Goal: Task Accomplishment & Management: Manage account settings

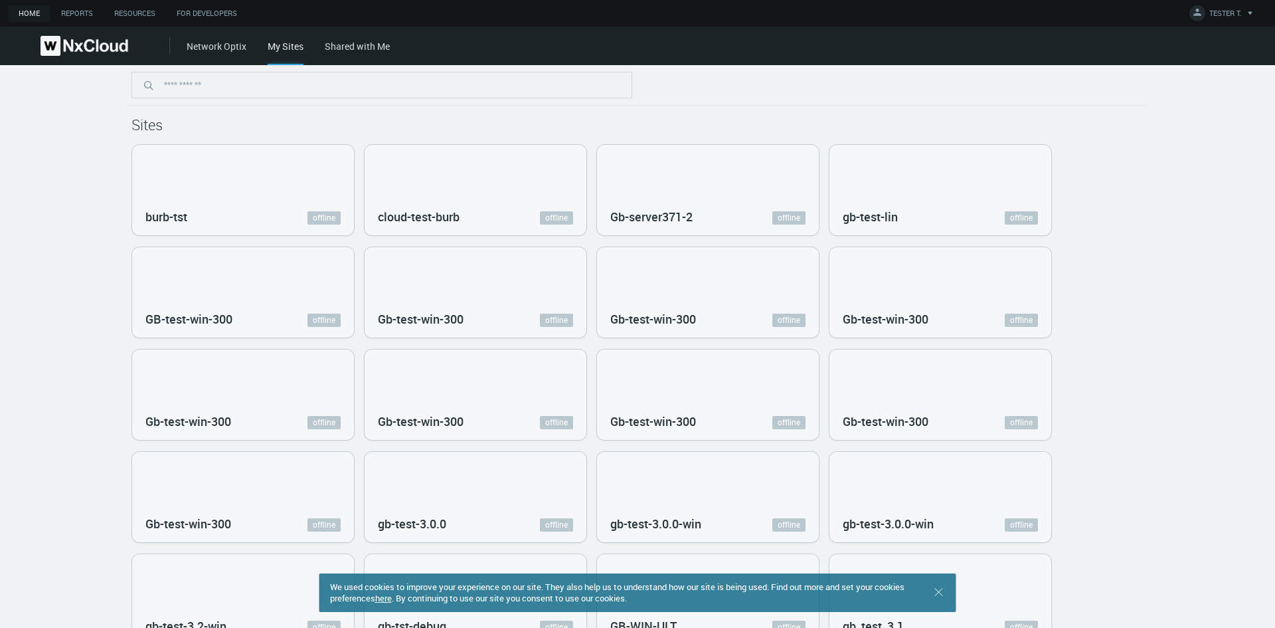
click at [233, 44] on link "Network Optix" at bounding box center [217, 46] width 60 height 13
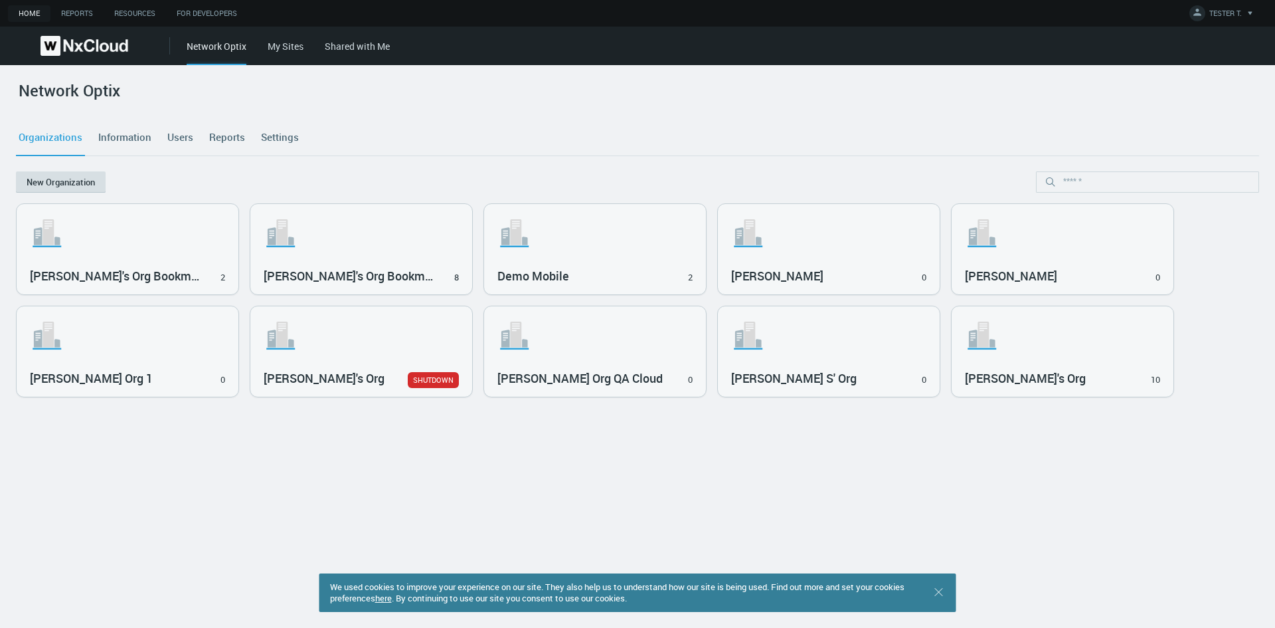
click at [88, 180] on button "New Organization" at bounding box center [61, 181] width 90 height 21
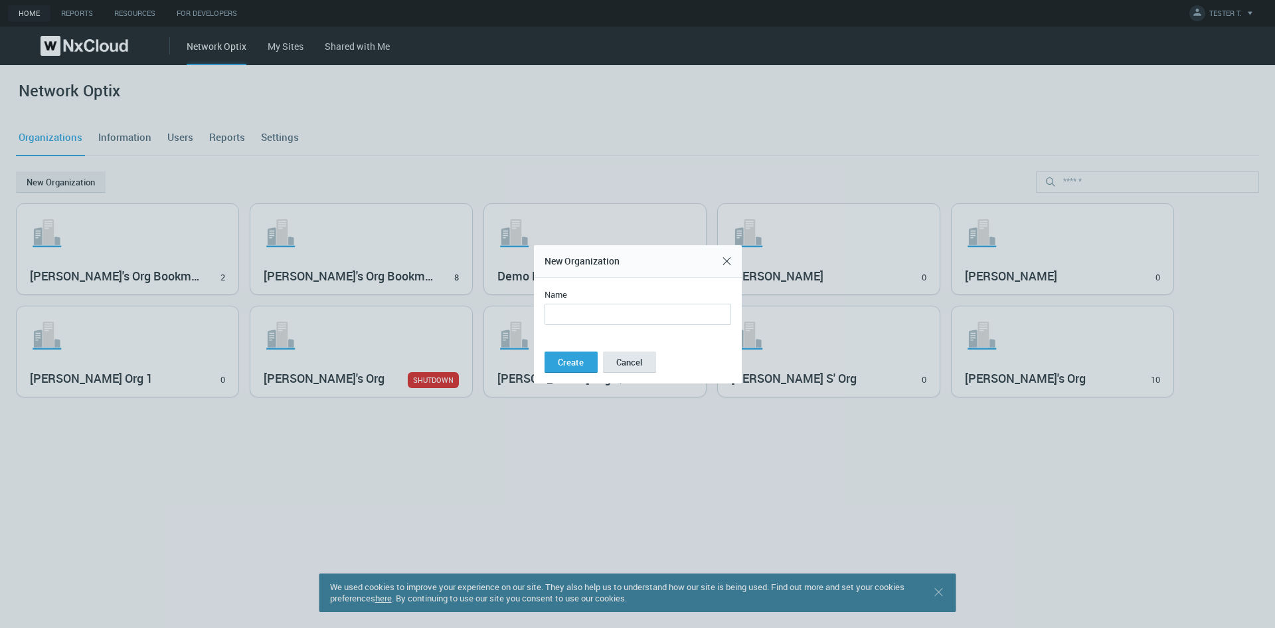
click at [575, 317] on input "Name" at bounding box center [638, 313] width 187 height 21
type input "*******"
click at [577, 366] on span "Create" at bounding box center [571, 362] width 26 height 12
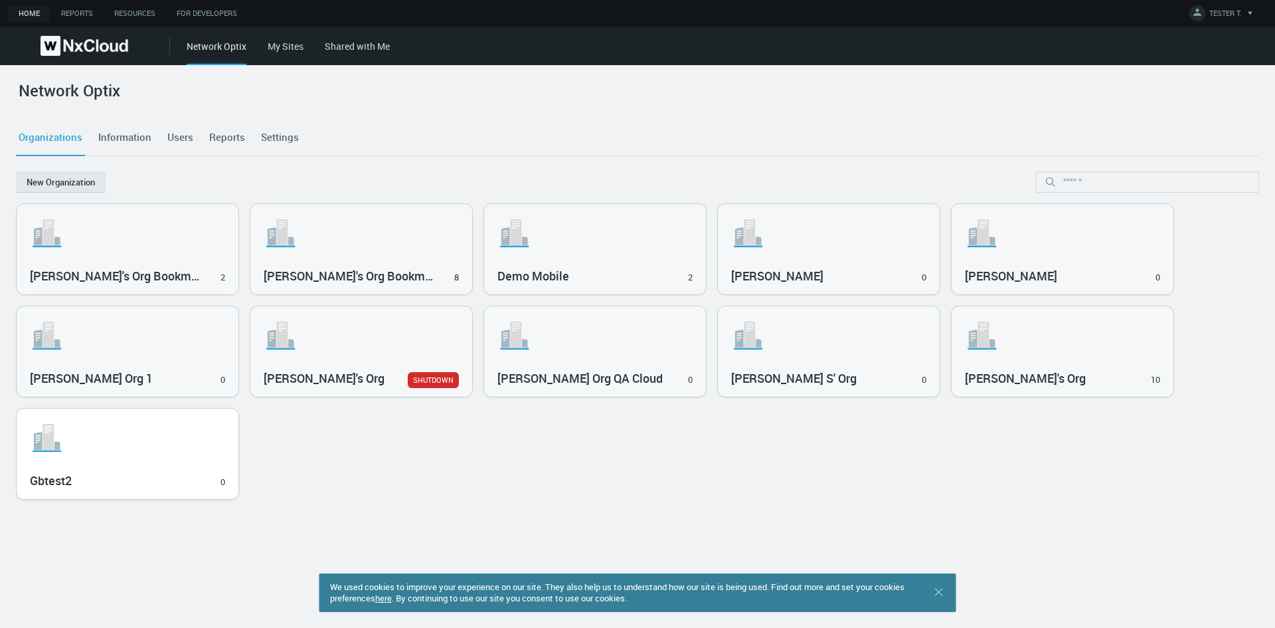
click at [195, 444] on svg-icon ".st1{fill:var(--svg-placeholder-elm2-color);} .st2{fill:var(--brand-core);} .st…" at bounding box center [127, 437] width 195 height 42
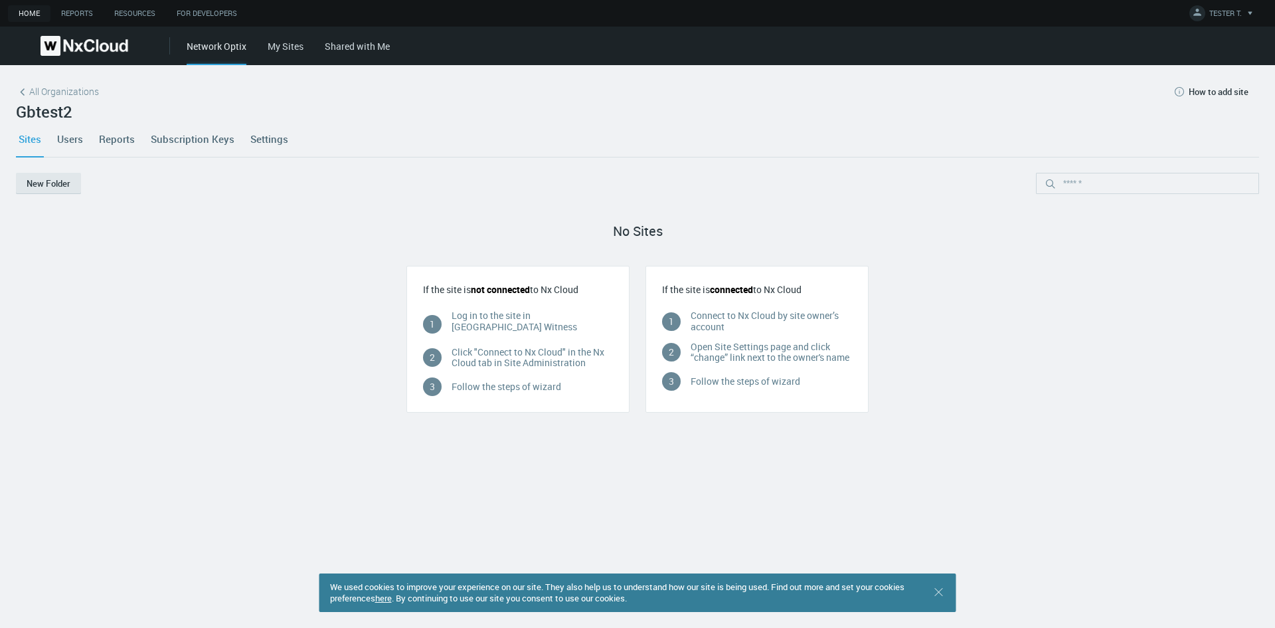
click at [74, 137] on link "Users" at bounding box center [69, 139] width 31 height 36
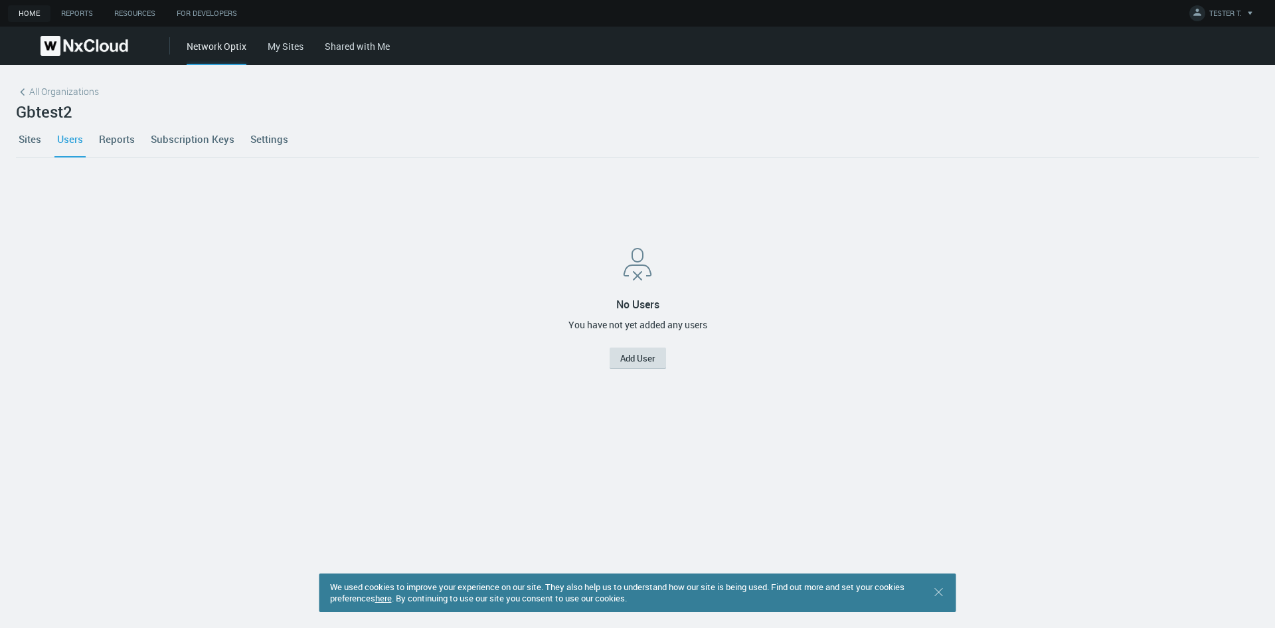
click at [639, 359] on button "Add User" at bounding box center [638, 357] width 56 height 21
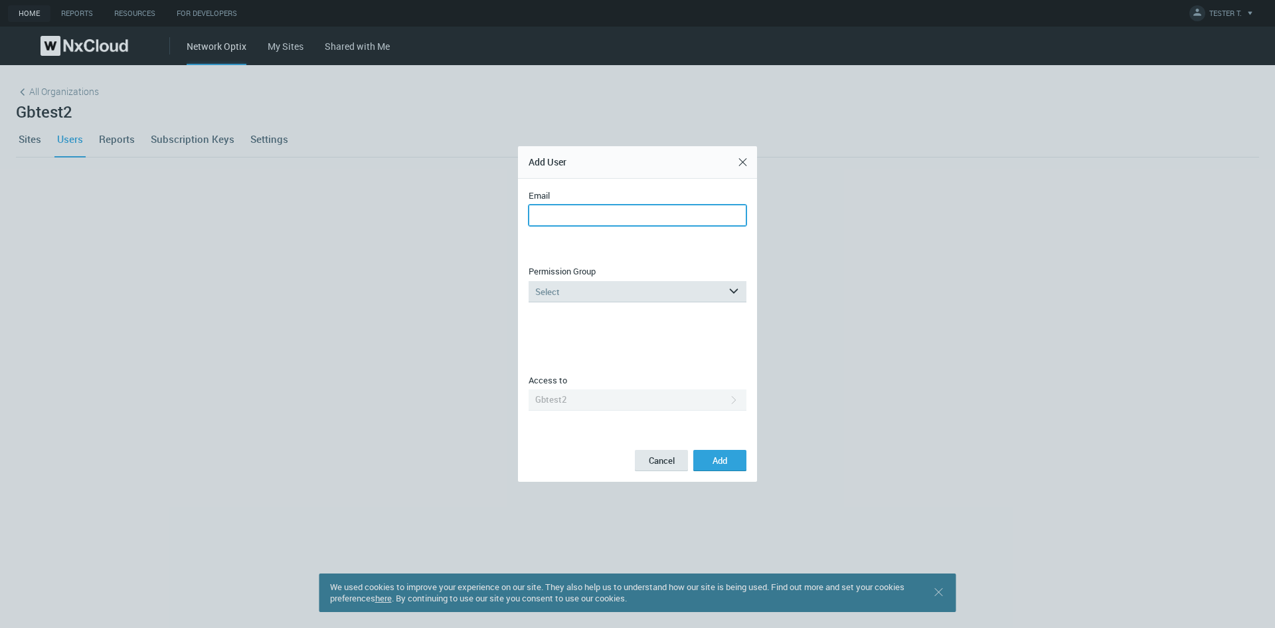
click at [561, 216] on input "Email" at bounding box center [638, 215] width 218 height 21
drag, startPoint x: 566, startPoint y: 215, endPoint x: 618, endPoint y: 216, distance: 51.8
click at [566, 215] on input "**********" at bounding box center [638, 215] width 218 height 21
type input "**********"
click at [742, 288] on svg-icon "arrow_expand" at bounding box center [737, 291] width 19 height 21
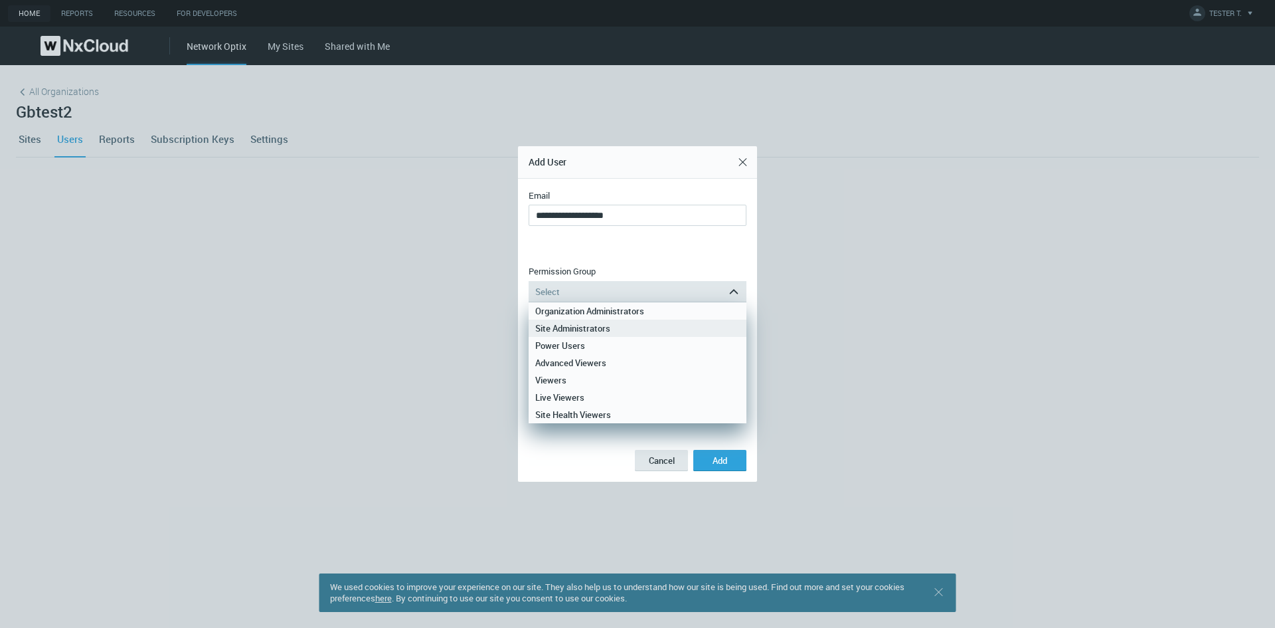
click at [614, 324] on div "Site Administrators" at bounding box center [637, 327] width 205 height 17
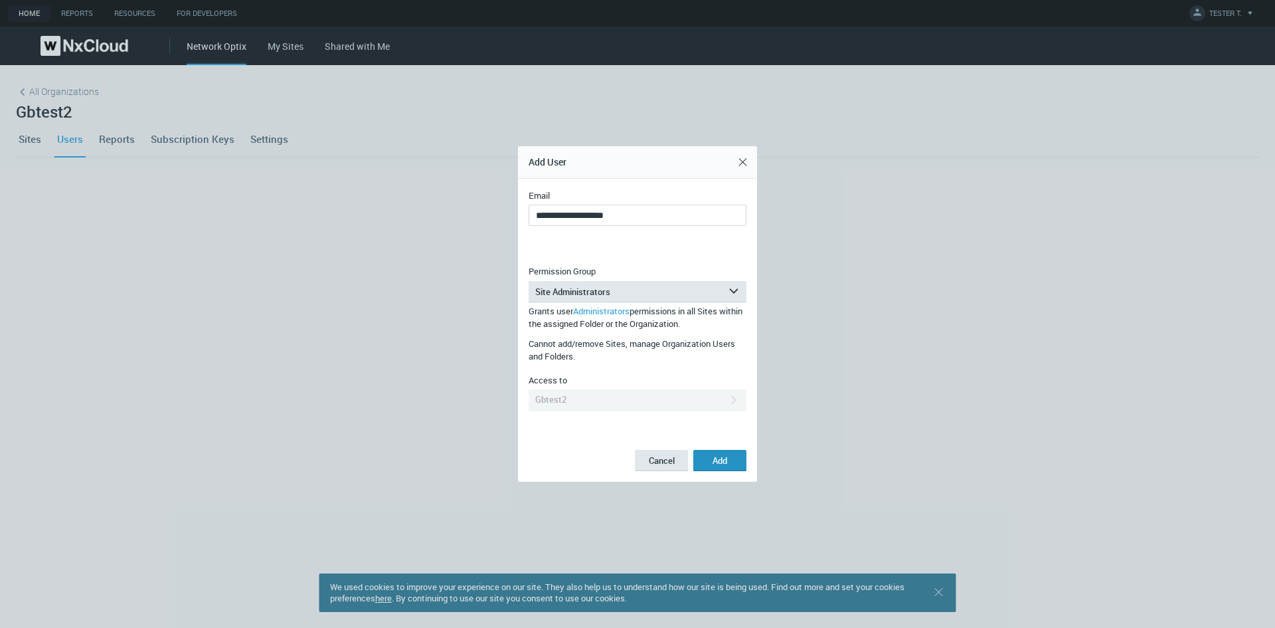
click at [731, 461] on button "Add" at bounding box center [719, 460] width 53 height 21
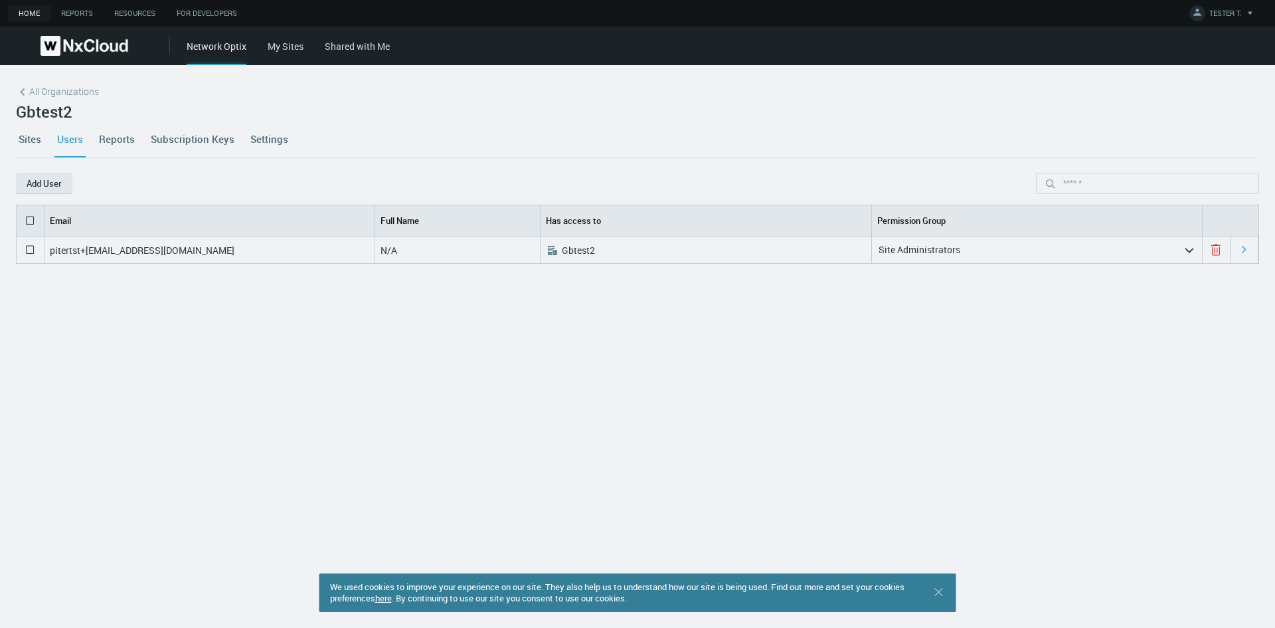
click at [124, 139] on link "Reports" at bounding box center [116, 139] width 41 height 36
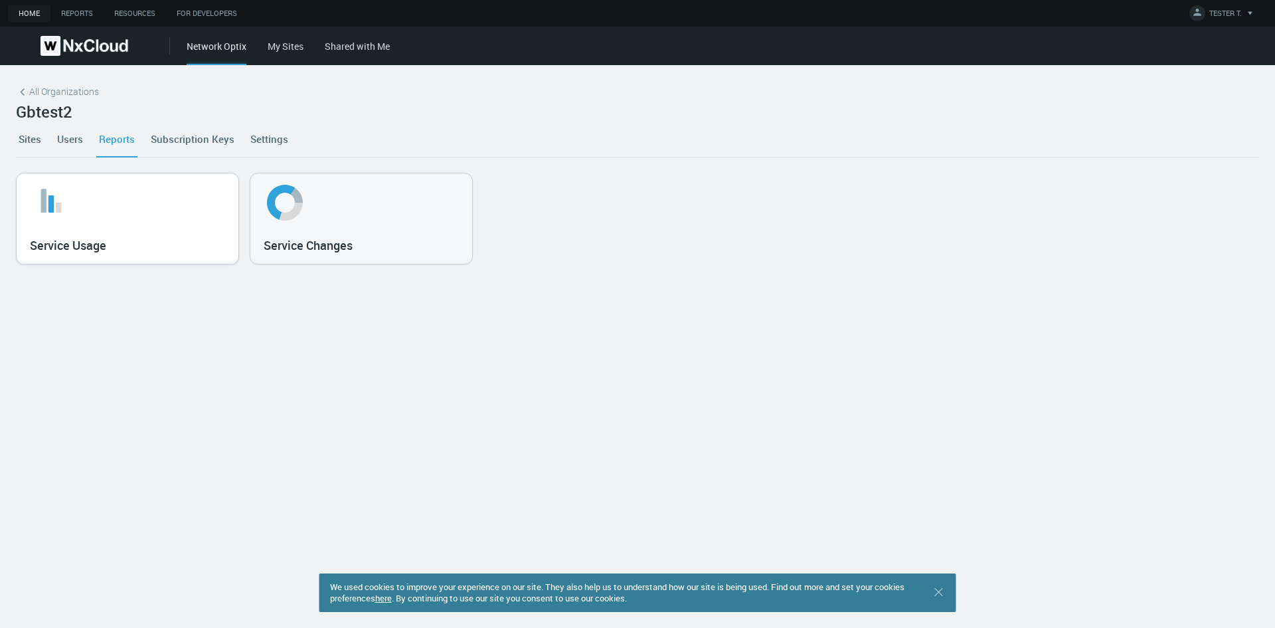
click at [58, 207] on rect at bounding box center [58, 208] width 5 height 10
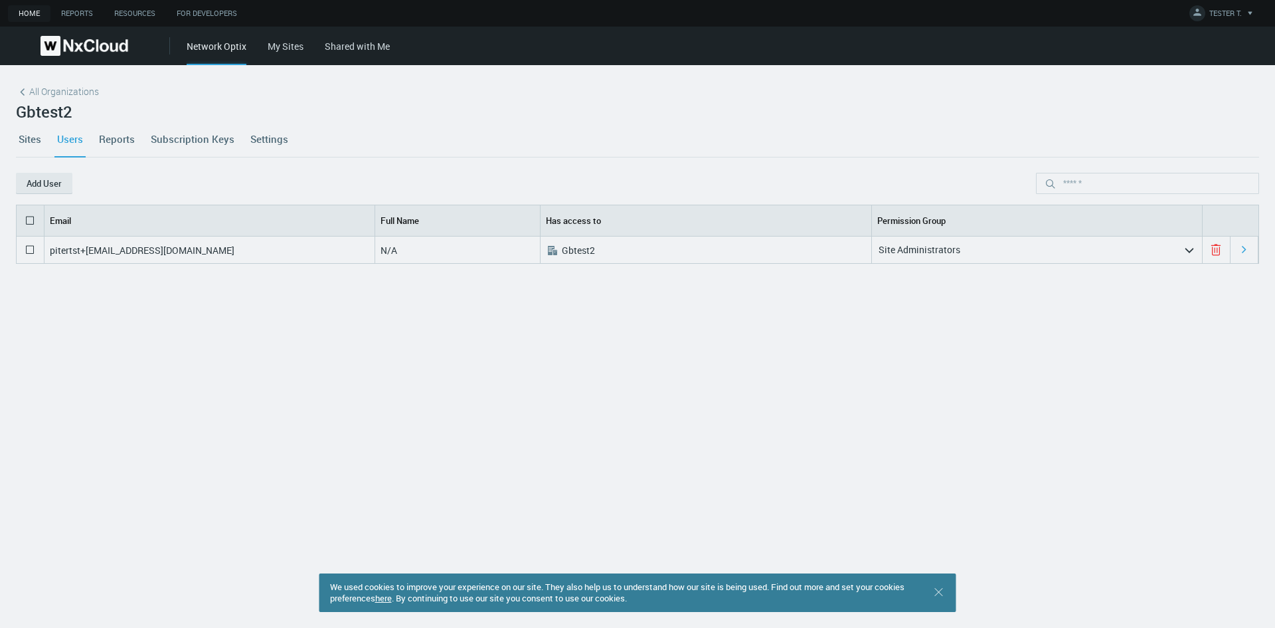
click at [35, 136] on link "Sites" at bounding box center [30, 139] width 28 height 36
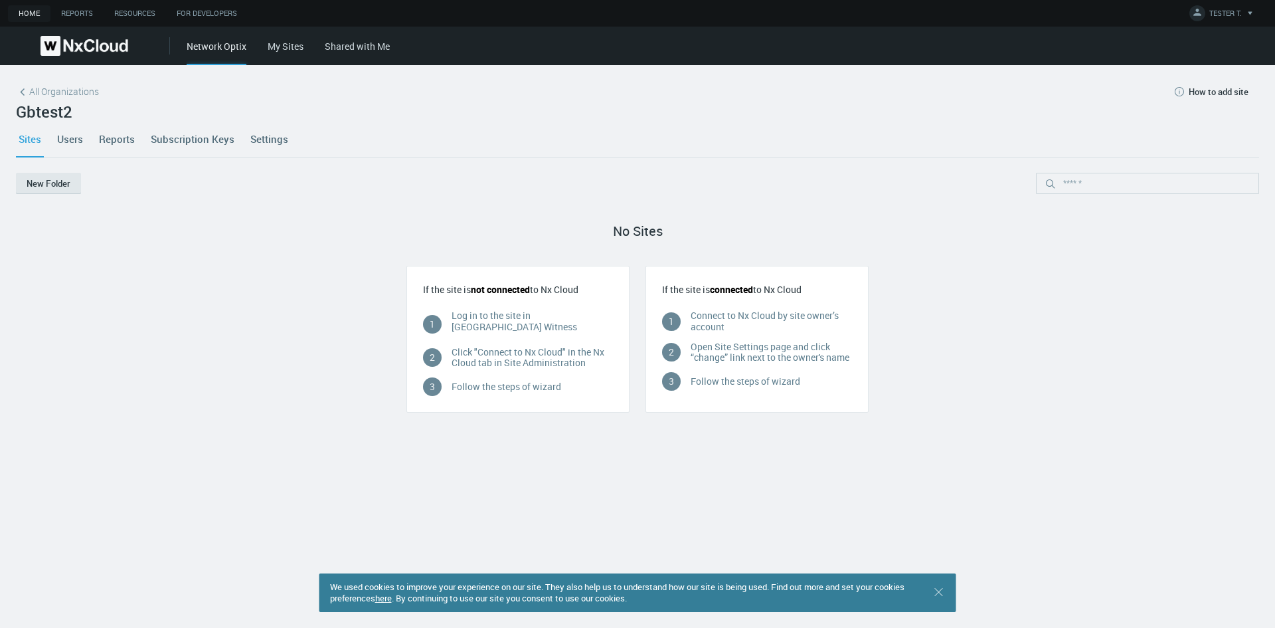
click at [271, 133] on link "Settings" at bounding box center [269, 139] width 43 height 36
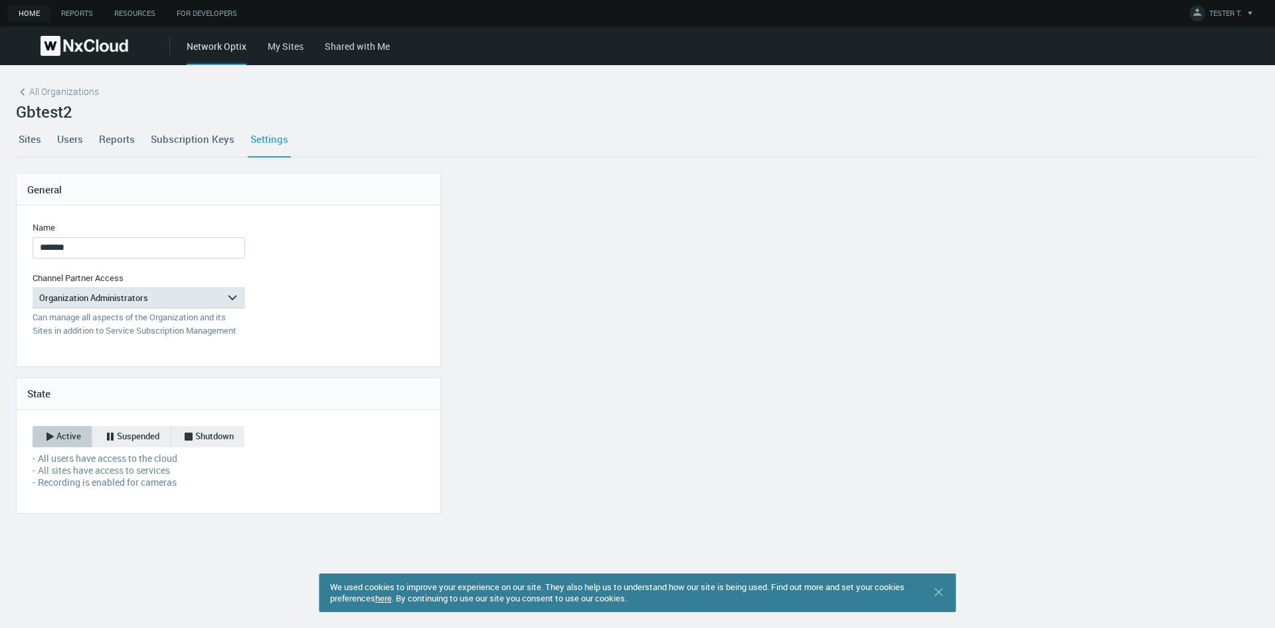
click at [68, 135] on link "Users" at bounding box center [69, 139] width 31 height 36
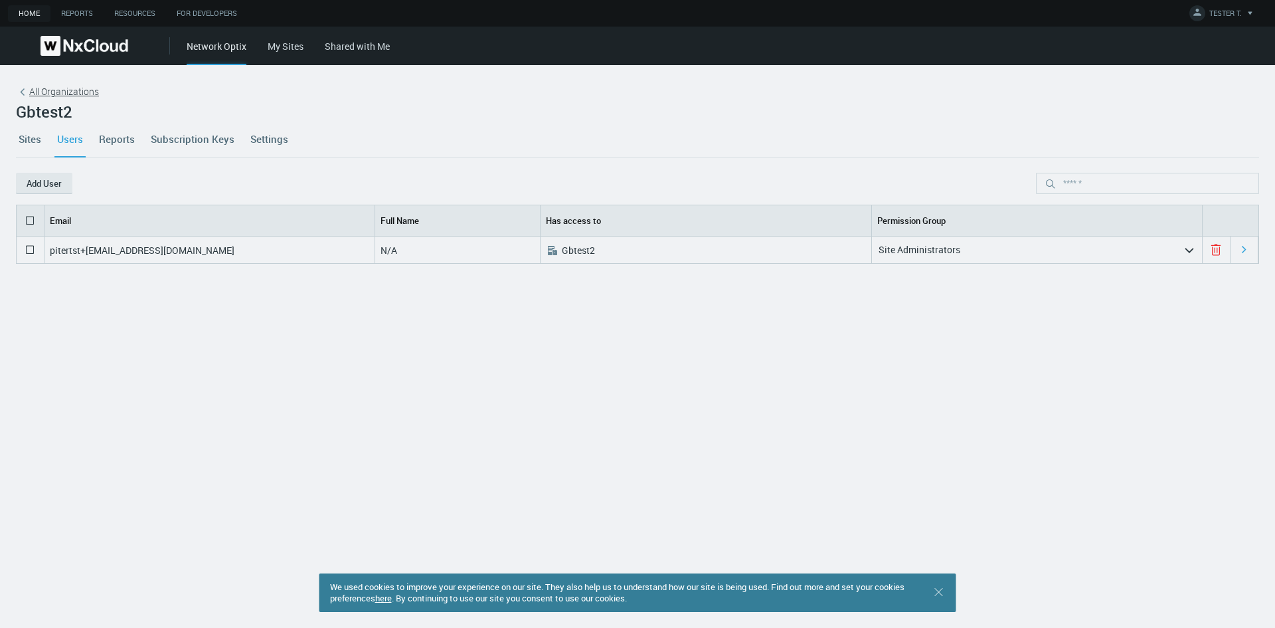
click at [52, 89] on span "All Organizations" at bounding box center [64, 91] width 70 height 14
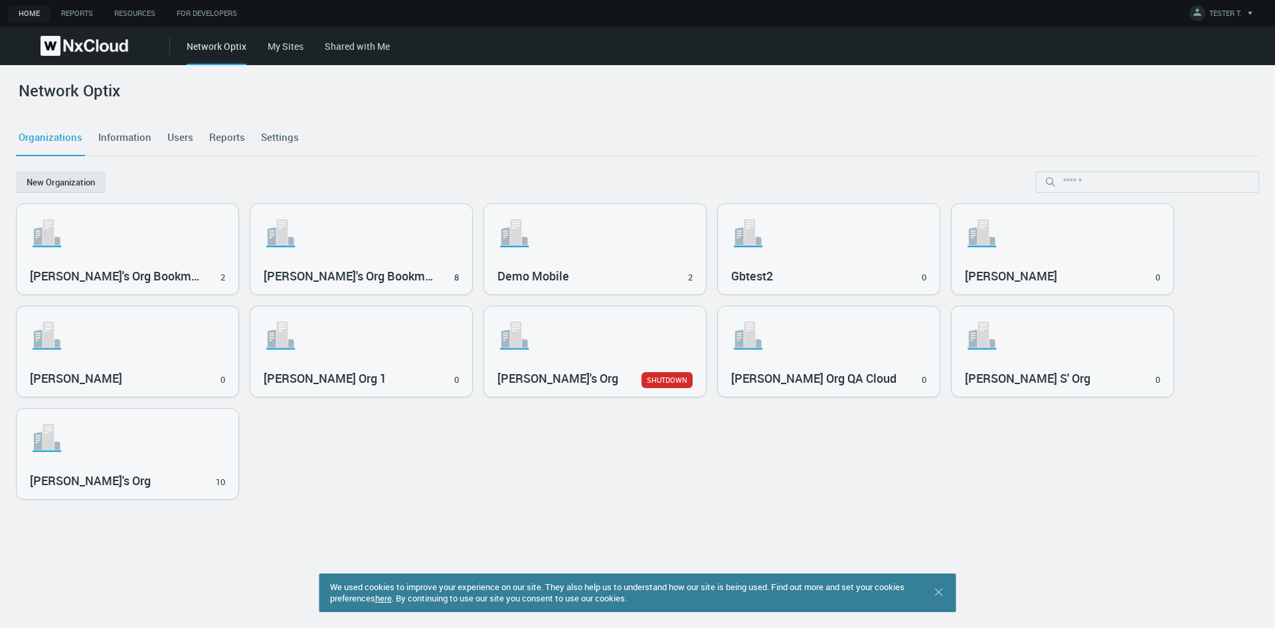
click at [131, 139] on link "Information" at bounding box center [125, 138] width 58 height 36
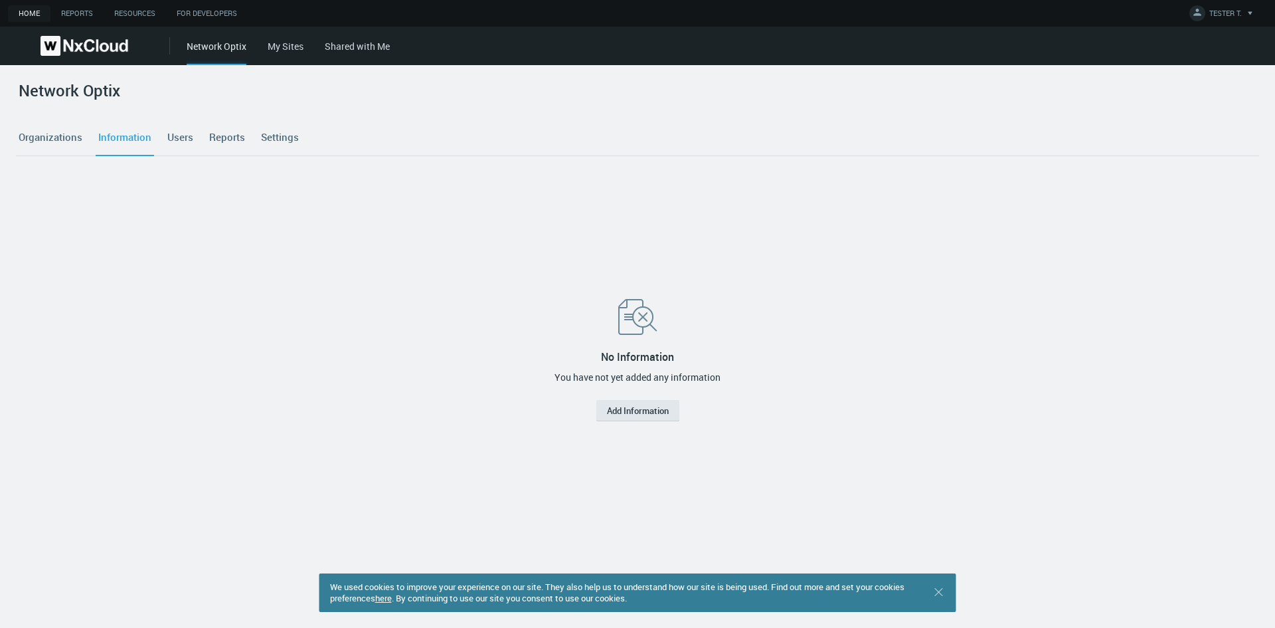
click at [282, 136] on link "Settings" at bounding box center [279, 138] width 43 height 36
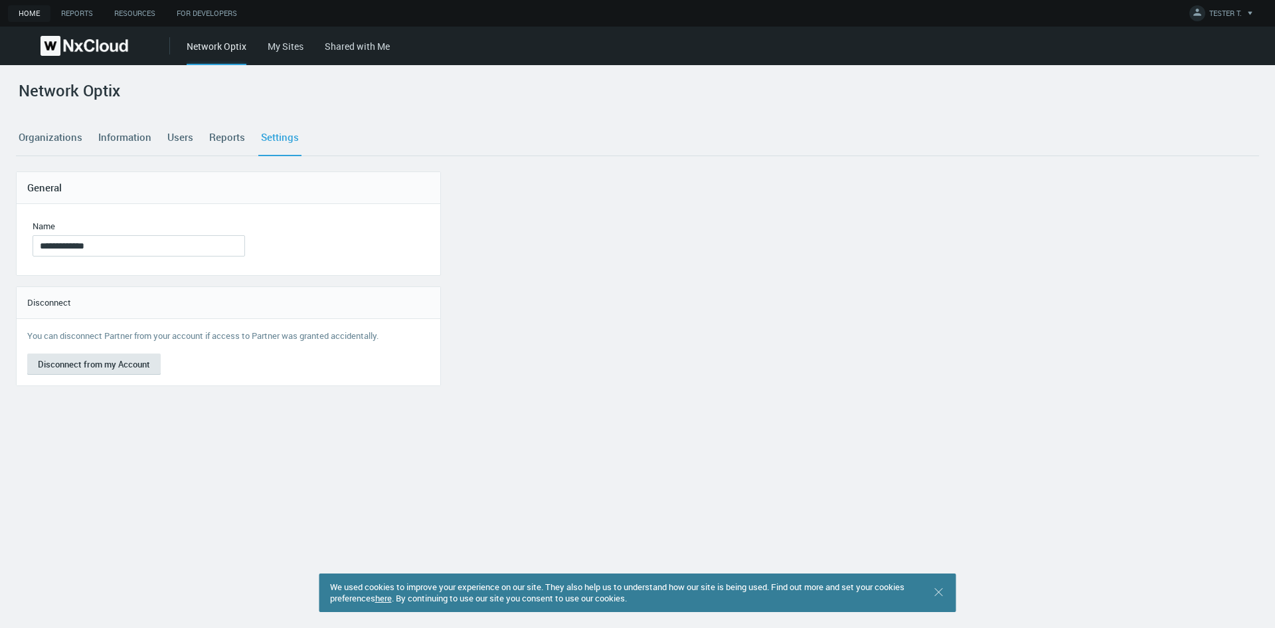
click at [232, 138] on link "Reports" at bounding box center [227, 138] width 41 height 36
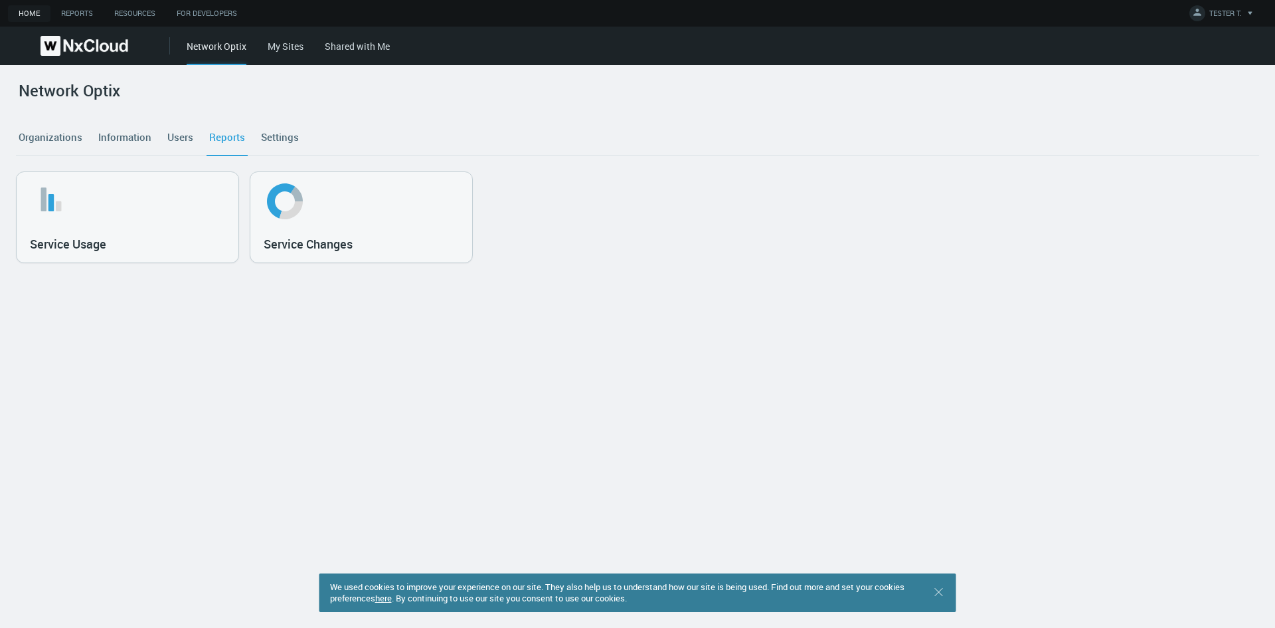
click at [55, 133] on link "Organizations" at bounding box center [50, 138] width 69 height 36
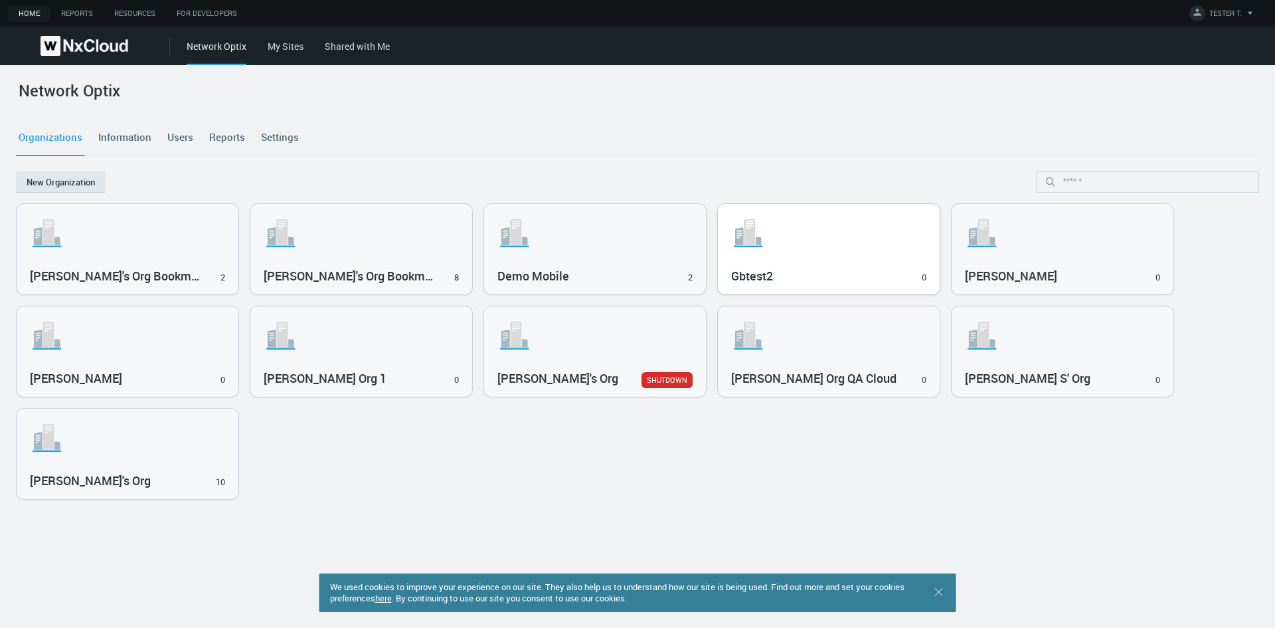
click at [827, 262] on div ".st1{fill:var(--svg-placeholder-elm2-color);} .st2{fill:var(--brand-core);} .st…" at bounding box center [829, 249] width 222 height 90
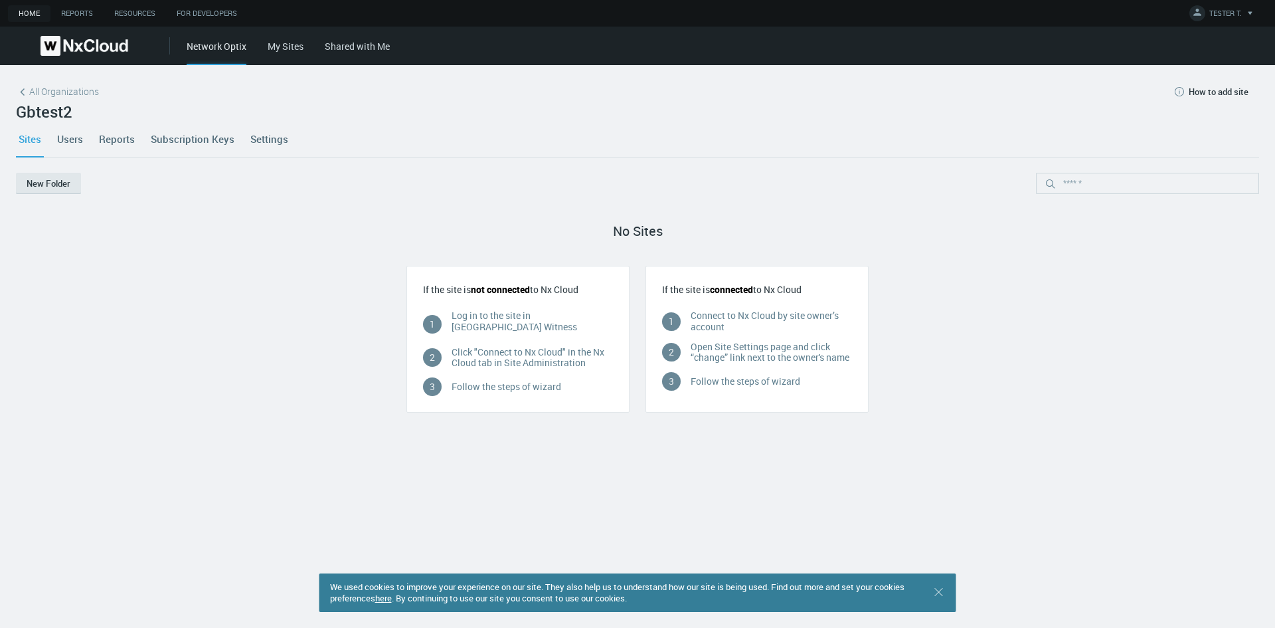
click at [273, 139] on link "Settings" at bounding box center [269, 139] width 43 height 36
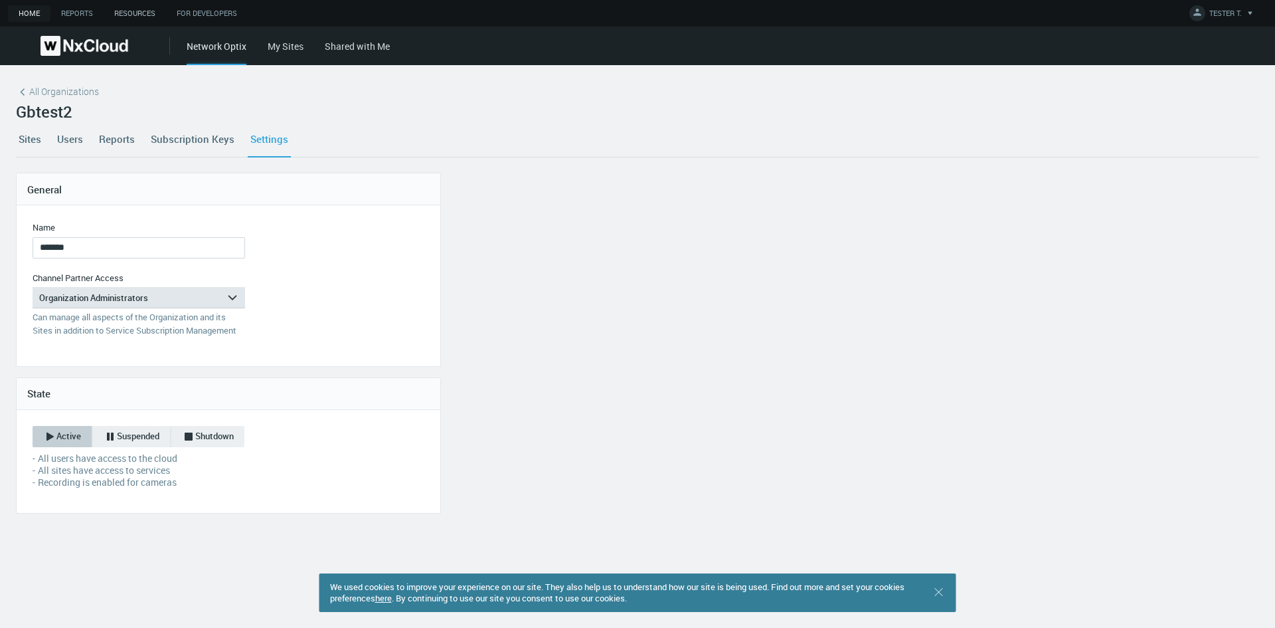
click at [143, 14] on link "Resources" at bounding box center [135, 13] width 62 height 17
click at [33, 139] on link "Sites" at bounding box center [30, 139] width 28 height 36
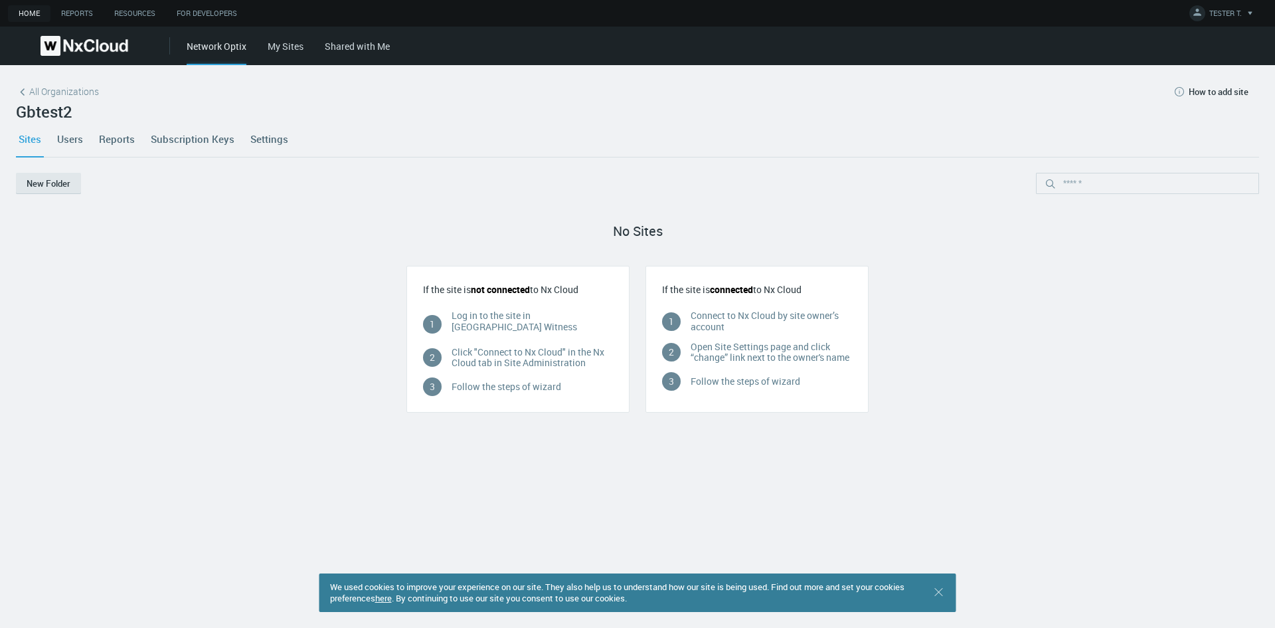
click at [272, 133] on link "Settings" at bounding box center [269, 139] width 43 height 36
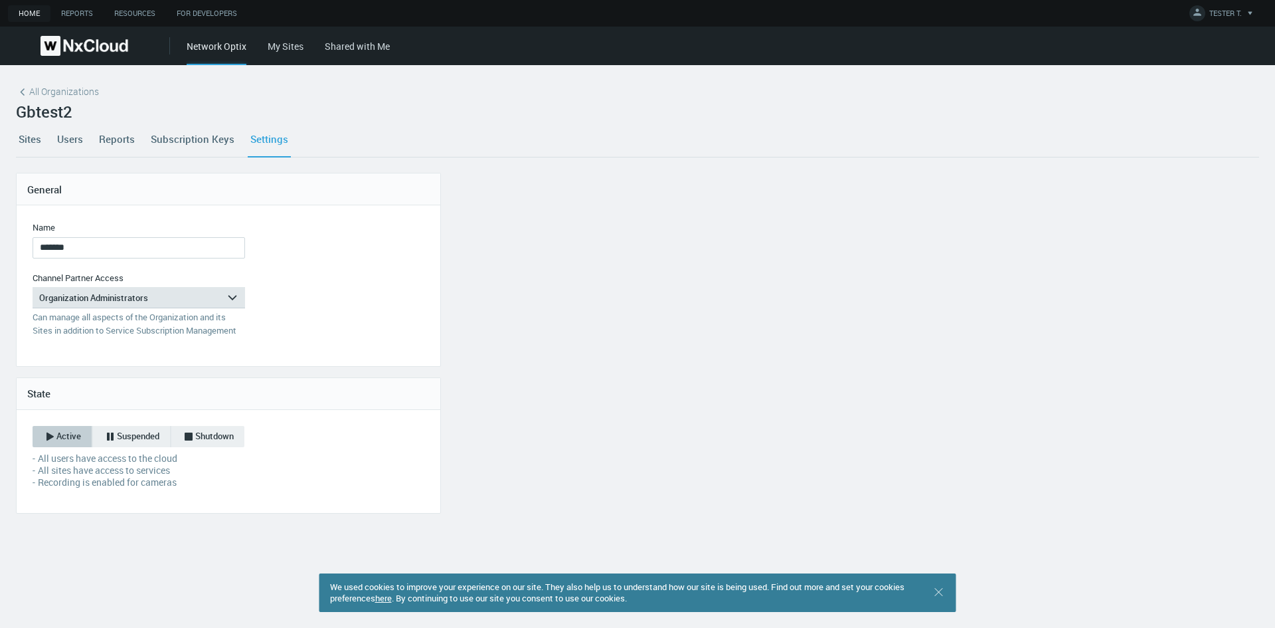
click at [80, 136] on link "Users" at bounding box center [69, 139] width 31 height 36
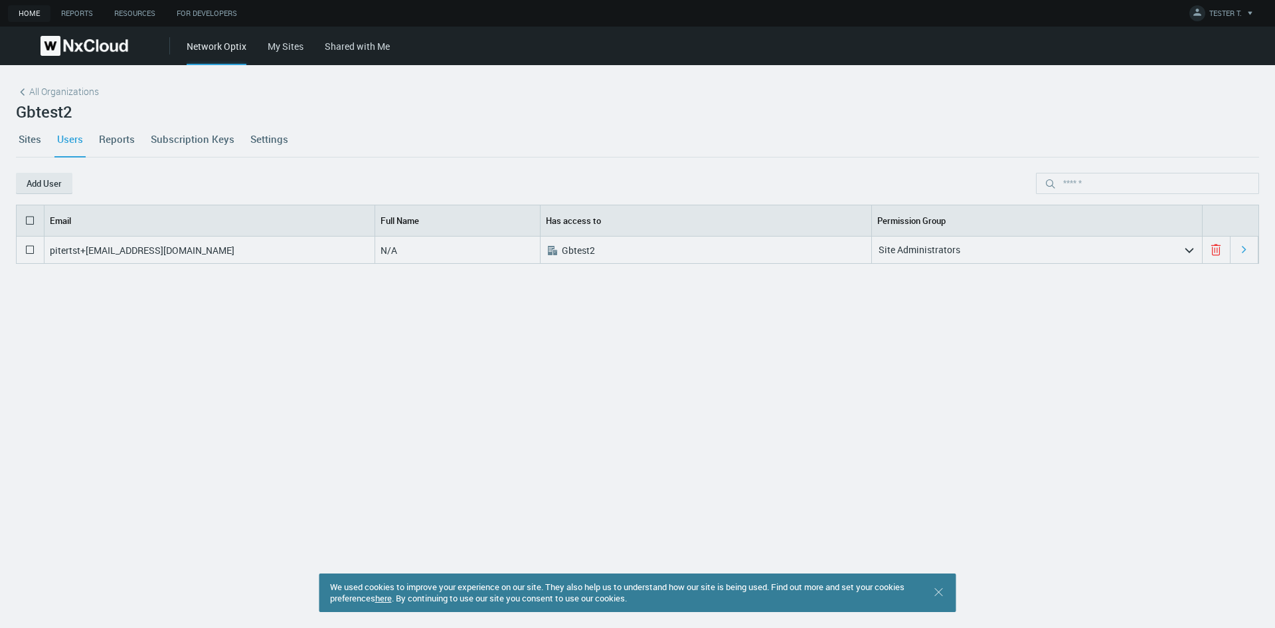
click at [1185, 253] on icon "arrow_expand" at bounding box center [1189, 250] width 12 height 12
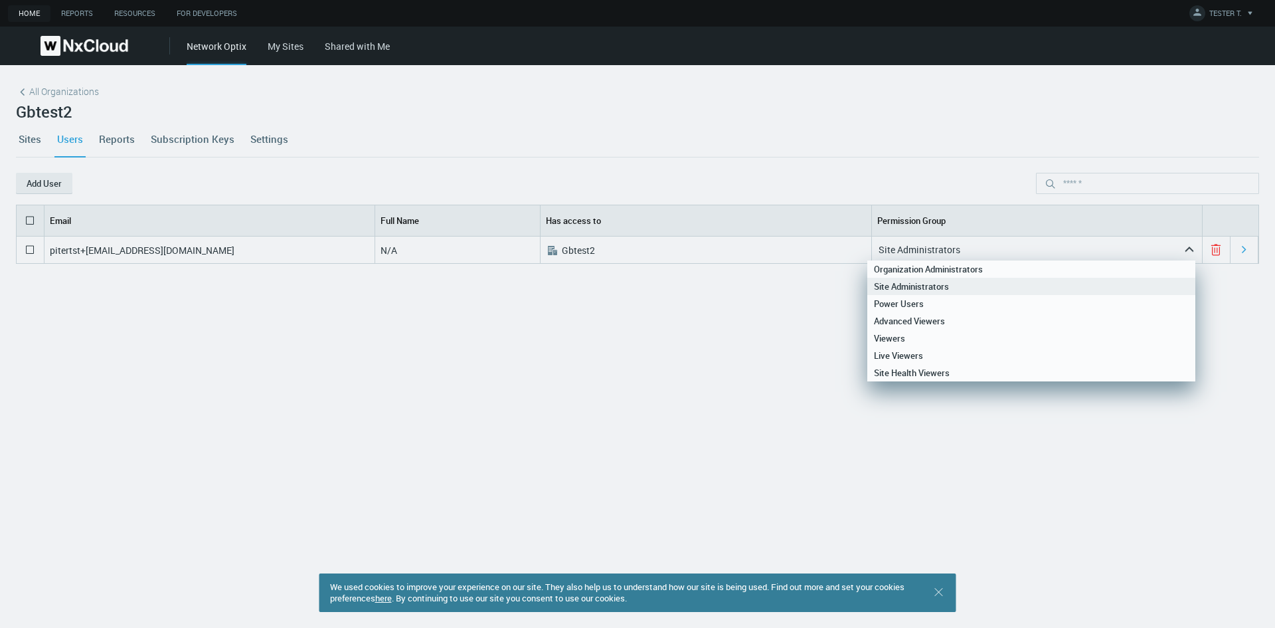
click at [1183, 246] on icon "arrow_expand" at bounding box center [1189, 249] width 12 height 12
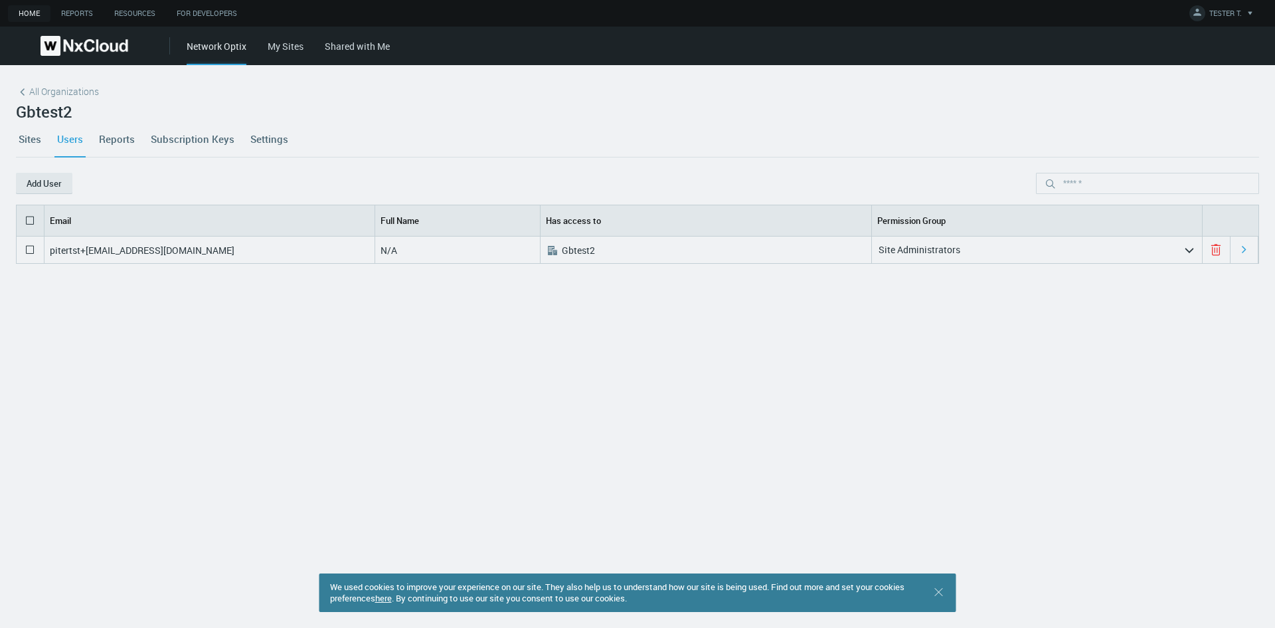
click at [1240, 248] on icon at bounding box center [1243, 249] width 13 height 13
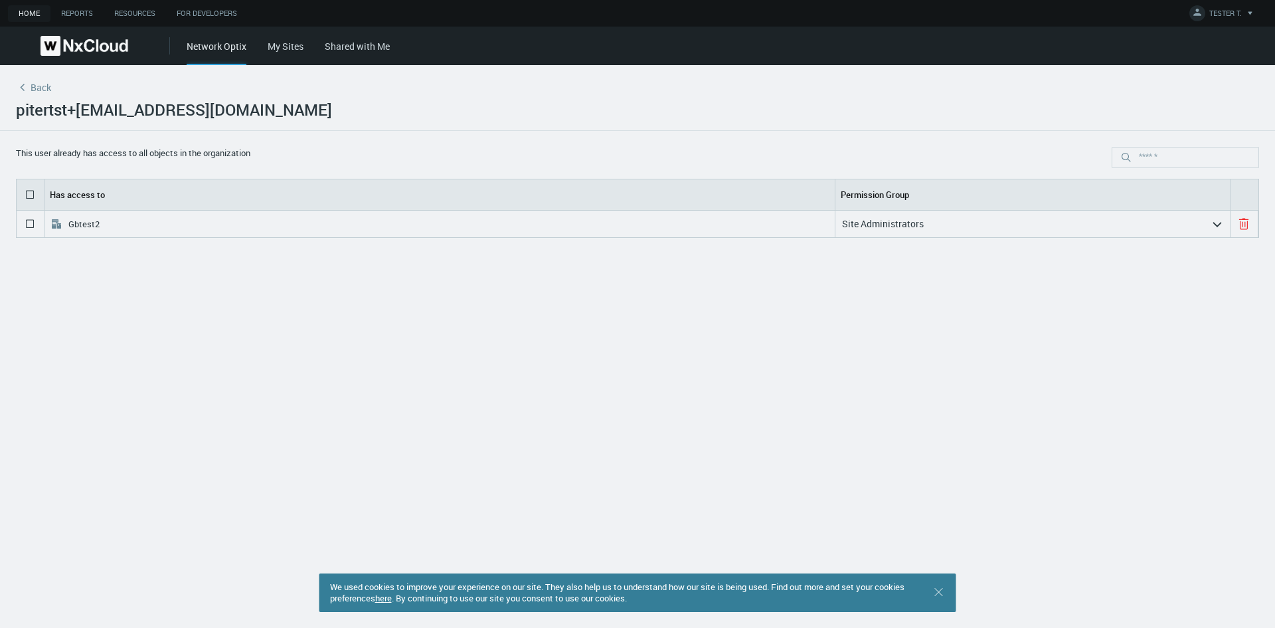
click at [46, 90] on span "Back" at bounding box center [41, 87] width 21 height 13
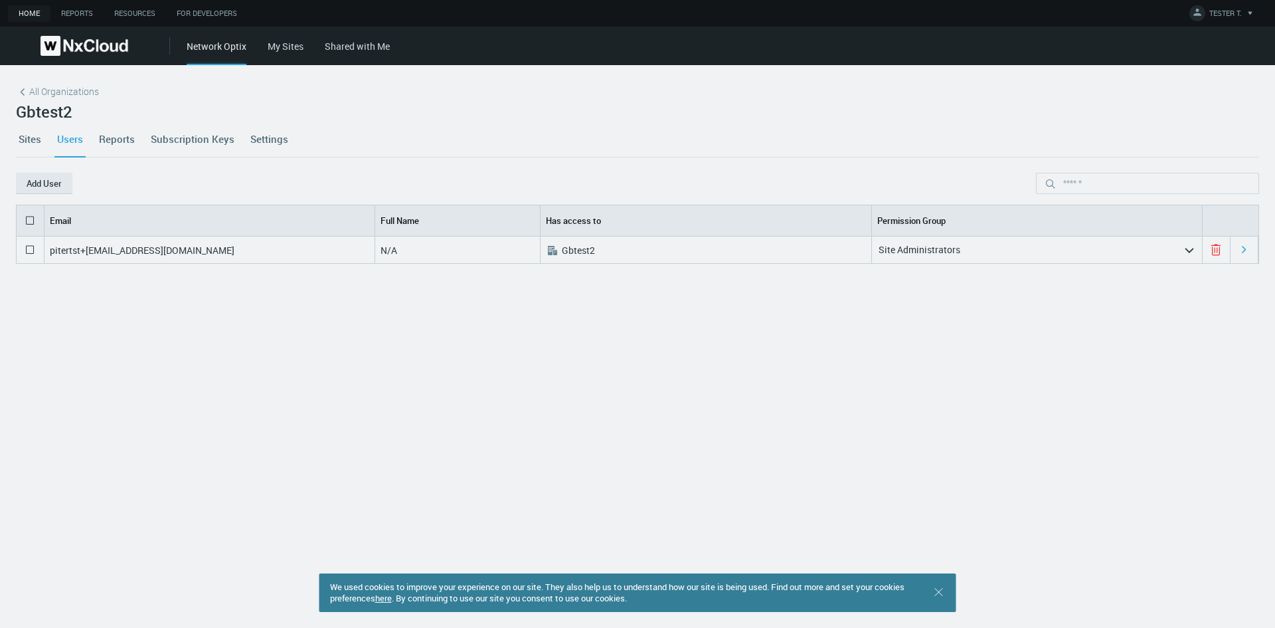
click at [118, 365] on div "pitertst+org@mail.ru N/A .st0{fill:#A3B8C2;fill-rule:evenodd;clip-rule:evenodd;…" at bounding box center [637, 413] width 1243 height 354
click at [92, 416] on div "pitertst+org@mail.ru N/A .st0{fill:#A3B8C2;fill-rule:evenodd;clip-rule:evenodd;…" at bounding box center [637, 413] width 1243 height 354
click at [135, 13] on link "Resources" at bounding box center [135, 13] width 62 height 17
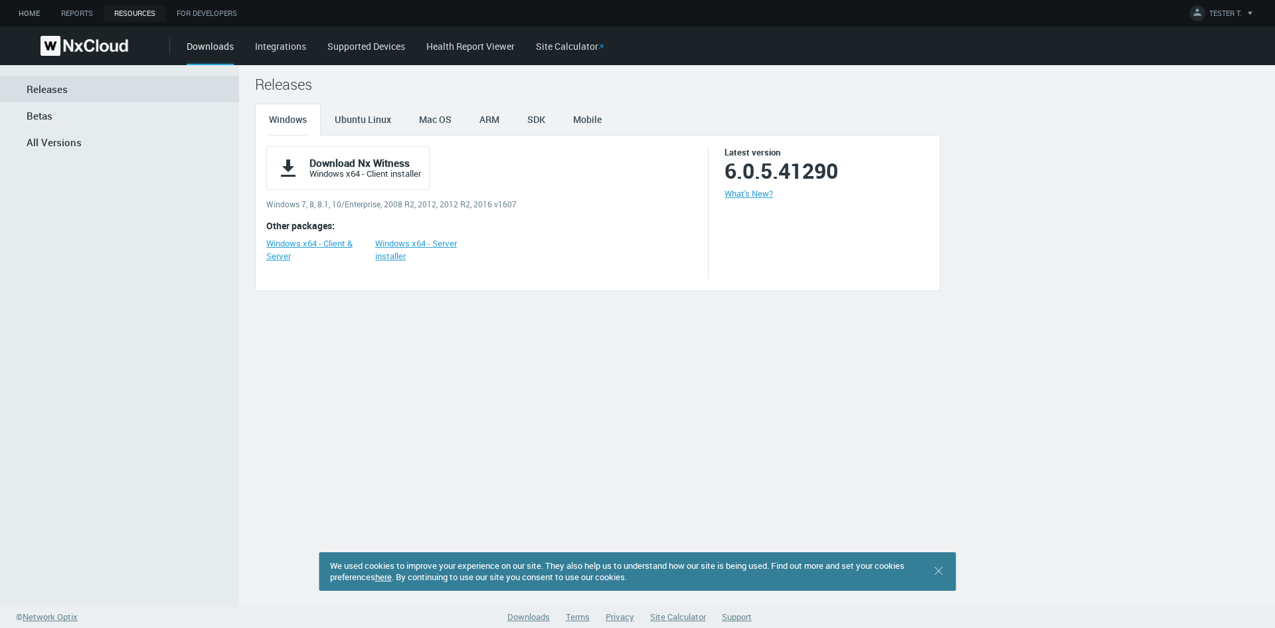
click at [41, 14] on link "Home" at bounding box center [29, 13] width 42 height 17
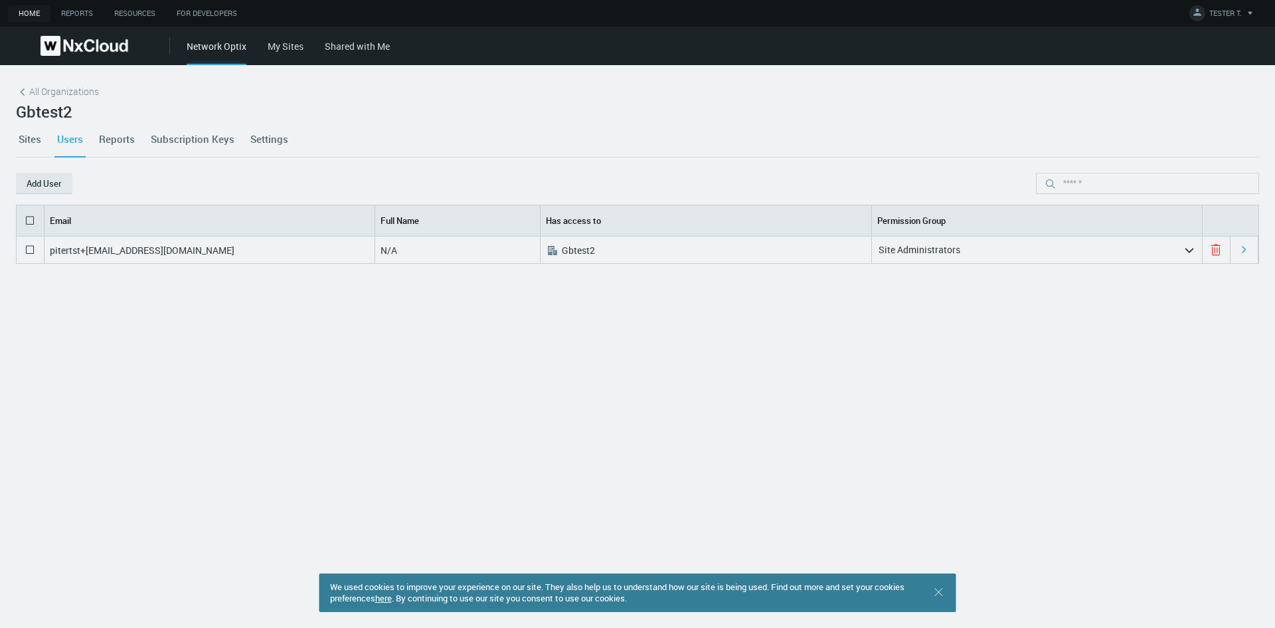
click at [25, 135] on link "Sites" at bounding box center [30, 139] width 28 height 36
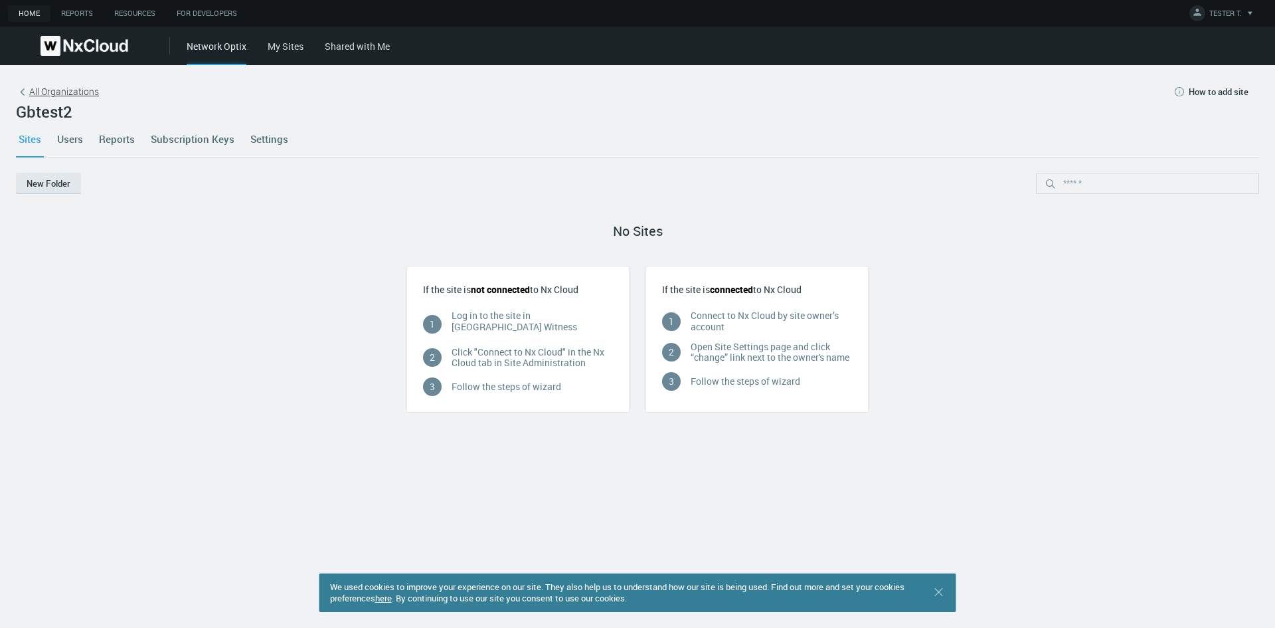
click at [39, 94] on span "All Organizations" at bounding box center [64, 91] width 70 height 14
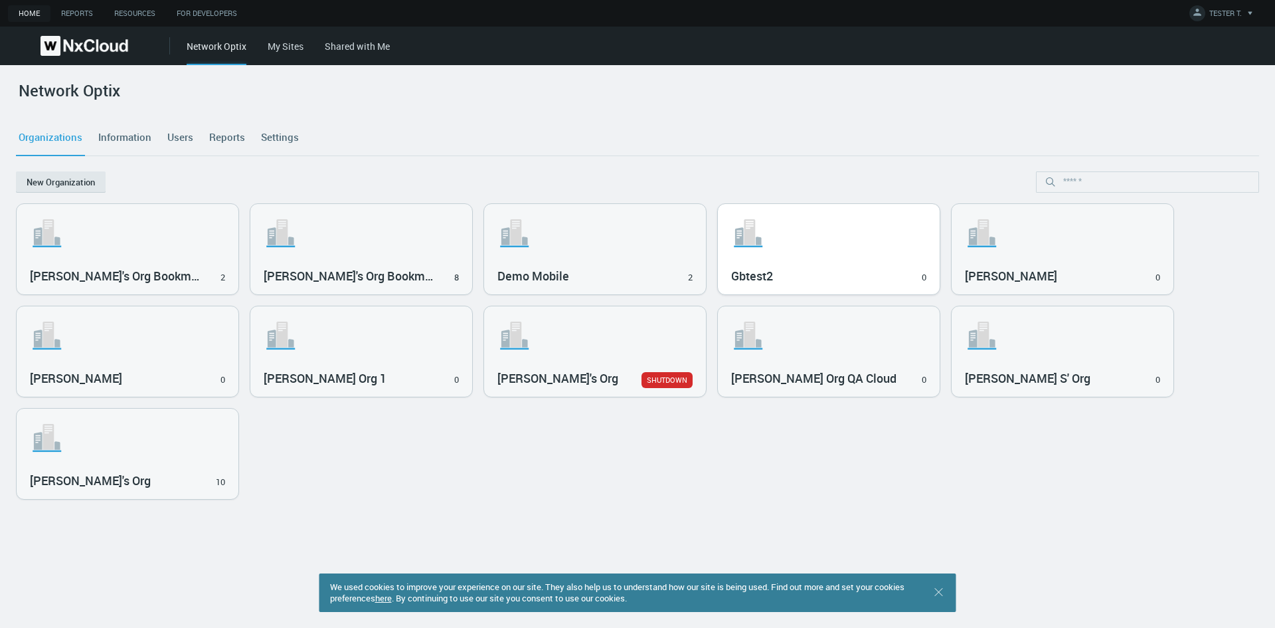
click at [807, 240] on svg-icon ".st1{fill:var(--svg-placeholder-elm2-color);} .st2{fill:var(--brand-core);} .st…" at bounding box center [828, 233] width 195 height 42
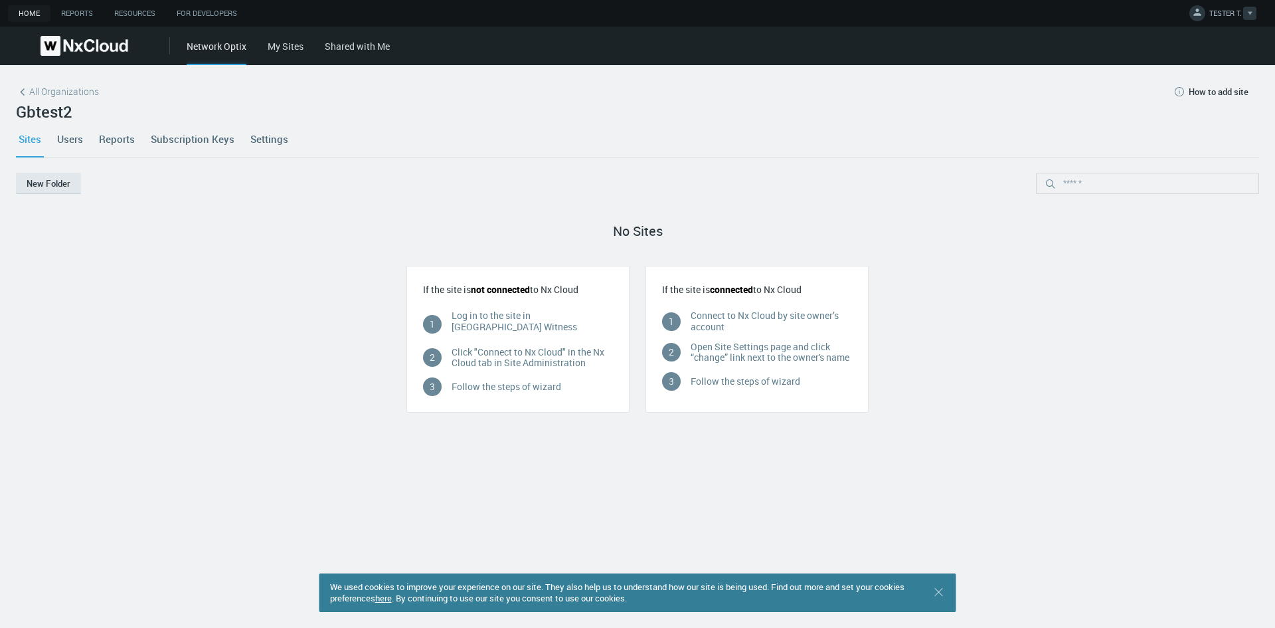
click at [1251, 12] on icon at bounding box center [1250, 13] width 4 height 3
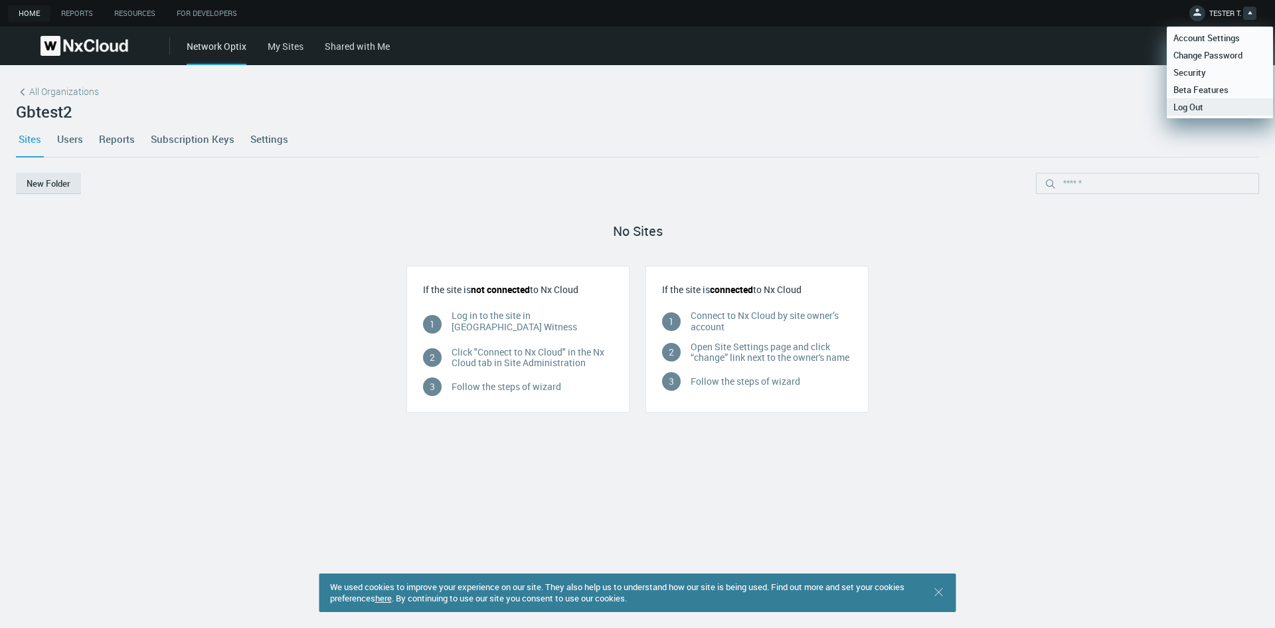
click at [1200, 110] on span "Log Out" at bounding box center [1188, 107] width 43 height 12
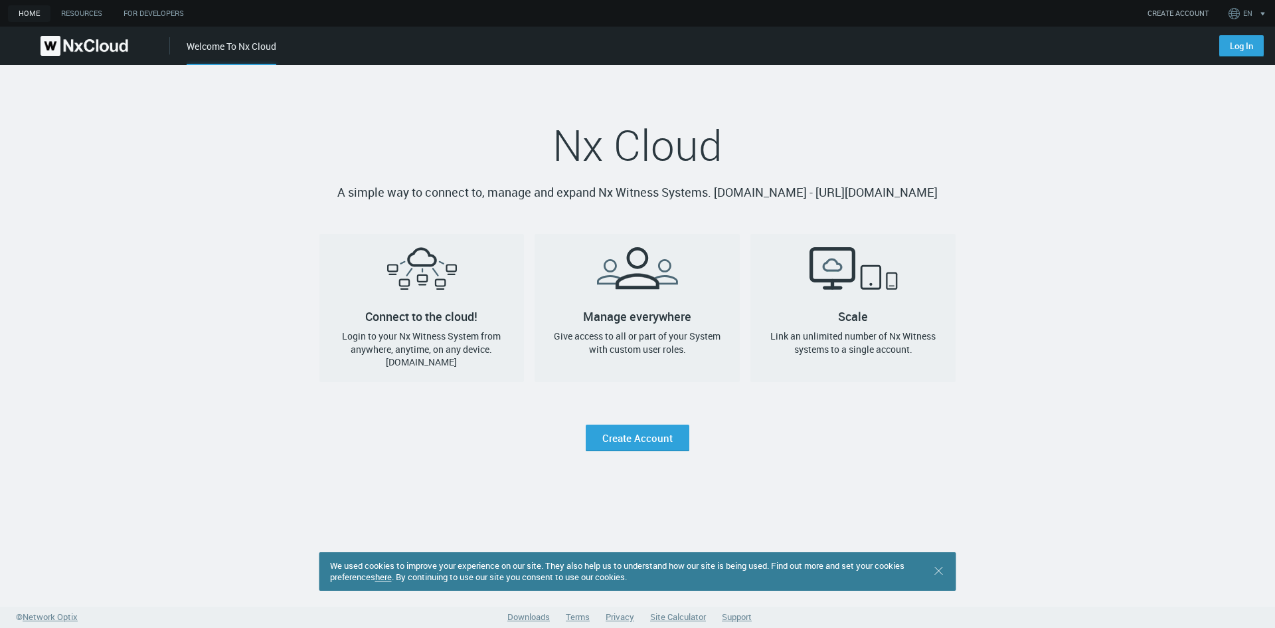
click at [1164, 15] on link "CREATE ACCOUNT" at bounding box center [1177, 13] width 61 height 11
click at [1226, 46] on link "Log In" at bounding box center [1241, 45] width 44 height 21
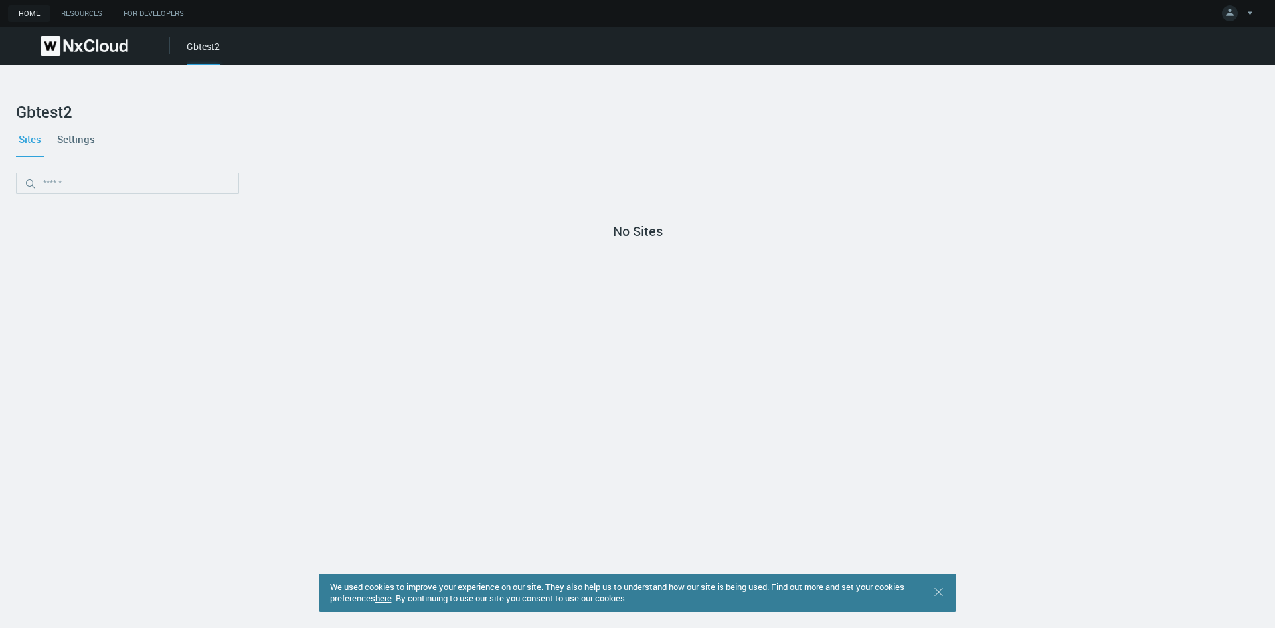
click at [74, 141] on link "Settings" at bounding box center [75, 139] width 43 height 36
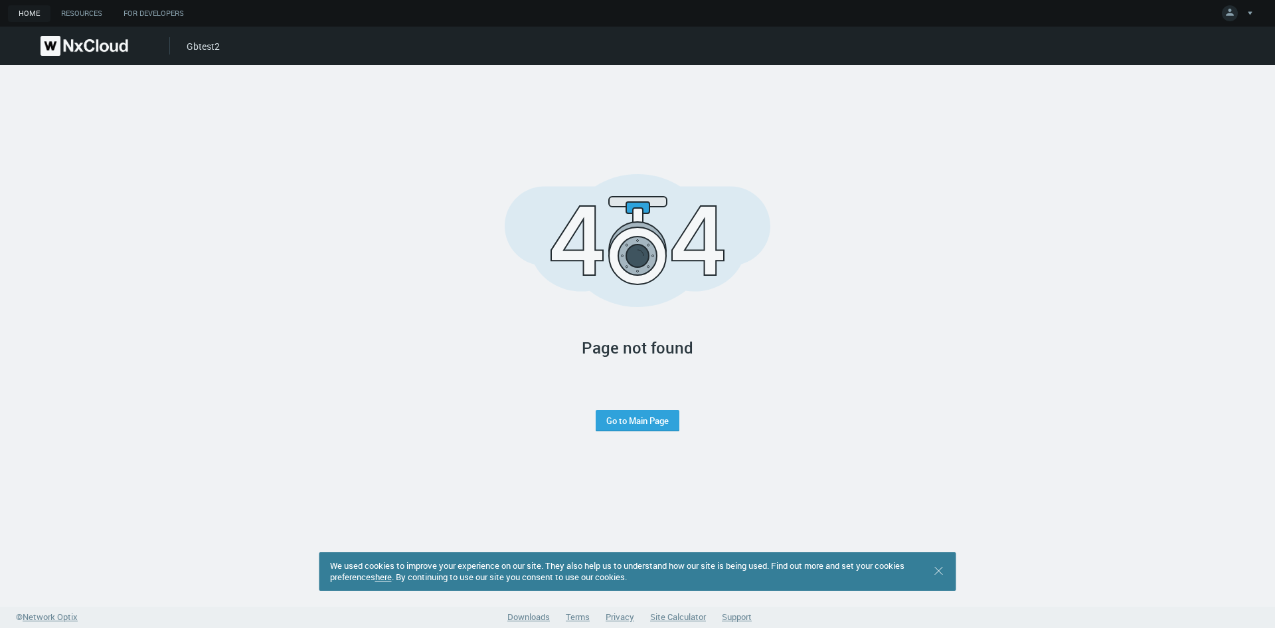
click at [94, 367] on div "Page not found Go to Main Page" at bounding box center [637, 302] width 1264 height 475
click at [647, 420] on link "Go to Main Page" at bounding box center [637, 420] width 62 height 11
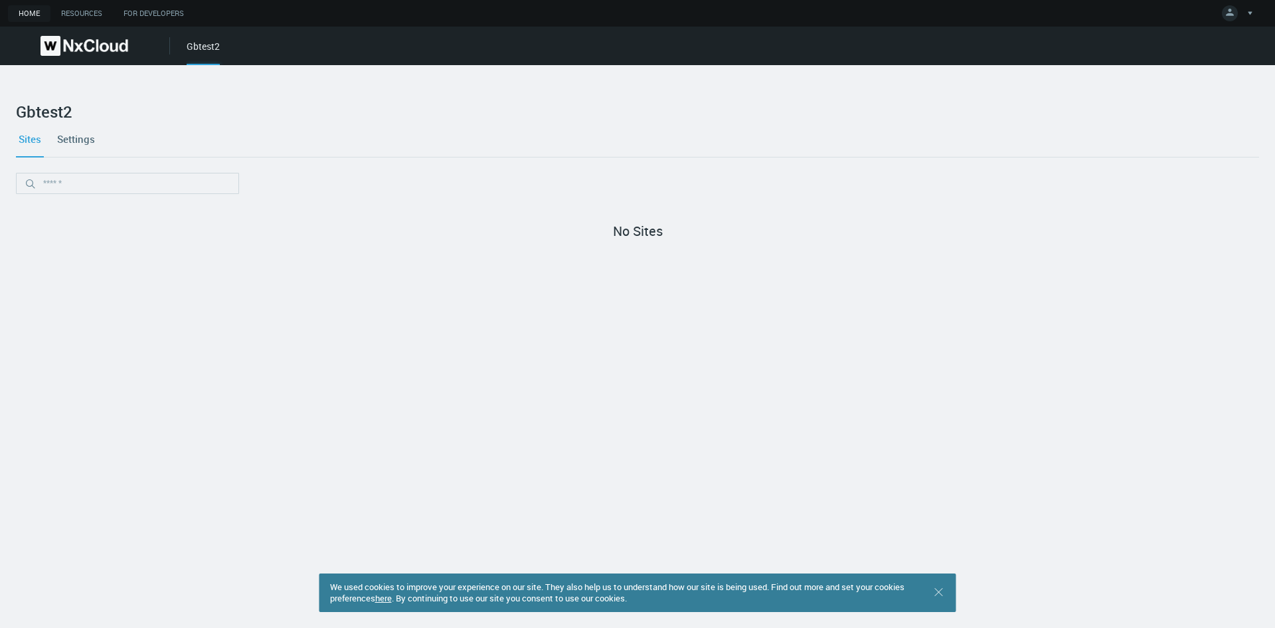
click at [78, 137] on link "Settings" at bounding box center [75, 139] width 43 height 36
click at [157, 8] on link "For Developers" at bounding box center [154, 13] width 82 height 17
click at [1257, 11] on button at bounding box center [1239, 13] width 46 height 27
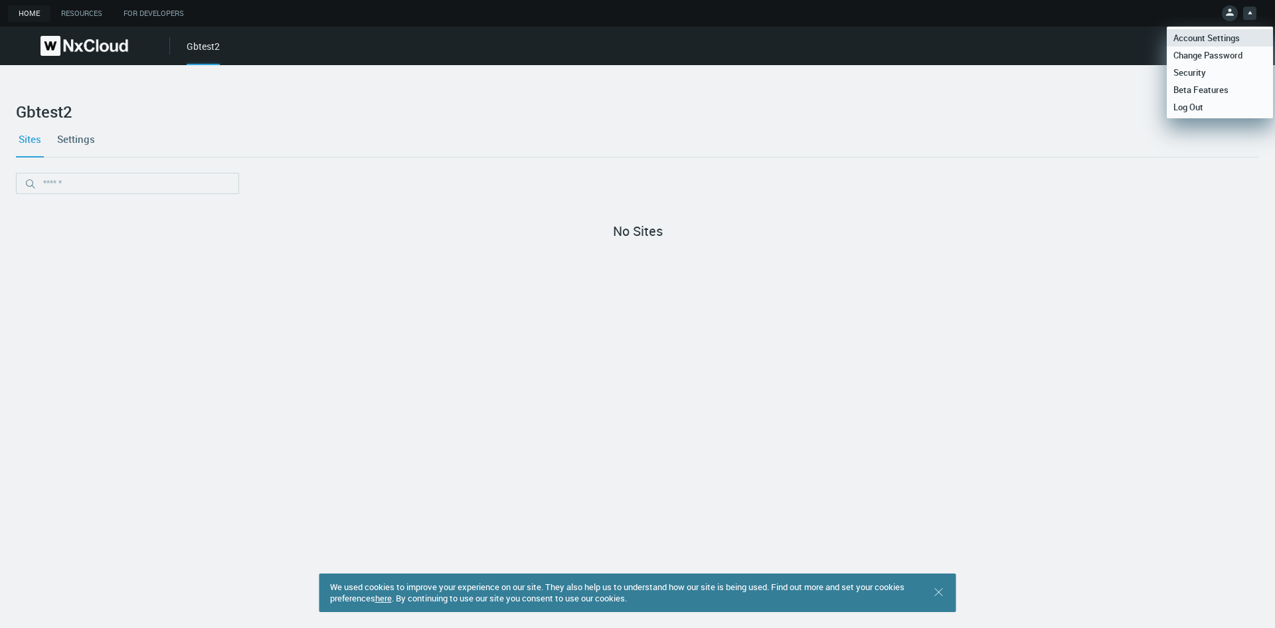
click at [1222, 36] on span "Account Settings" at bounding box center [1207, 38] width 80 height 12
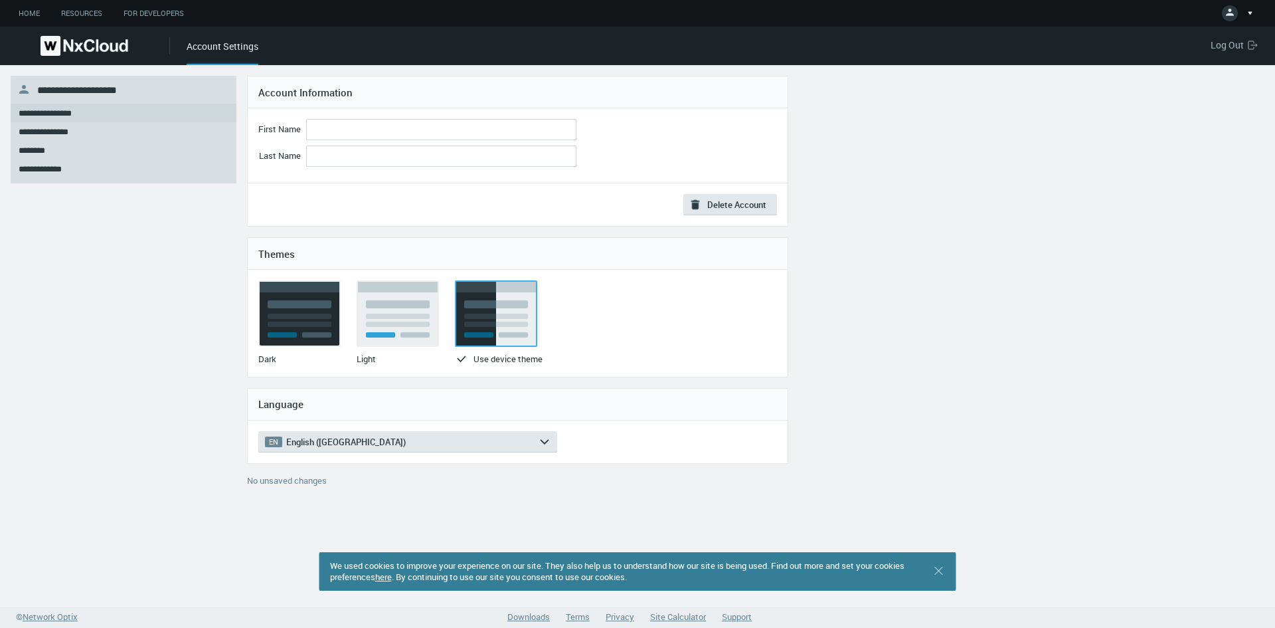
click at [1226, 44] on span "Log Out" at bounding box center [1229, 45] width 37 height 13
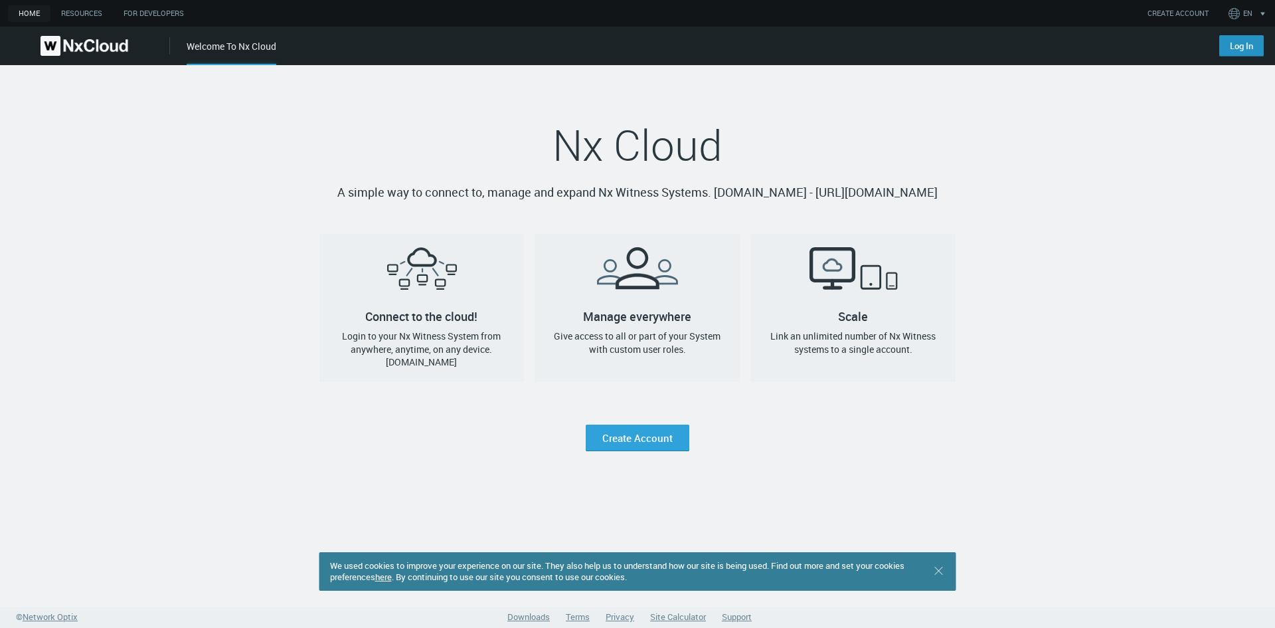
click at [1235, 50] on link "Log In" at bounding box center [1241, 45] width 44 height 21
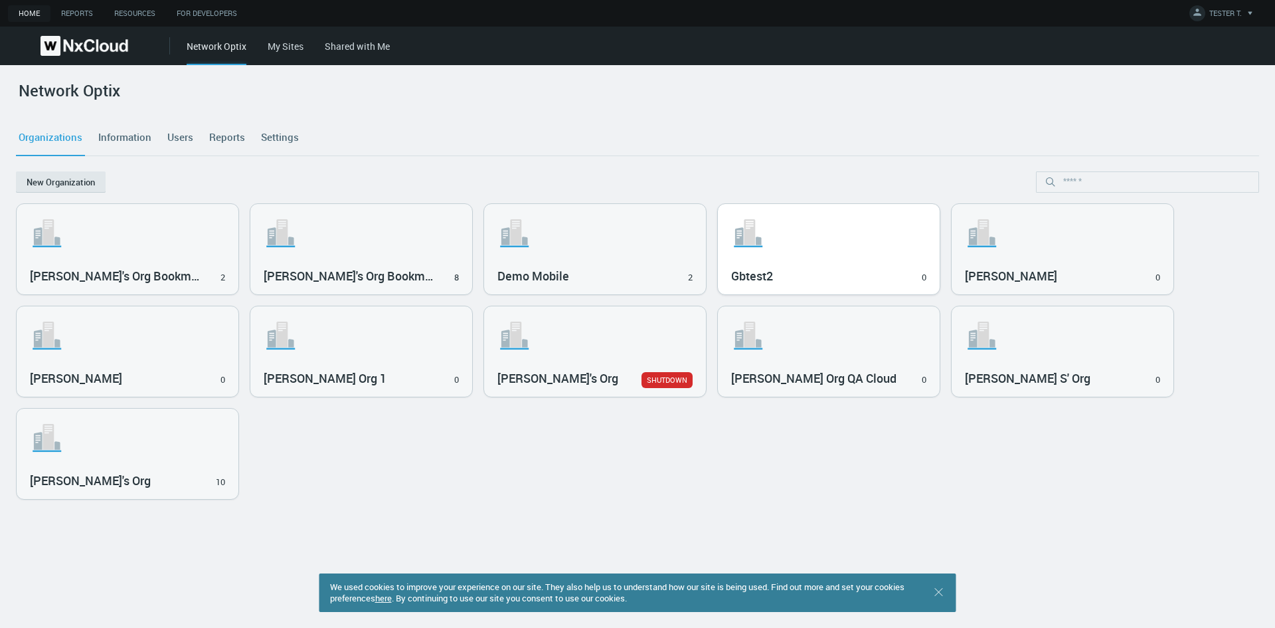
click at [887, 244] on svg-icon ".st1{fill:var(--svg-placeholder-elm2-color);} .st2{fill:var(--brand-core);} .st…" at bounding box center [828, 233] width 195 height 42
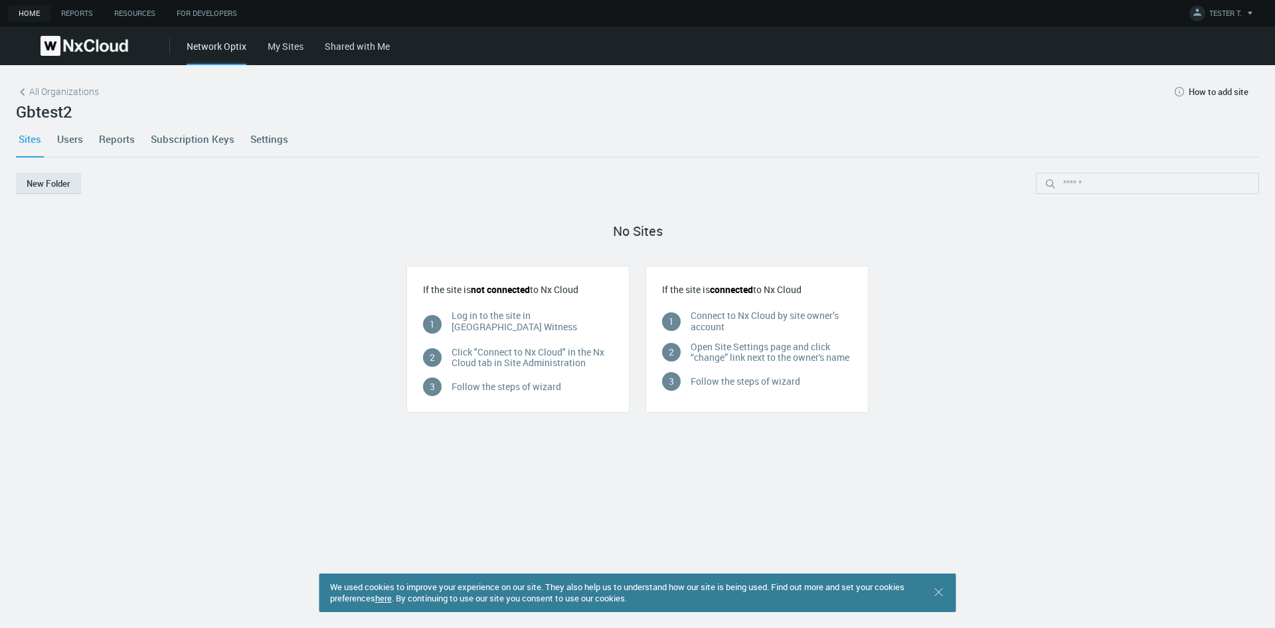
click at [74, 135] on link "Users" at bounding box center [69, 139] width 31 height 36
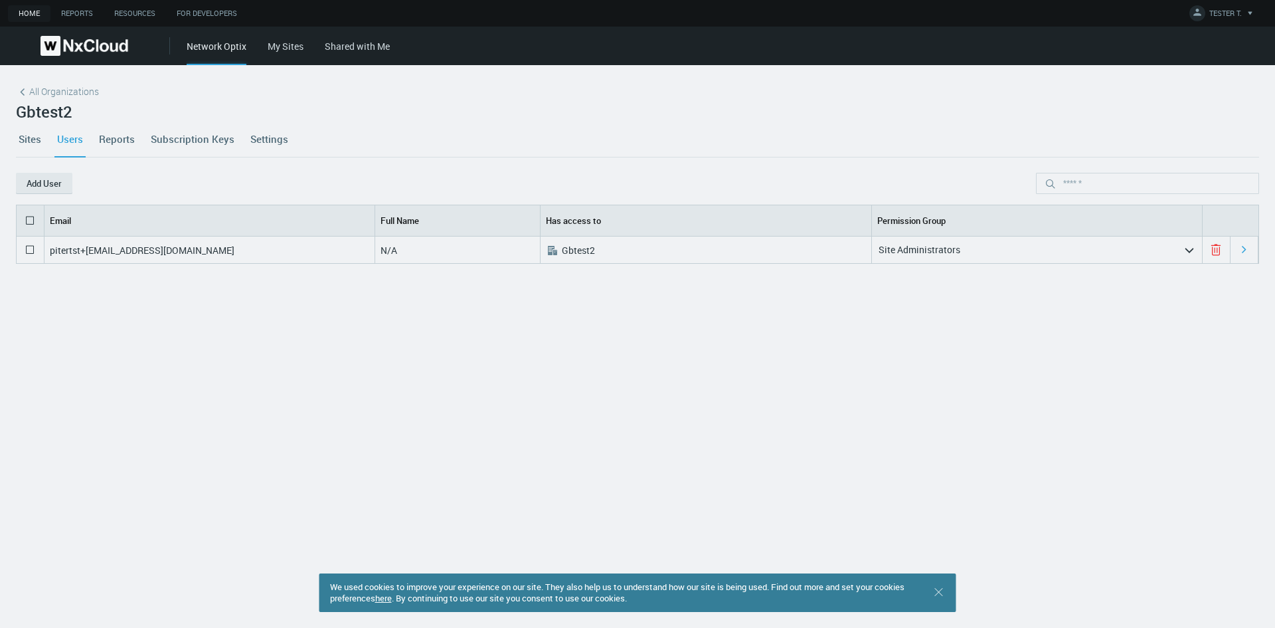
click at [1183, 248] on icon "arrow_expand" at bounding box center [1189, 250] width 12 height 12
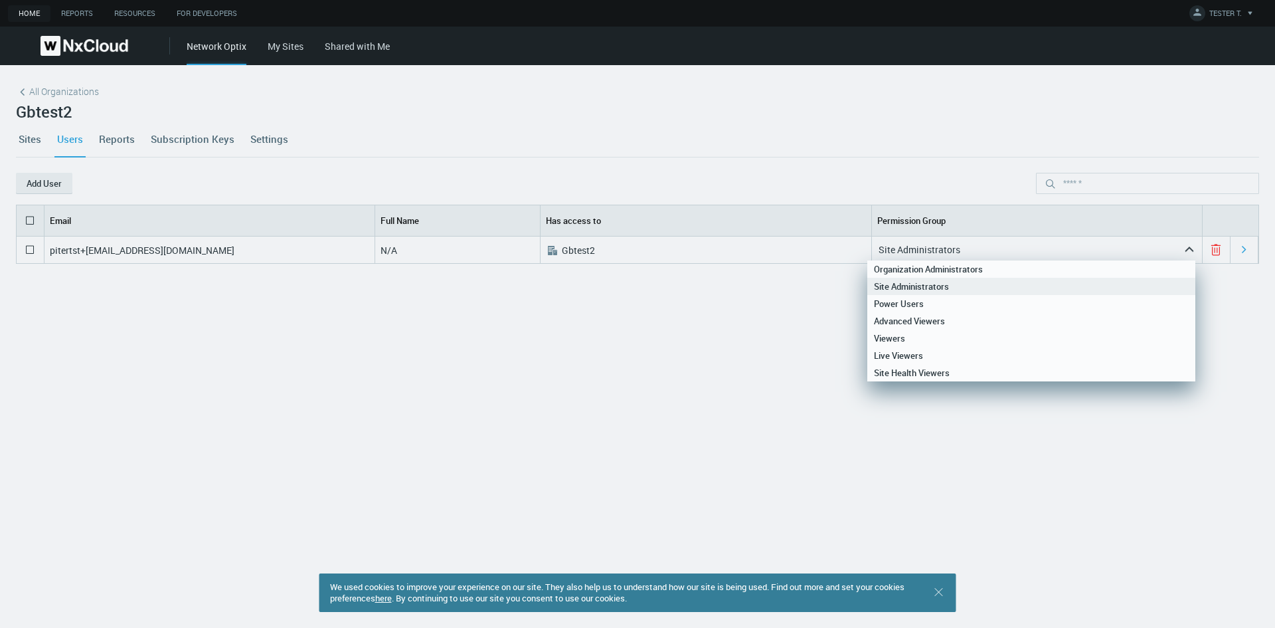
click at [1186, 248] on polyline at bounding box center [1189, 248] width 7 height 3
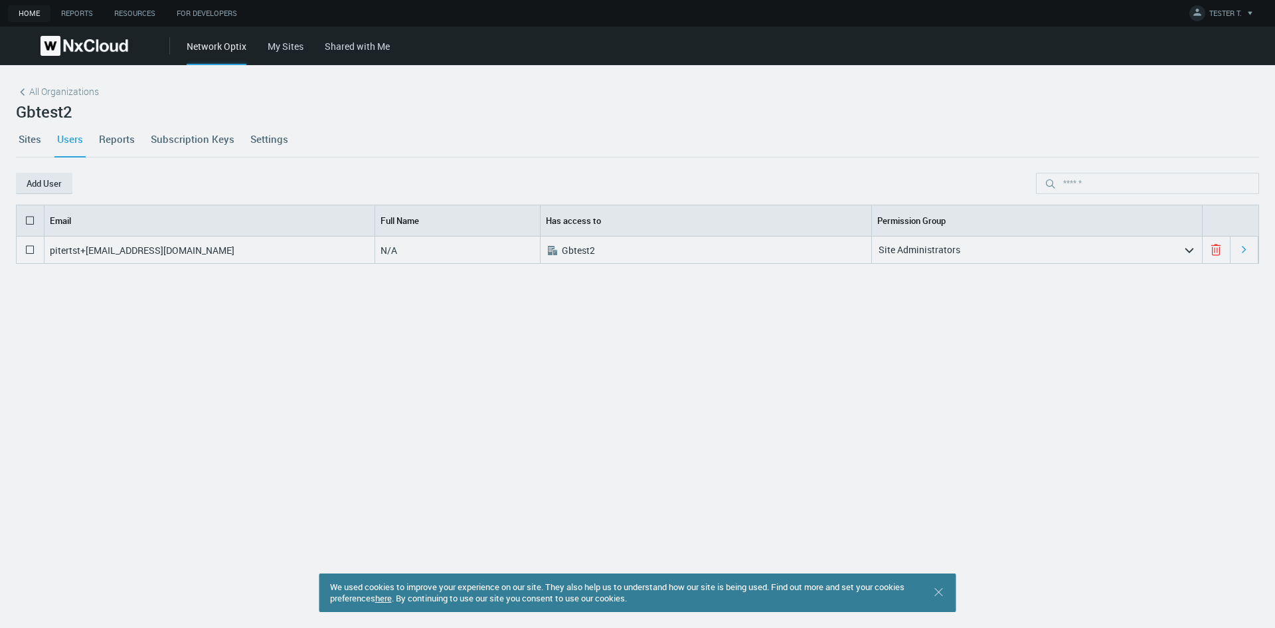
click at [754, 102] on div "All Organizations" at bounding box center [637, 91] width 1243 height 21
click at [98, 417] on div "pitertst+org@mail.ru N/A .st0{fill:#A3B8C2;fill-rule:evenodd;clip-rule:evenodd;…" at bounding box center [637, 413] width 1243 height 354
click at [29, 137] on link "Sites" at bounding box center [30, 139] width 28 height 36
click at [1188, 256] on icon "arrow_expand" at bounding box center [1189, 250] width 12 height 12
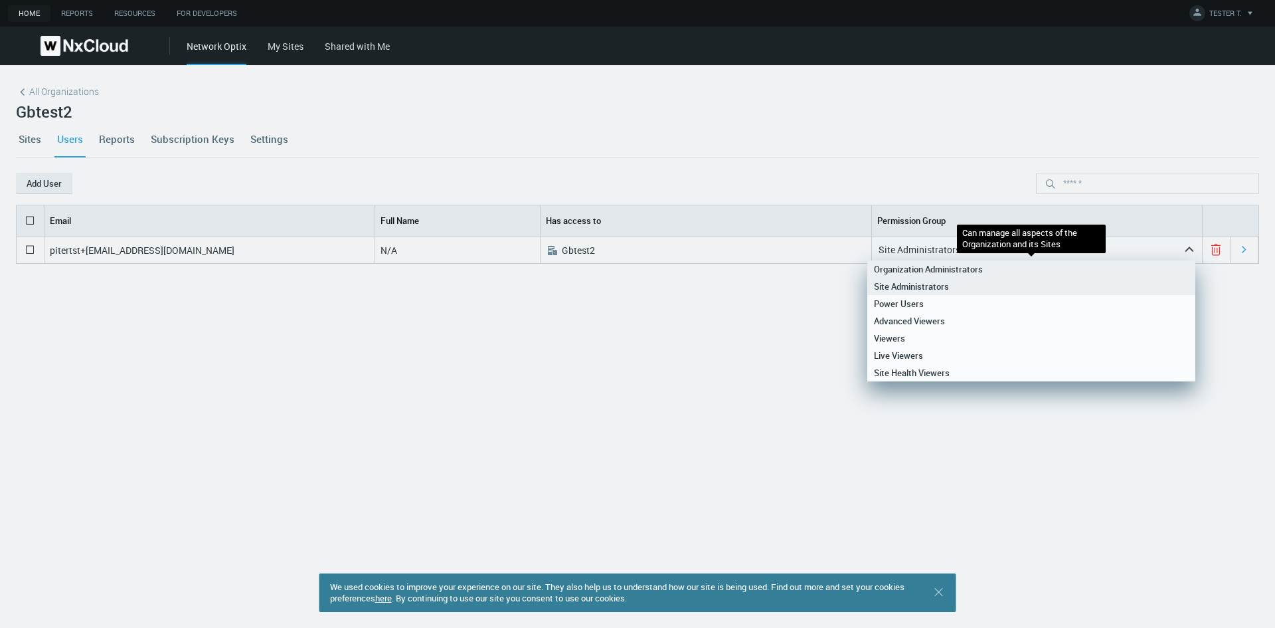
click at [945, 269] on nx-search-highlight "Organization Administrators" at bounding box center [928, 269] width 109 height 12
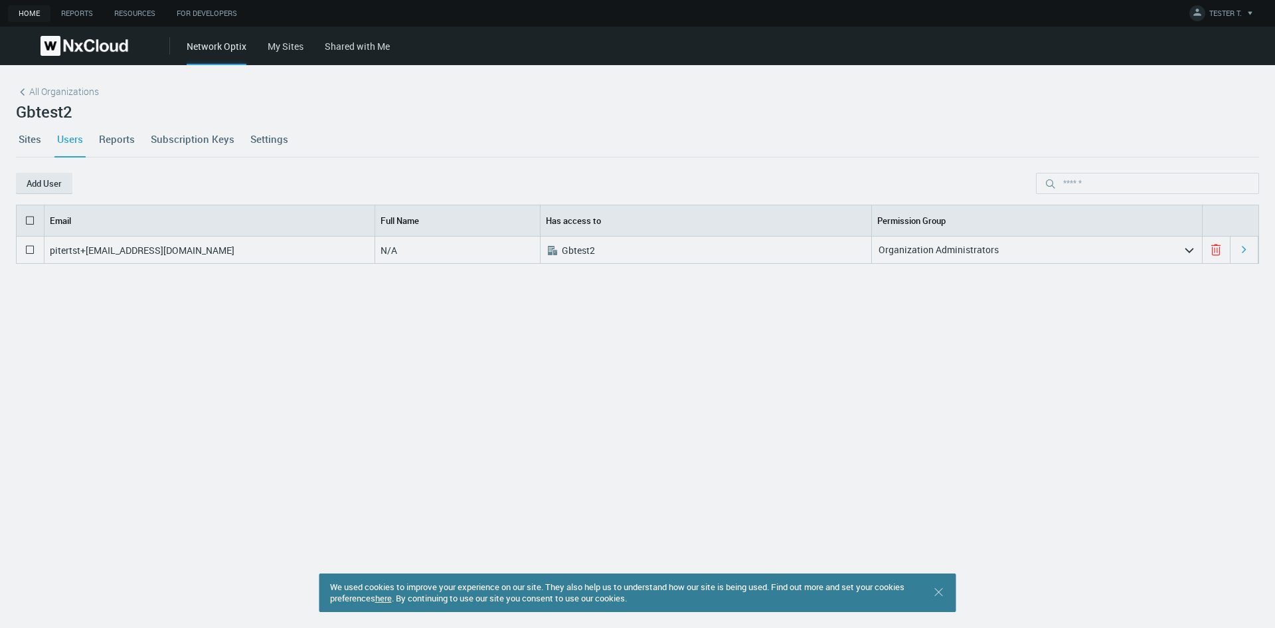
click at [1191, 325] on div "pitertst+[EMAIL_ADDRESS][DOMAIN_NAME] N/A .st0{fill:#A3B8C2;fill-rule:evenodd;c…" at bounding box center [637, 413] width 1243 height 354
click at [1242, 252] on icon at bounding box center [1243, 249] width 3 height 7
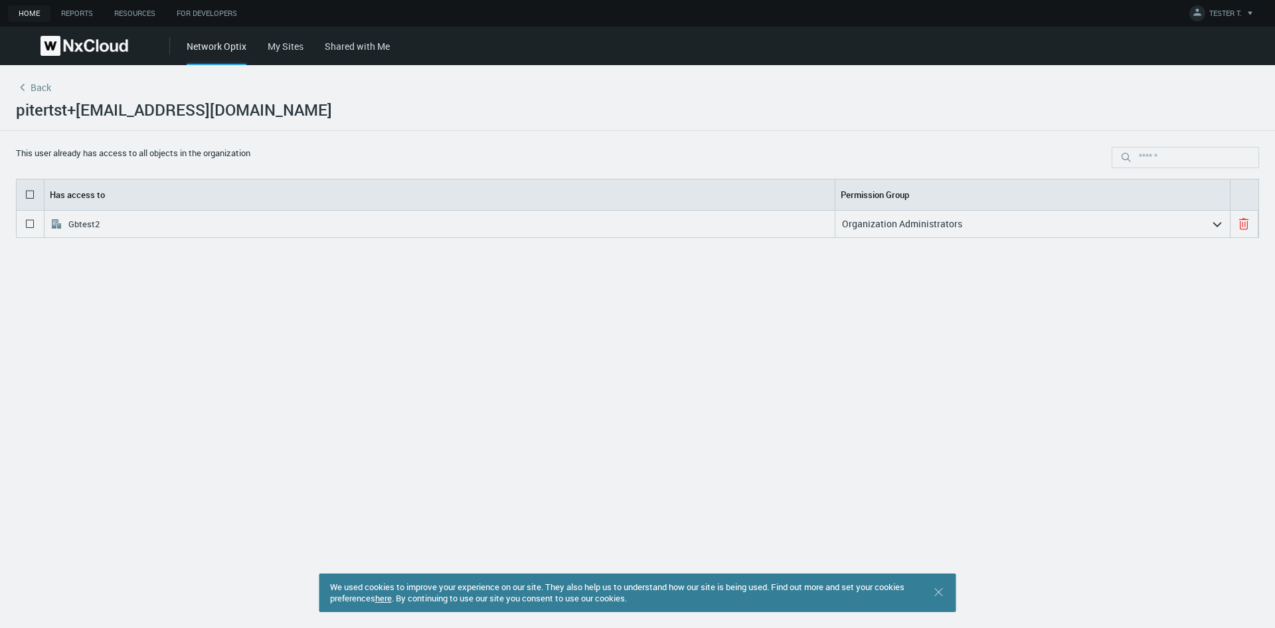
click at [1219, 226] on icon "arrow_expand" at bounding box center [1217, 224] width 12 height 12
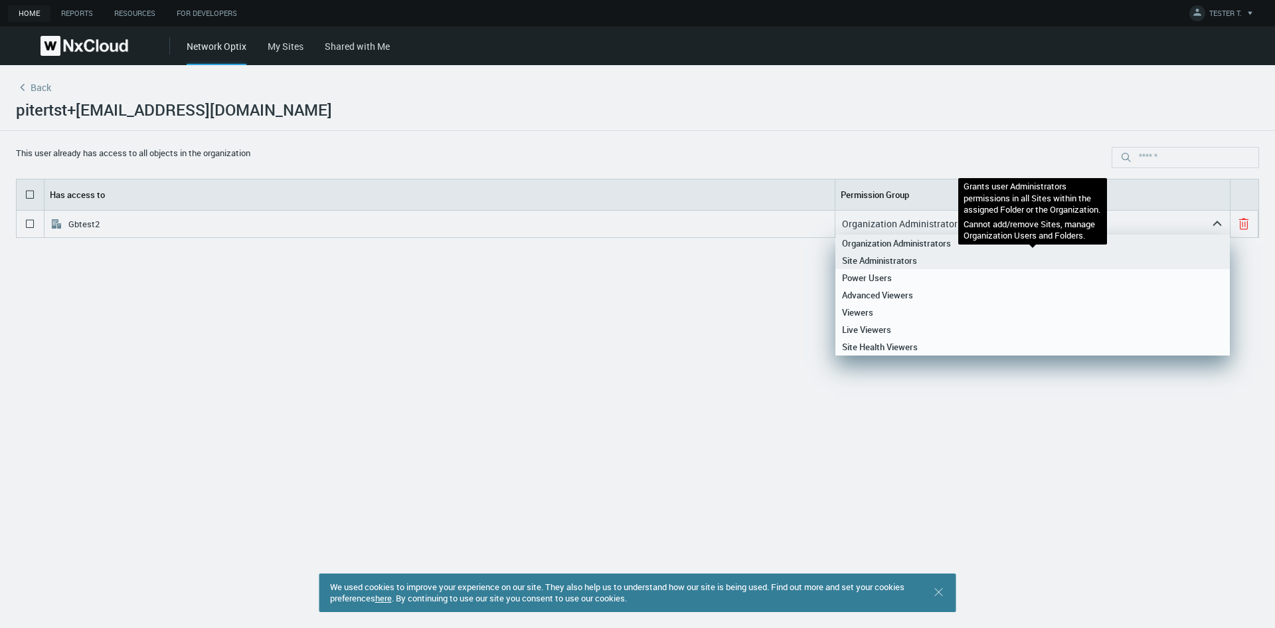
click at [1162, 258] on div "Site Administrators" at bounding box center [1032, 260] width 381 height 17
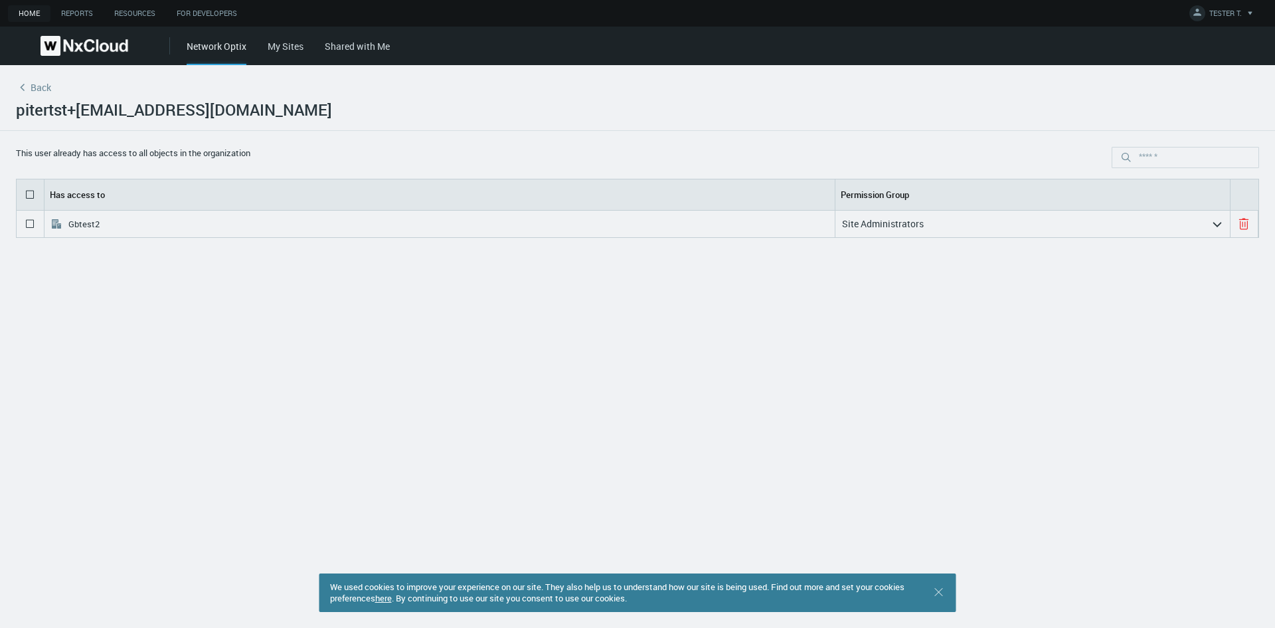
click at [1215, 224] on polyline at bounding box center [1217, 223] width 7 height 3
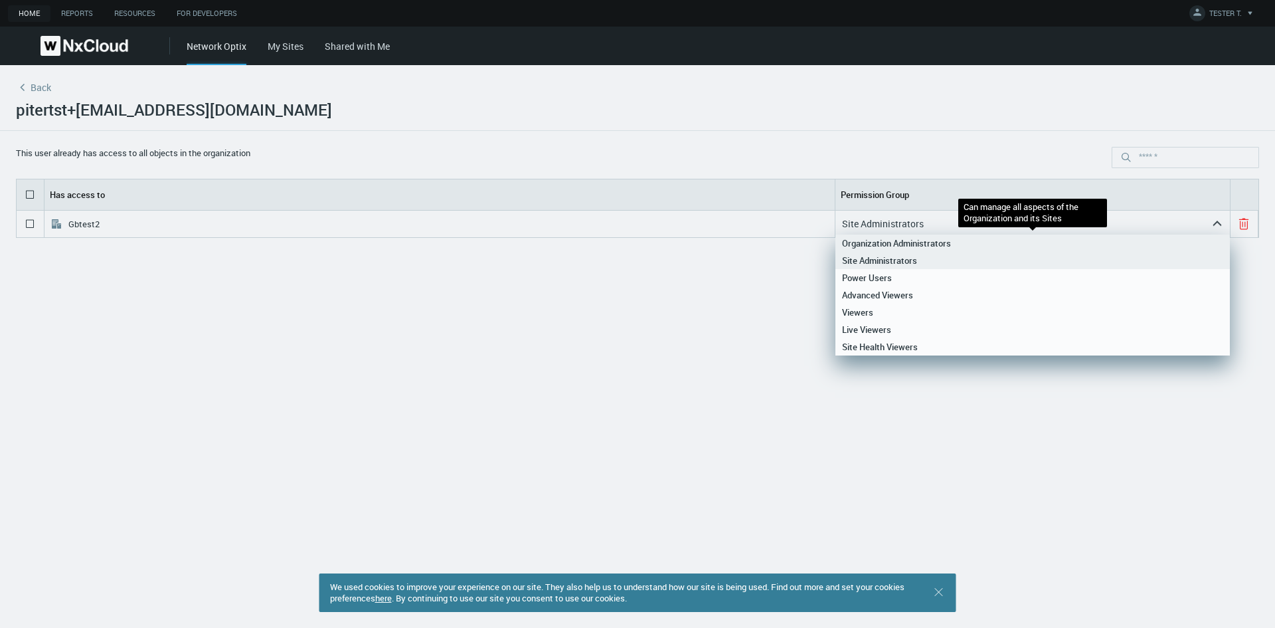
click at [1070, 239] on div "Organization Administrators" at bounding box center [1032, 242] width 381 height 17
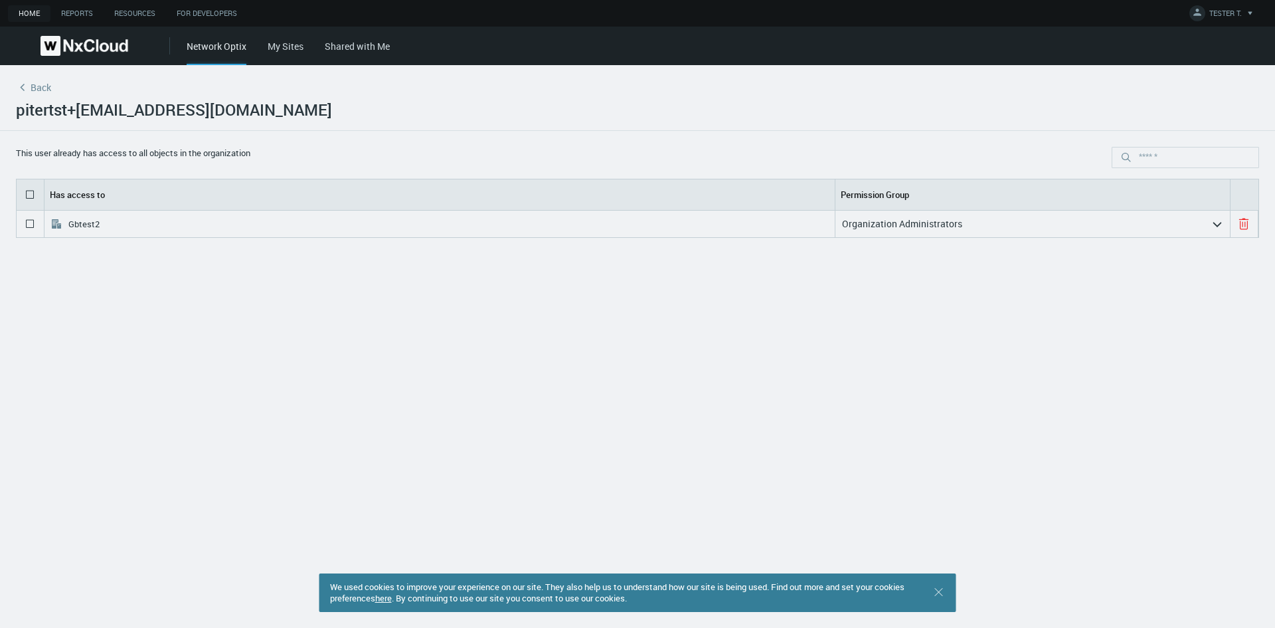
click at [286, 48] on link "My Sites" at bounding box center [286, 46] width 36 height 13
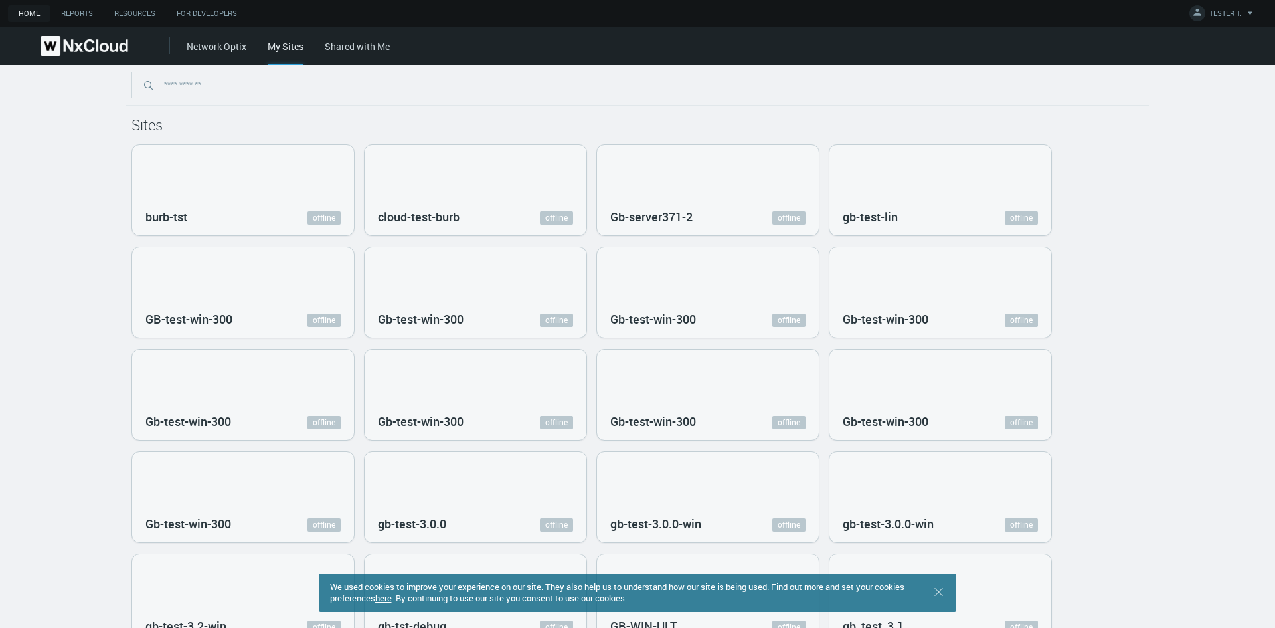
click at [232, 48] on link "Network Optix" at bounding box center [217, 46] width 60 height 13
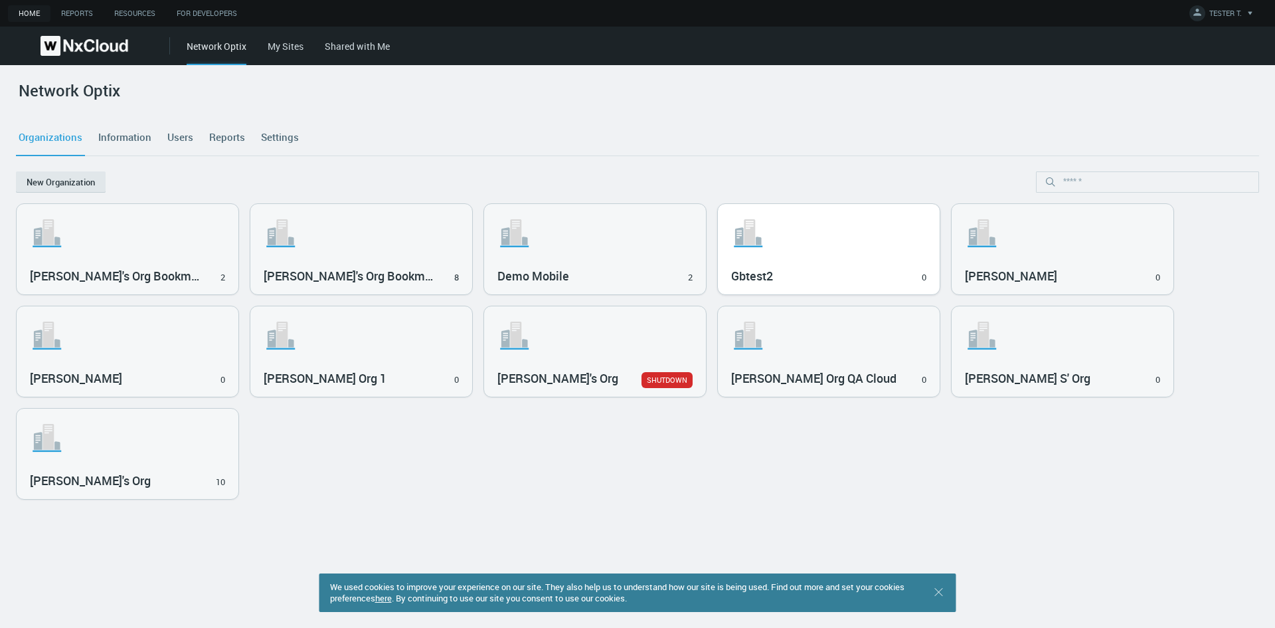
click at [839, 243] on svg-icon ".st1{fill:var(--svg-placeholder-elm2-color);} .st2{fill:var(--brand-core);} .st…" at bounding box center [828, 233] width 195 height 42
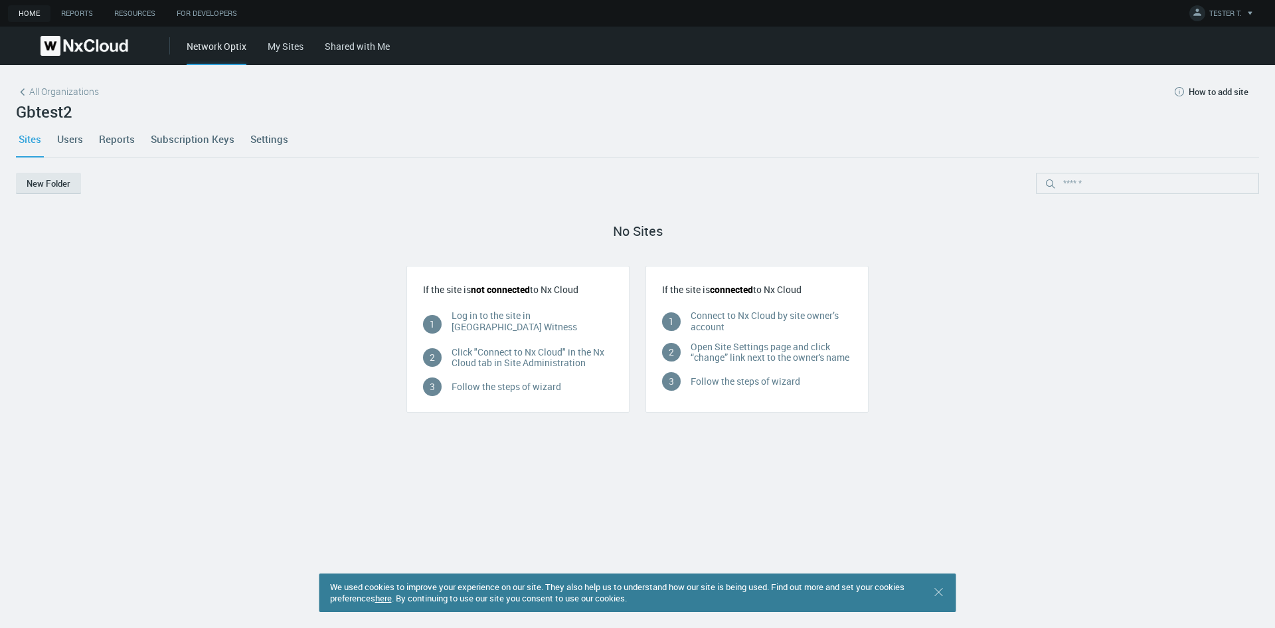
click at [72, 131] on link "Users" at bounding box center [69, 139] width 31 height 36
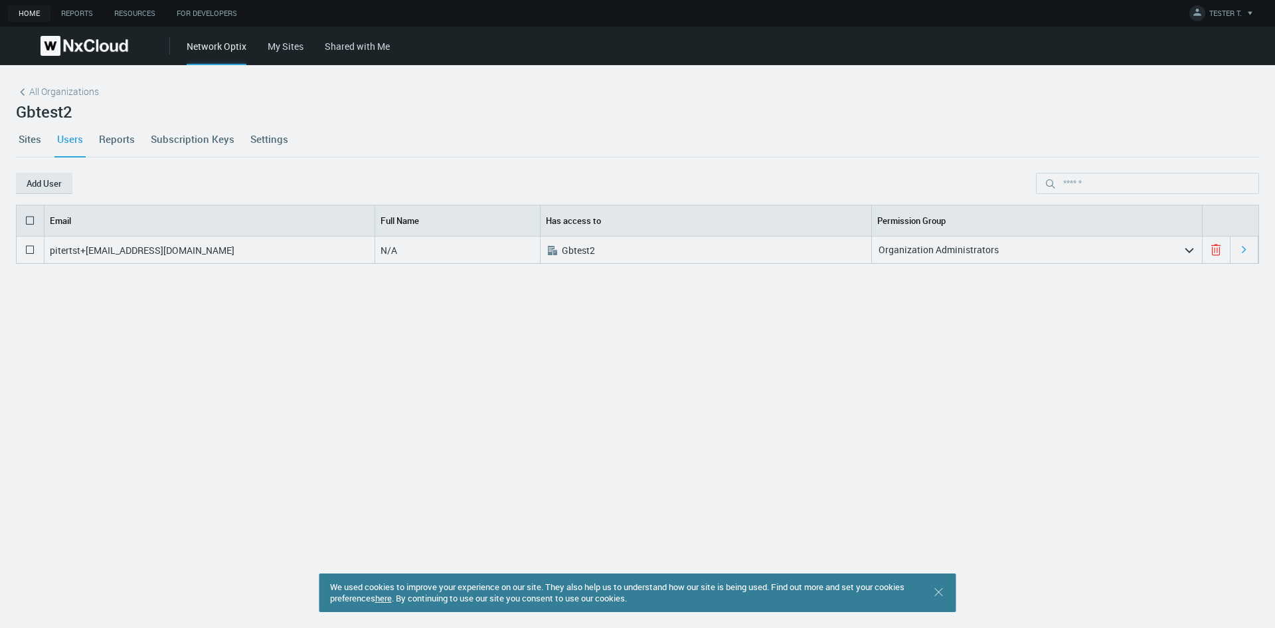
click at [25, 136] on link "Sites" at bounding box center [30, 139] width 28 height 36
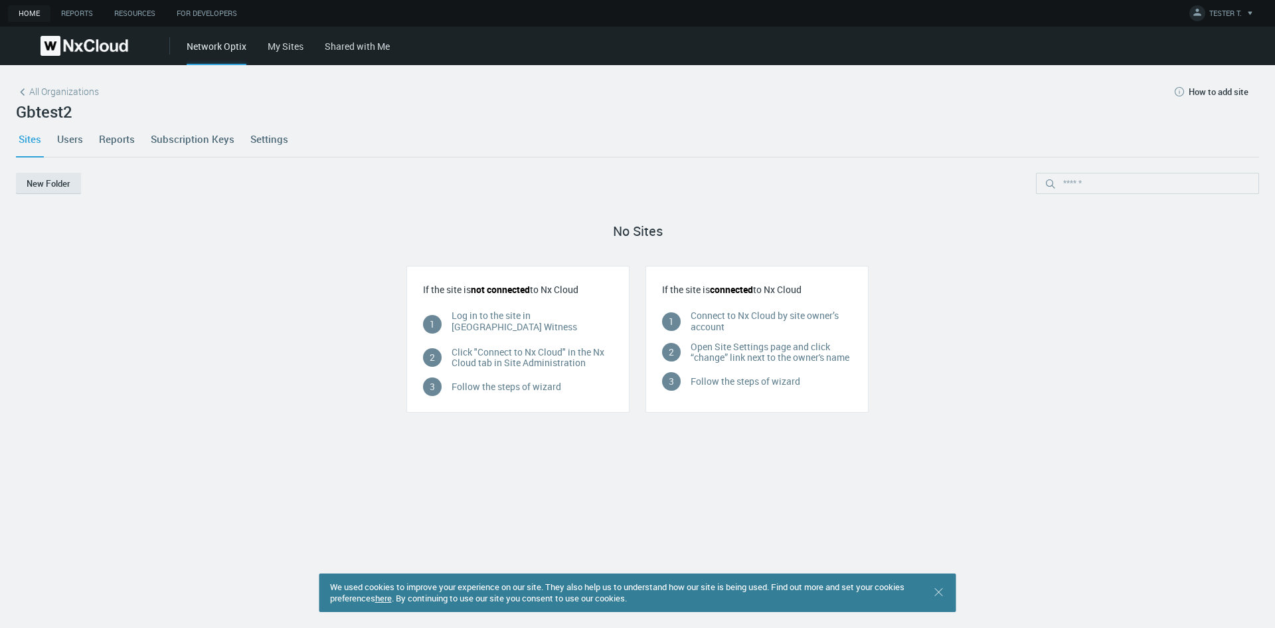
click at [80, 135] on link "Users" at bounding box center [69, 139] width 31 height 36
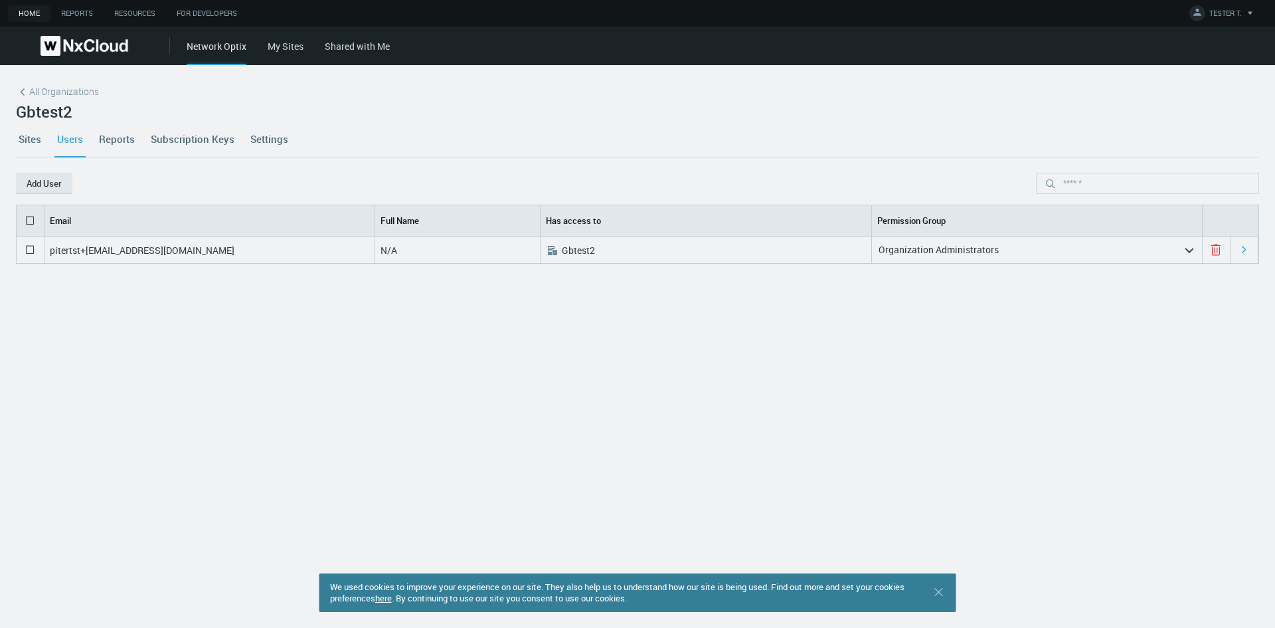
click at [31, 141] on link "Sites" at bounding box center [30, 139] width 28 height 36
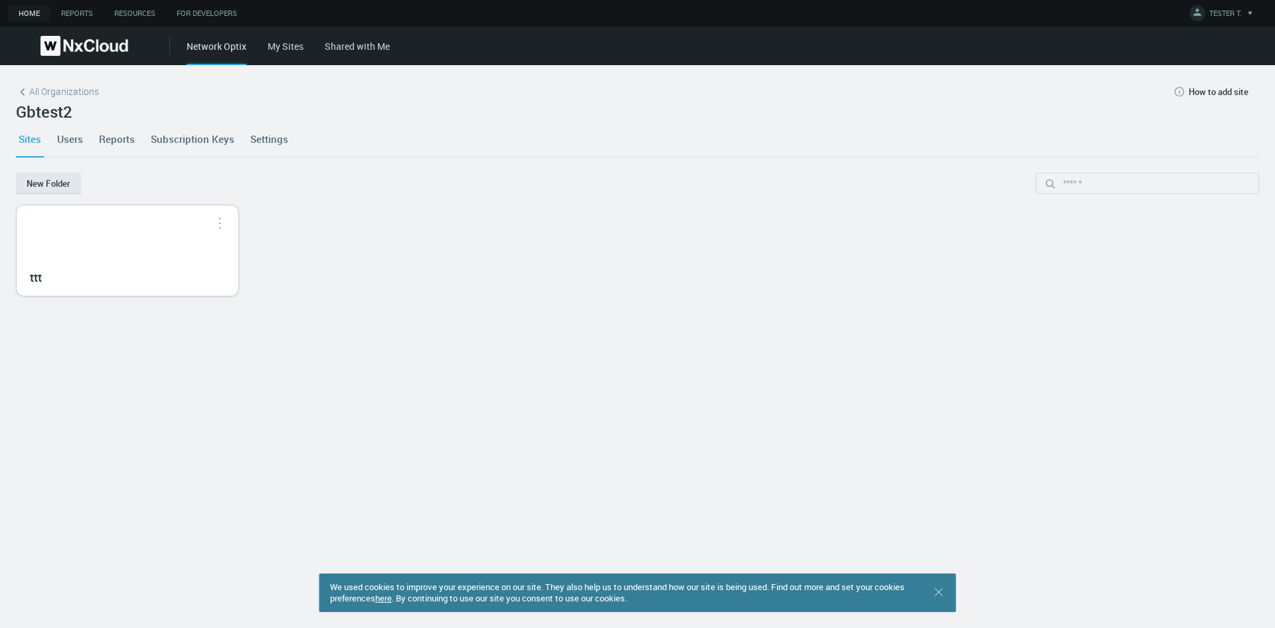
click at [174, 237] on div "ttt" at bounding box center [128, 250] width 222 height 90
click at [224, 216] on button "button" at bounding box center [219, 222] width 21 height 13
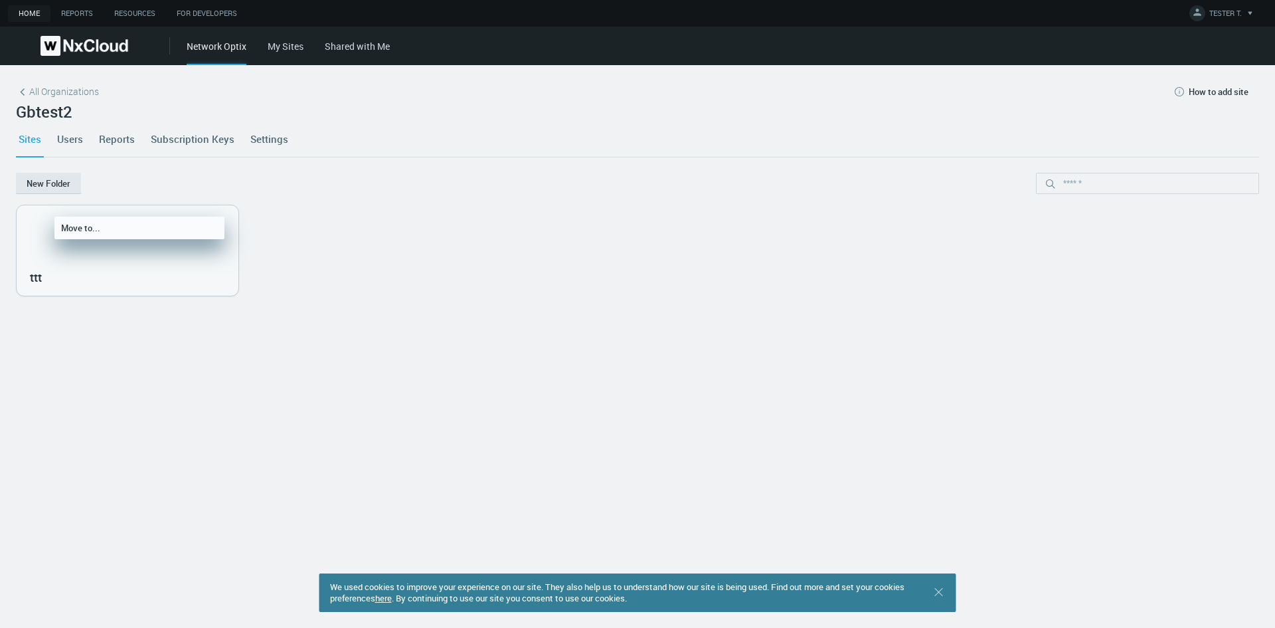
click at [309, 197] on div "New Folder" at bounding box center [637, 189] width 1243 height 32
click at [266, 136] on link "Settings" at bounding box center [269, 139] width 43 height 36
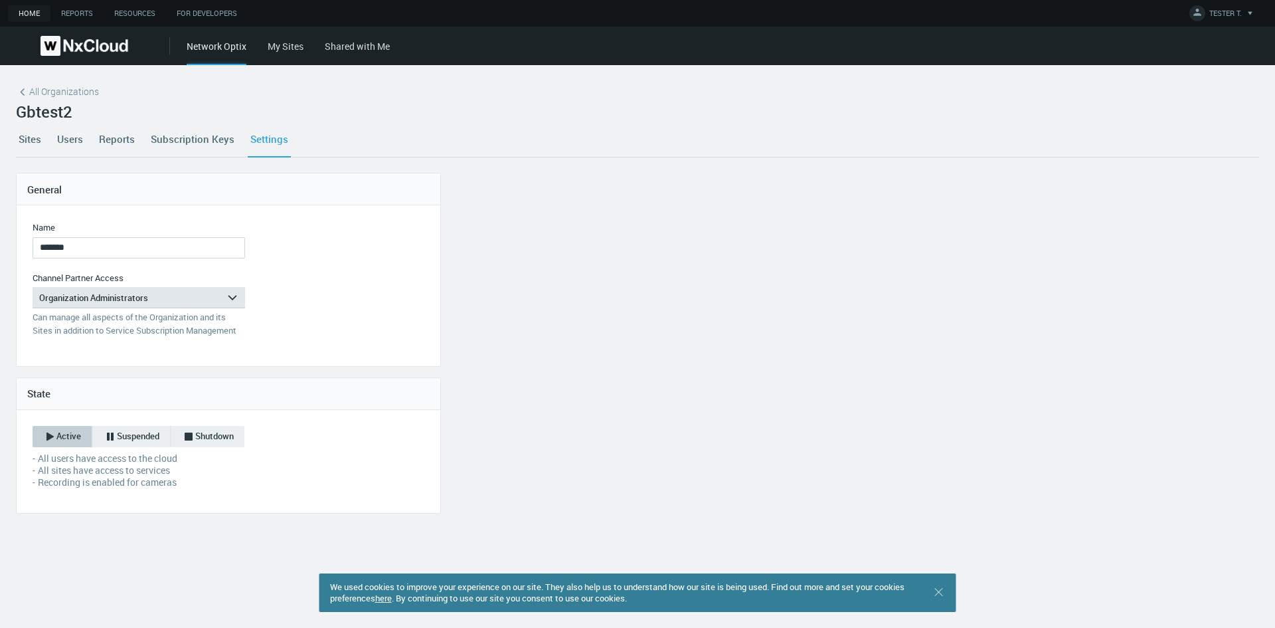
click at [31, 137] on link "Sites" at bounding box center [30, 139] width 28 height 36
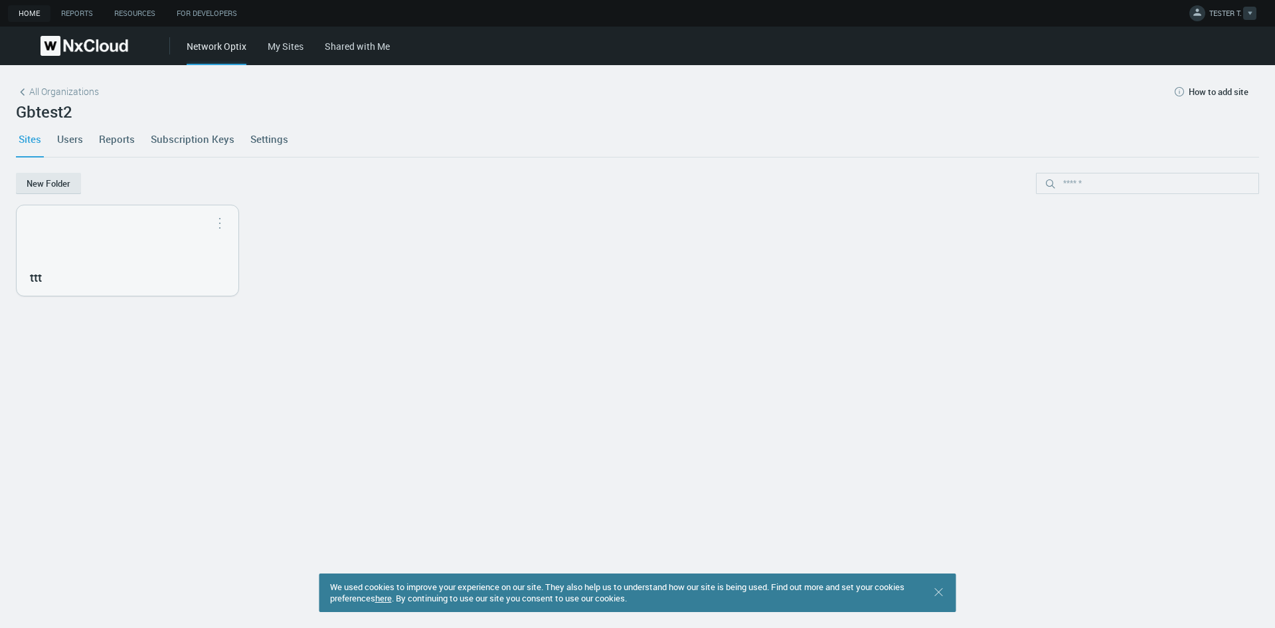
click at [1250, 13] on icon at bounding box center [1250, 13] width 4 height 3
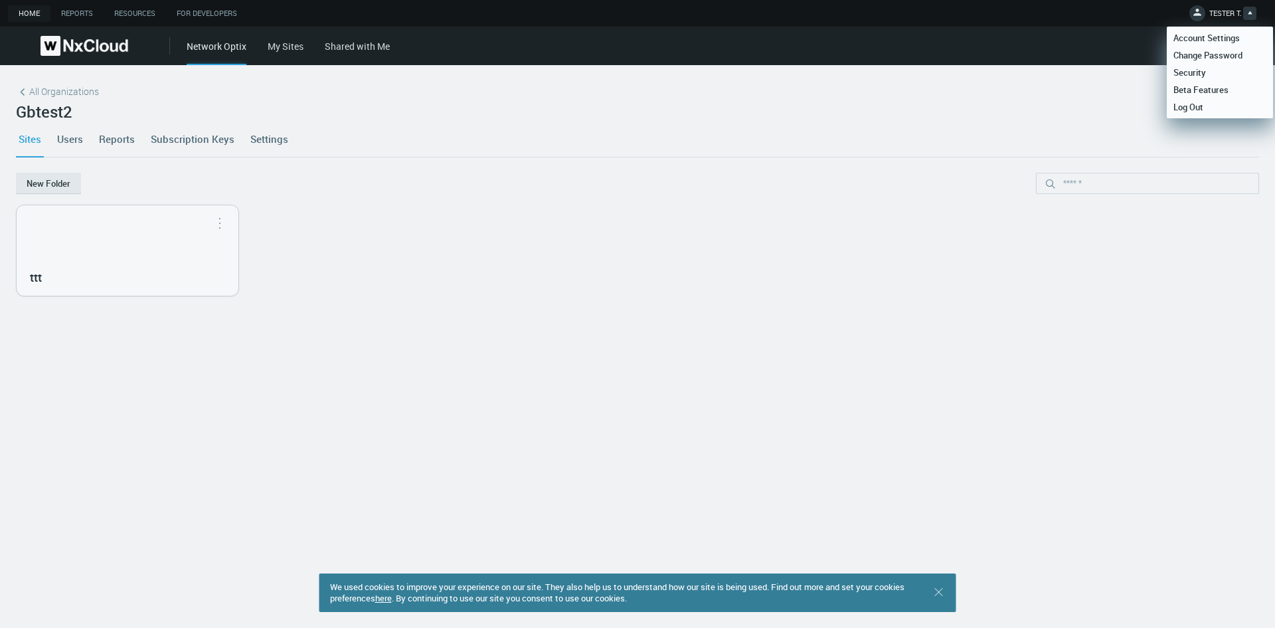
click at [418, 289] on div "ttt Move to..." at bounding box center [637, 250] width 1248 height 97
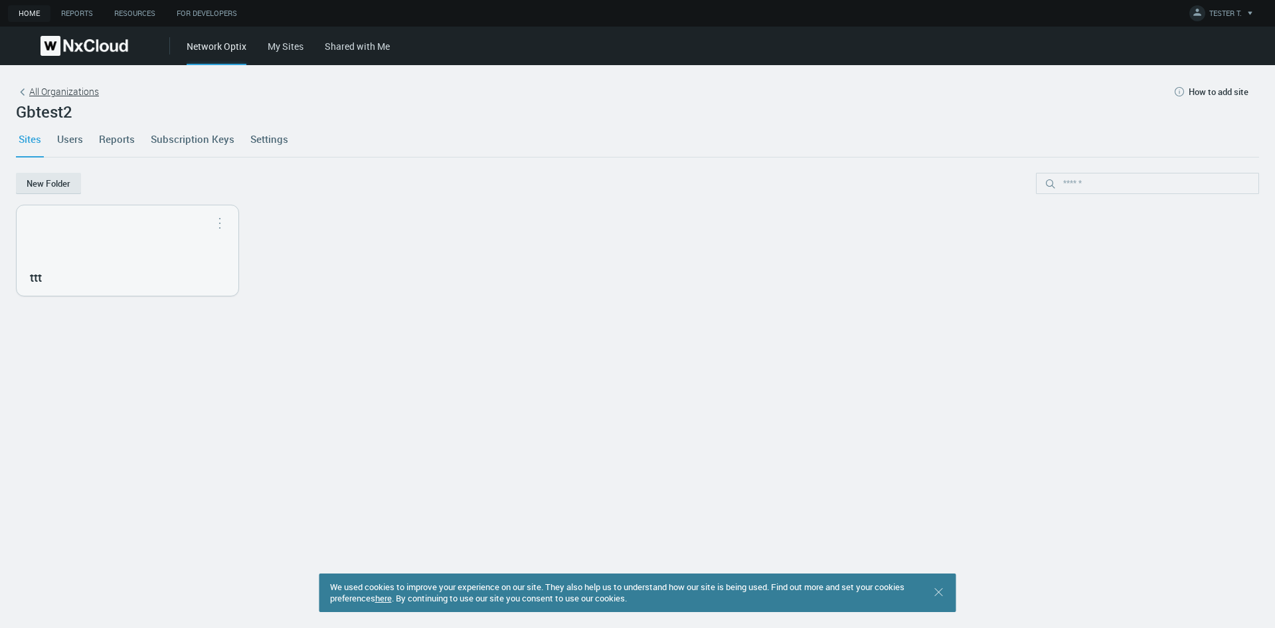
click at [68, 94] on span "All Organizations" at bounding box center [64, 91] width 70 height 14
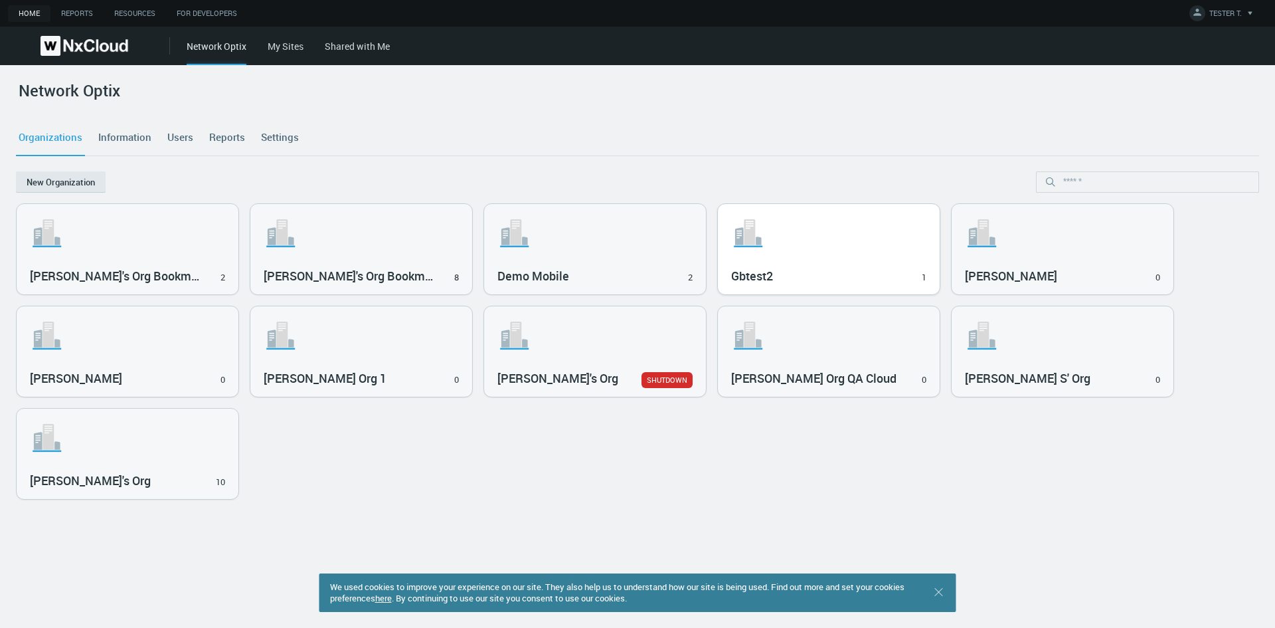
click at [892, 236] on svg-icon ".st1{fill:var(--svg-placeholder-elm2-color);} .st2{fill:var(--brand-core);} .st…" at bounding box center [828, 233] width 195 height 42
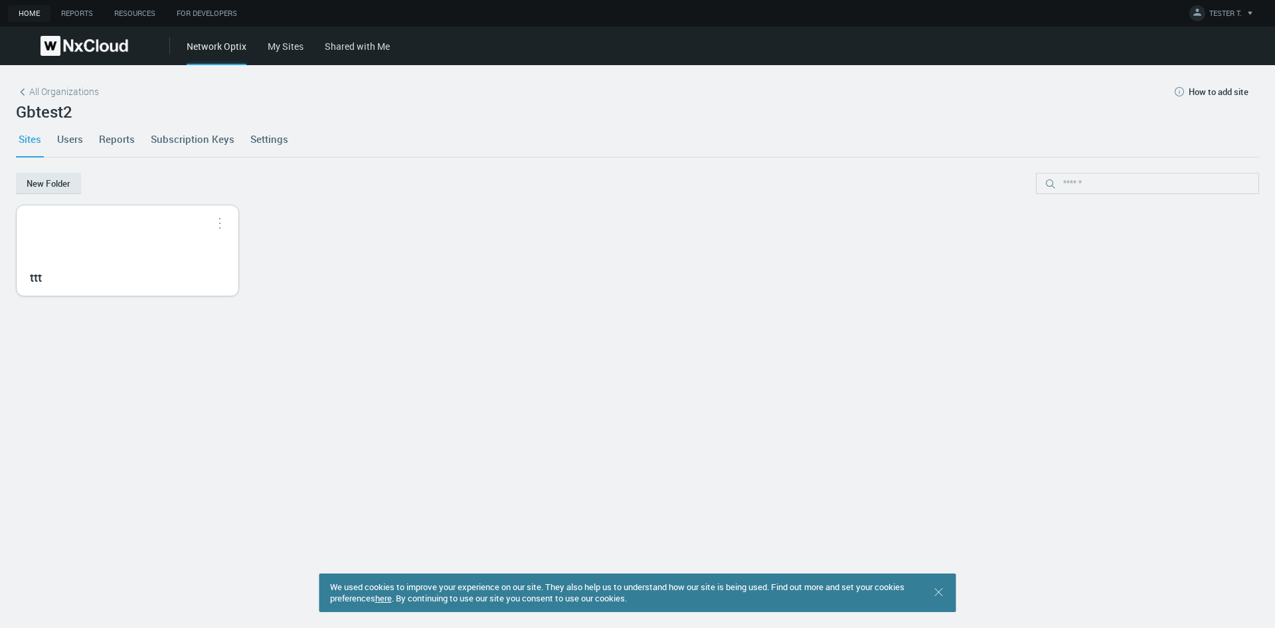
click at [220, 222] on button "button" at bounding box center [219, 222] width 21 height 13
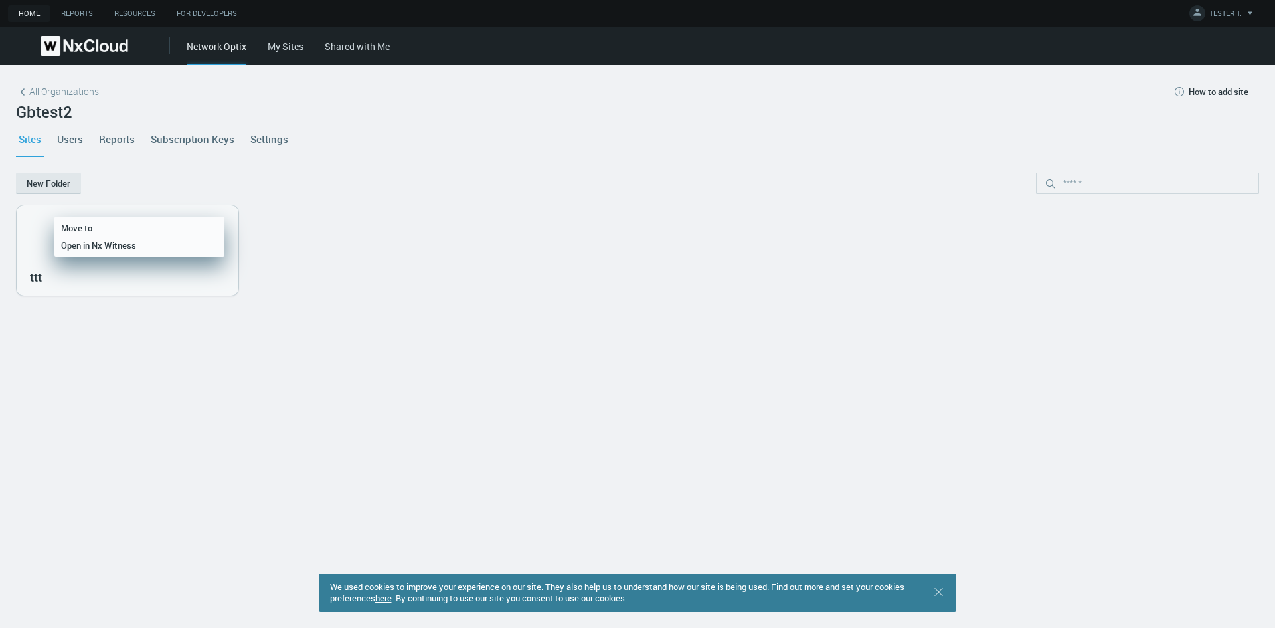
click at [331, 195] on div "New Folder" at bounding box center [637, 189] width 1243 height 32
click at [80, 253] on div "ttt" at bounding box center [128, 250] width 222 height 90
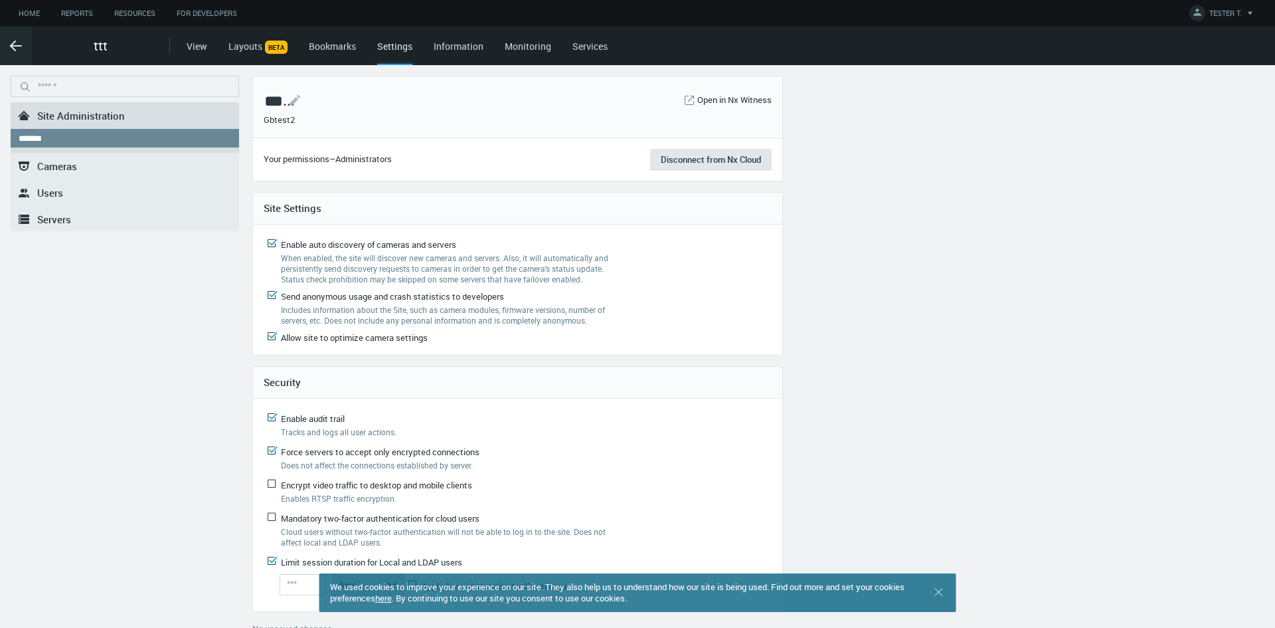
click at [104, 365] on nx-menu ".st0{fill-rule:evenodd;clip-rule:evenodd;fill:#2B383F;} Site Administration ***…" at bounding box center [125, 352] width 228 height 552
click at [599, 48] on link "Services" at bounding box center [589, 46] width 35 height 13
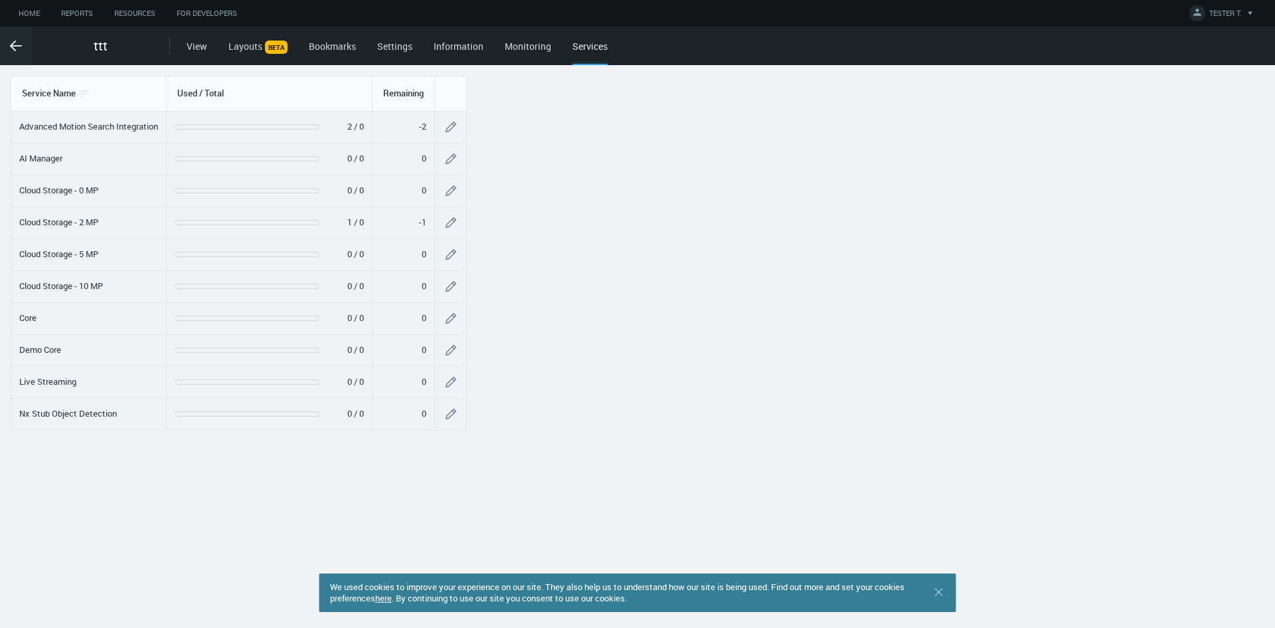
click at [104, 507] on div "Service Name Used / Total Remaining Advanced Motion Search Integration 2 / 0 -2…" at bounding box center [238, 346] width 477 height 562
click at [21, 48] on icon ".arrow {fill-rule:evenodd;clip-rule:evenodd;fill:none;stroke:var(--btn-arrow-co…" at bounding box center [16, 46] width 16 height 16
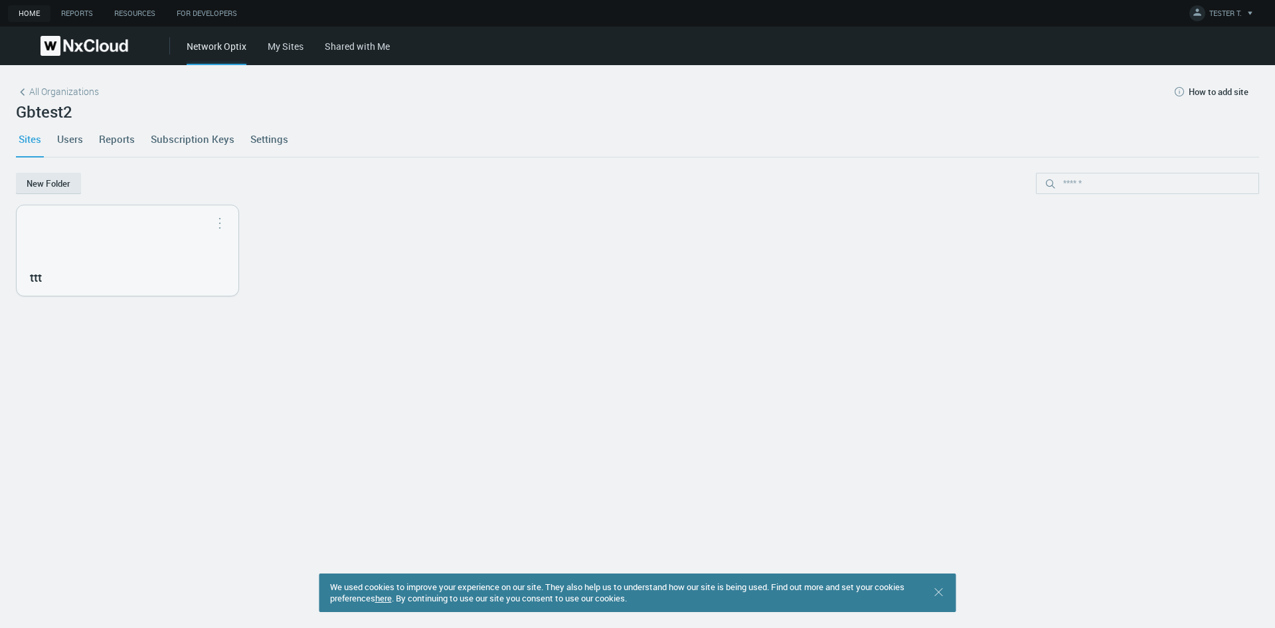
click at [216, 46] on div "Network Optix" at bounding box center [217, 52] width 60 height 26
click at [70, 46] on img at bounding box center [85, 46] width 88 height 20
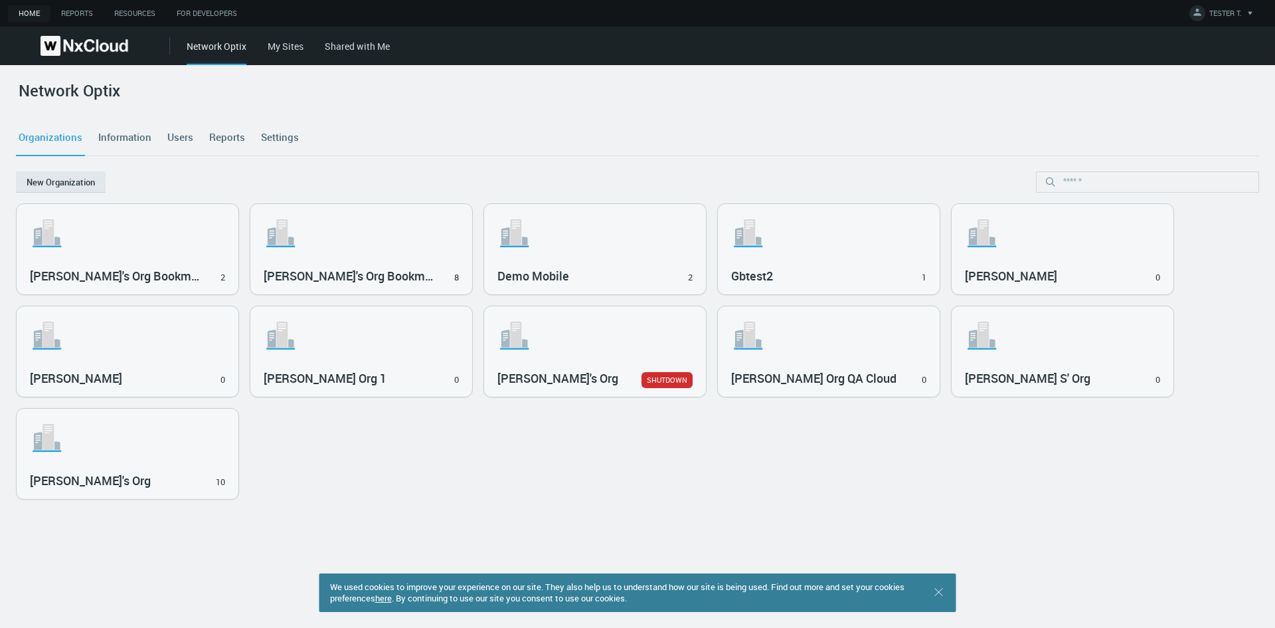
click at [179, 137] on link "Users" at bounding box center [180, 138] width 31 height 36
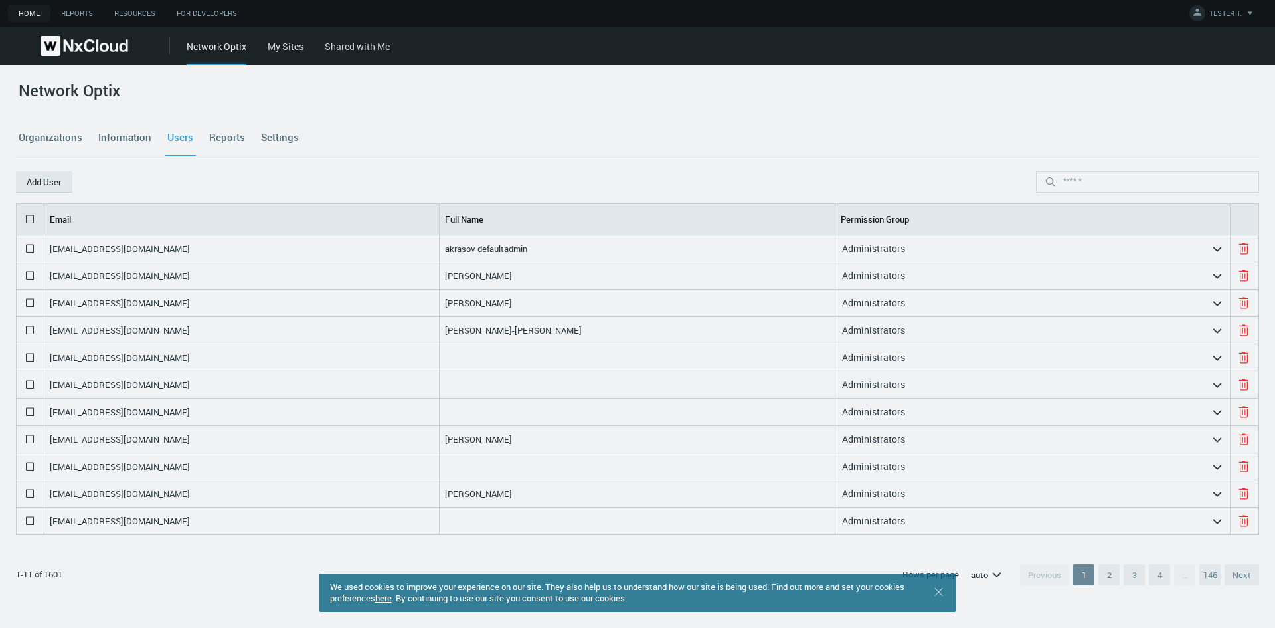
click at [68, 140] on link "Organizations" at bounding box center [50, 138] width 69 height 36
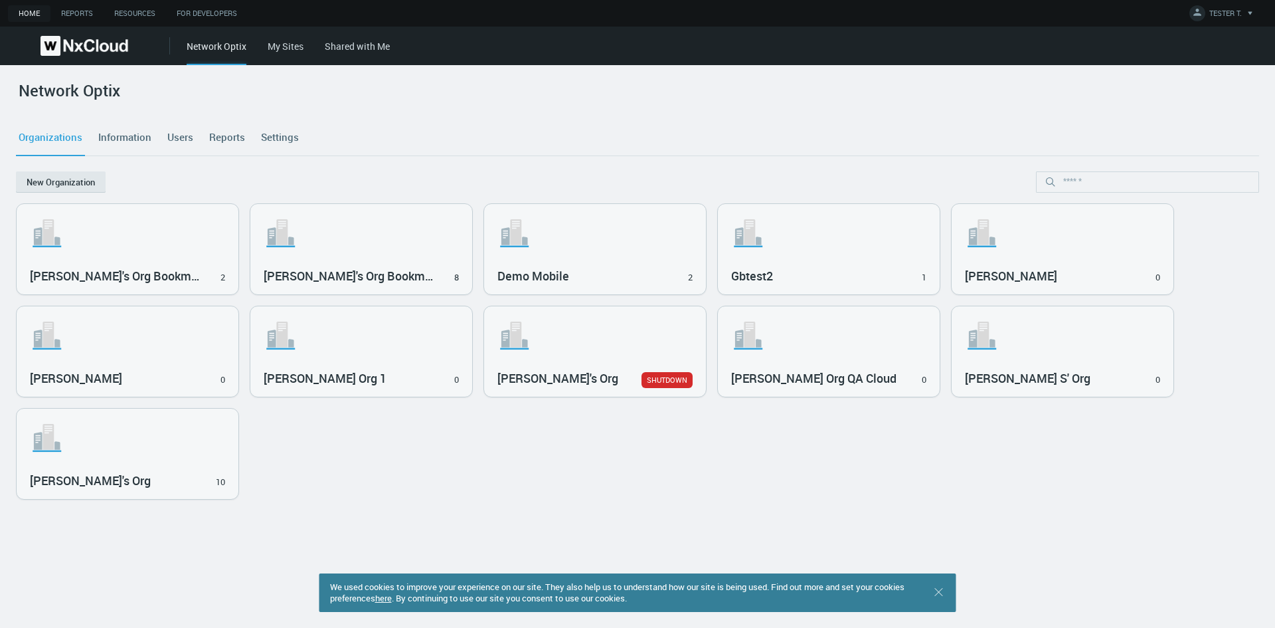
click at [189, 134] on link "Users" at bounding box center [180, 138] width 31 height 36
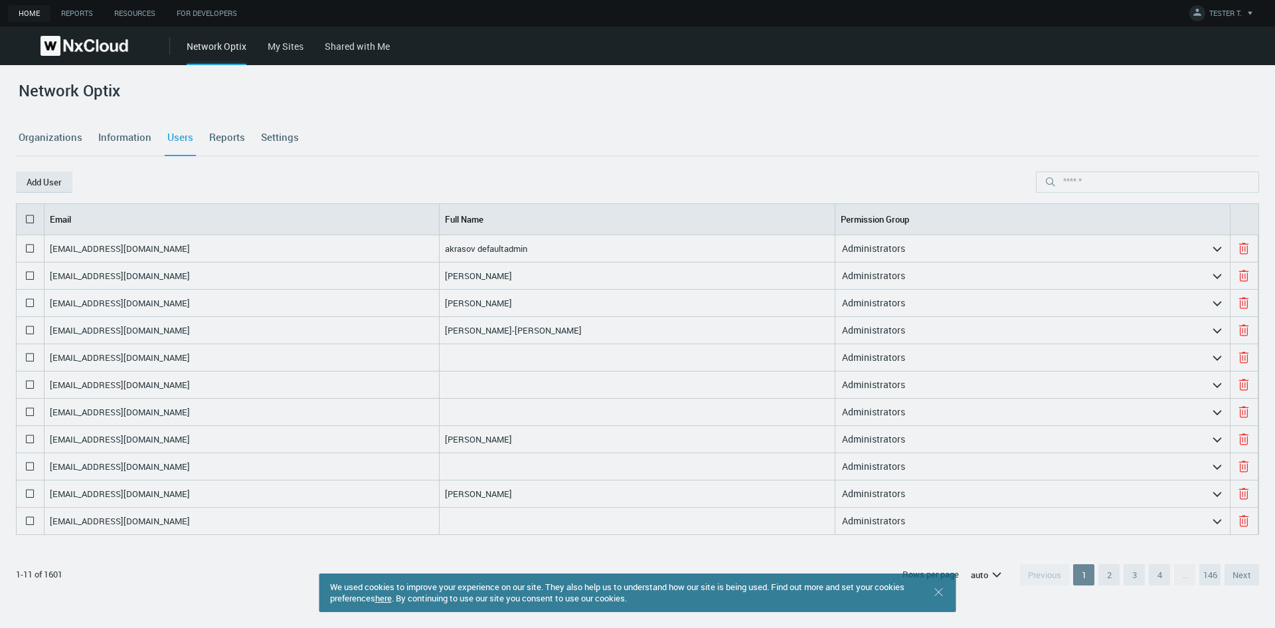
click at [39, 134] on link "Organizations" at bounding box center [50, 138] width 69 height 36
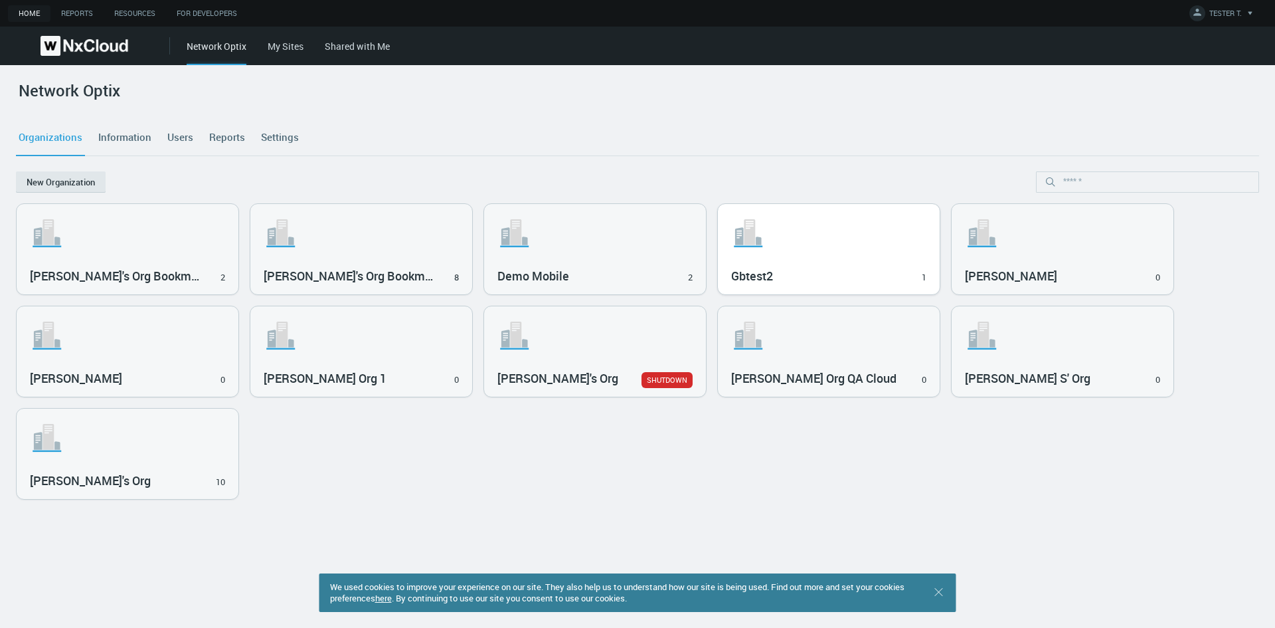
click at [903, 238] on svg-icon ".st1{fill:var(--svg-placeholder-elm2-color);} .st2{fill:var(--brand-core);} .st…" at bounding box center [828, 233] width 195 height 42
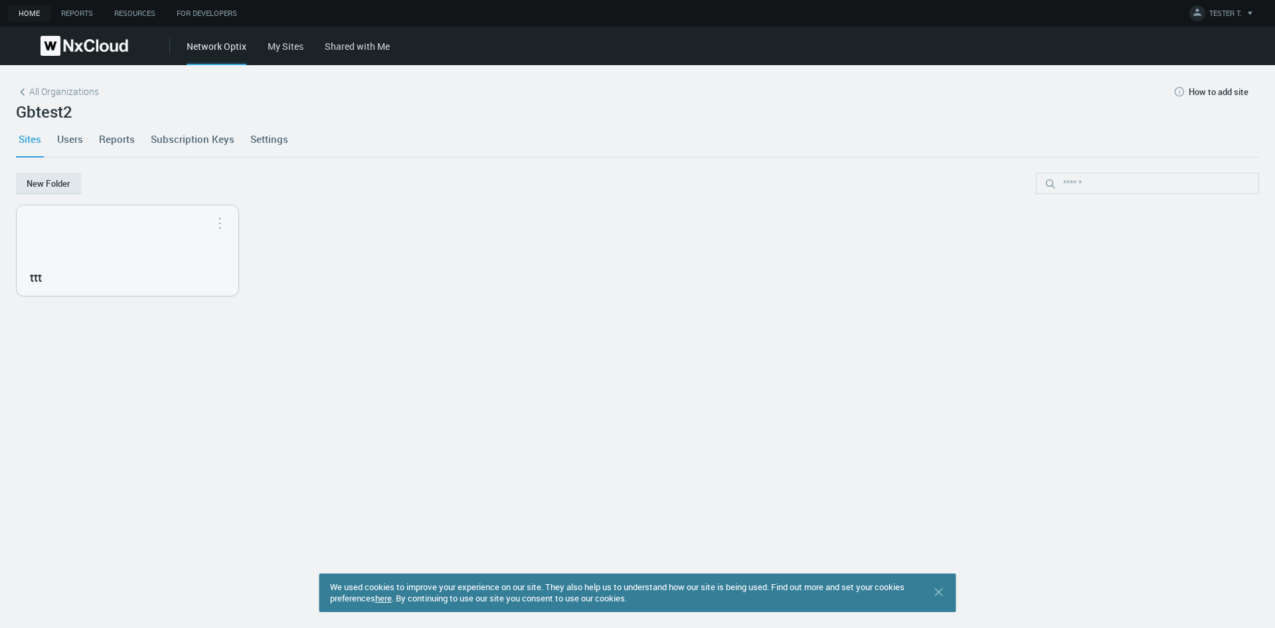
click at [69, 137] on link "Users" at bounding box center [69, 139] width 31 height 36
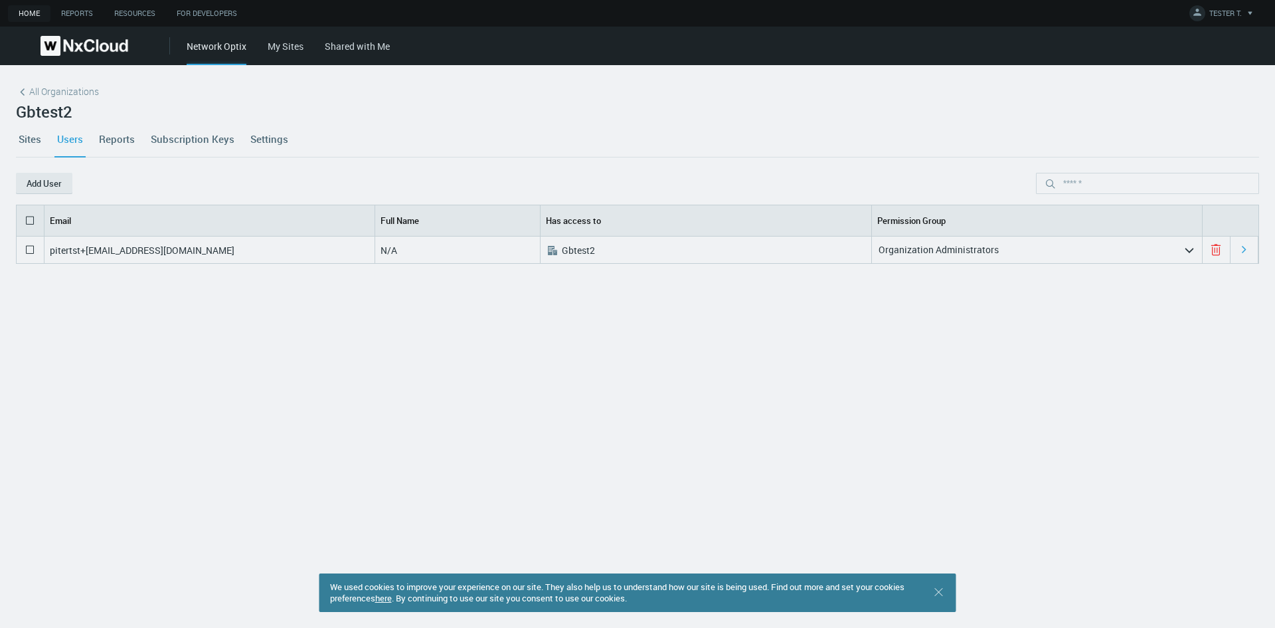
click at [1185, 252] on icon "arrow_expand" at bounding box center [1189, 250] width 12 height 12
click at [966, 170] on nx-tabs "Sites Users Reports Subscription Keys Settings" at bounding box center [637, 147] width 1243 height 52
click at [115, 412] on div "pitertst+[EMAIL_ADDRESS][DOMAIN_NAME] N/A .st0{fill:#A3B8C2;fill-rule:evenodd;c…" at bounding box center [637, 413] width 1243 height 354
click at [33, 140] on link "Sites" at bounding box center [30, 139] width 28 height 36
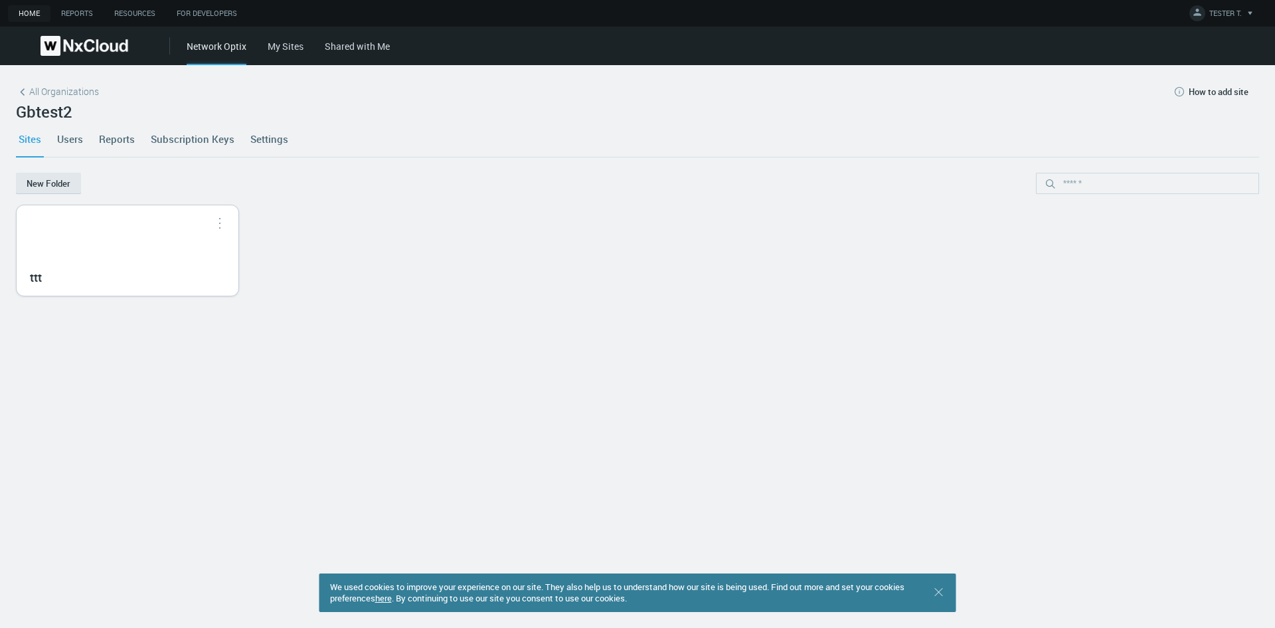
click at [91, 226] on div "ttt" at bounding box center [128, 250] width 222 height 90
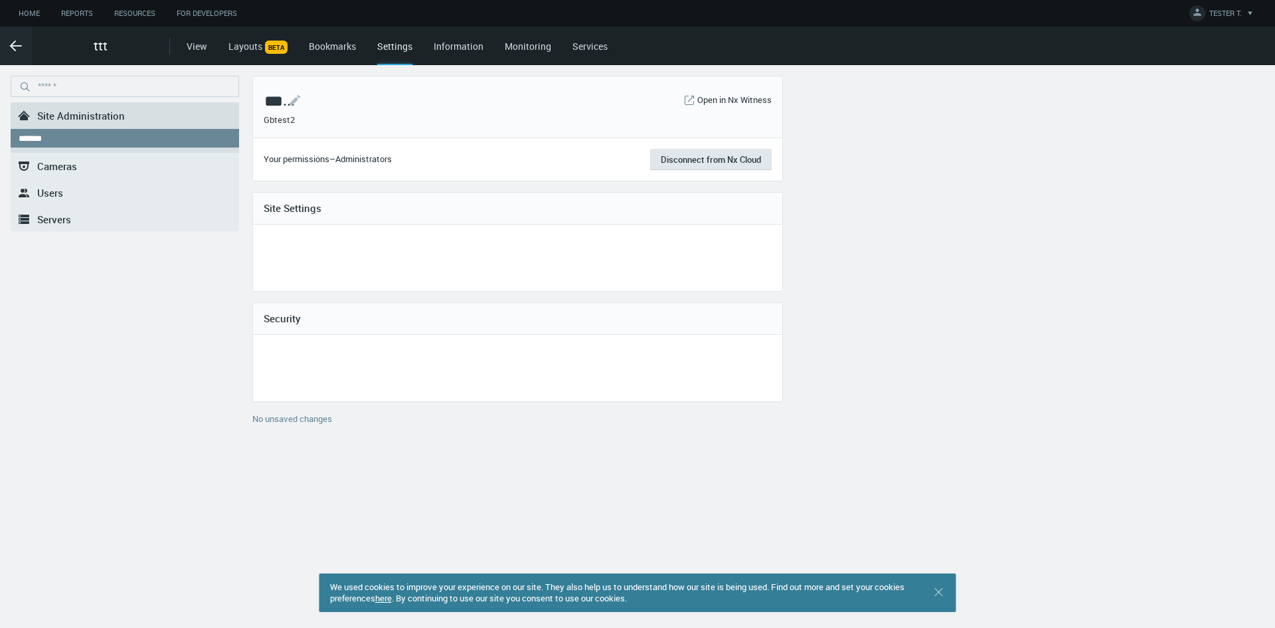
click at [599, 46] on link "Services" at bounding box center [589, 46] width 35 height 13
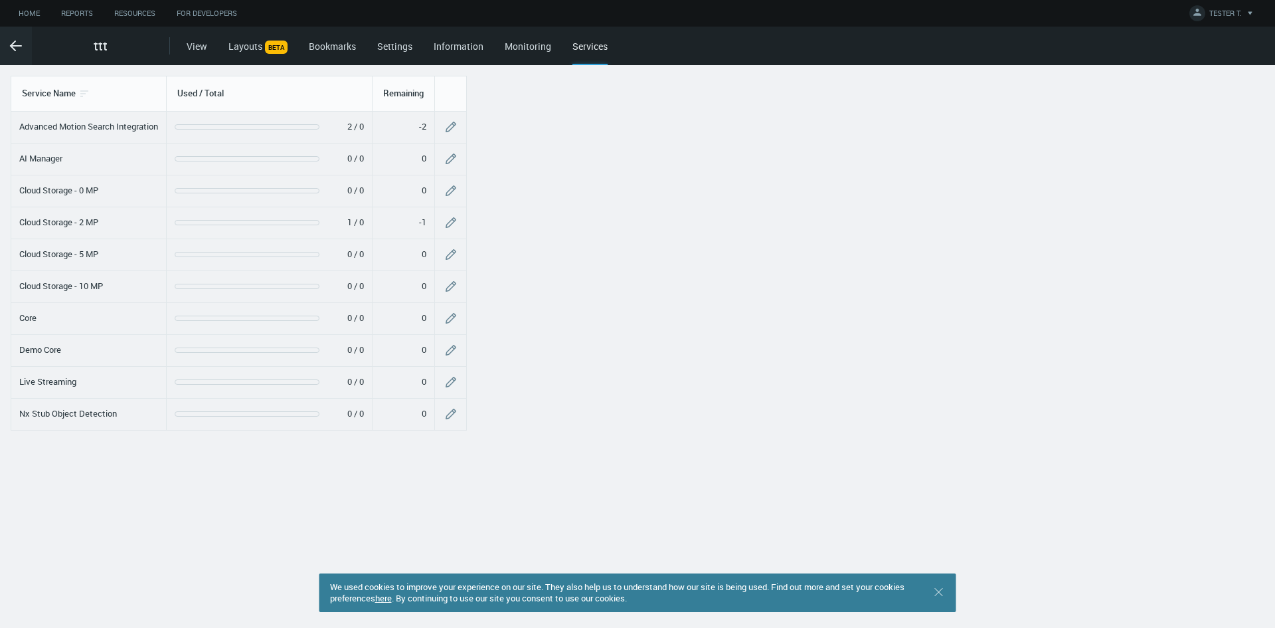
click at [319, 220] on div at bounding box center [247, 222] width 145 height 5
click at [364, 218] on span "1 / 0" at bounding box center [355, 222] width 17 height 13
click at [458, 224] on icon "button" at bounding box center [450, 222] width 13 height 13
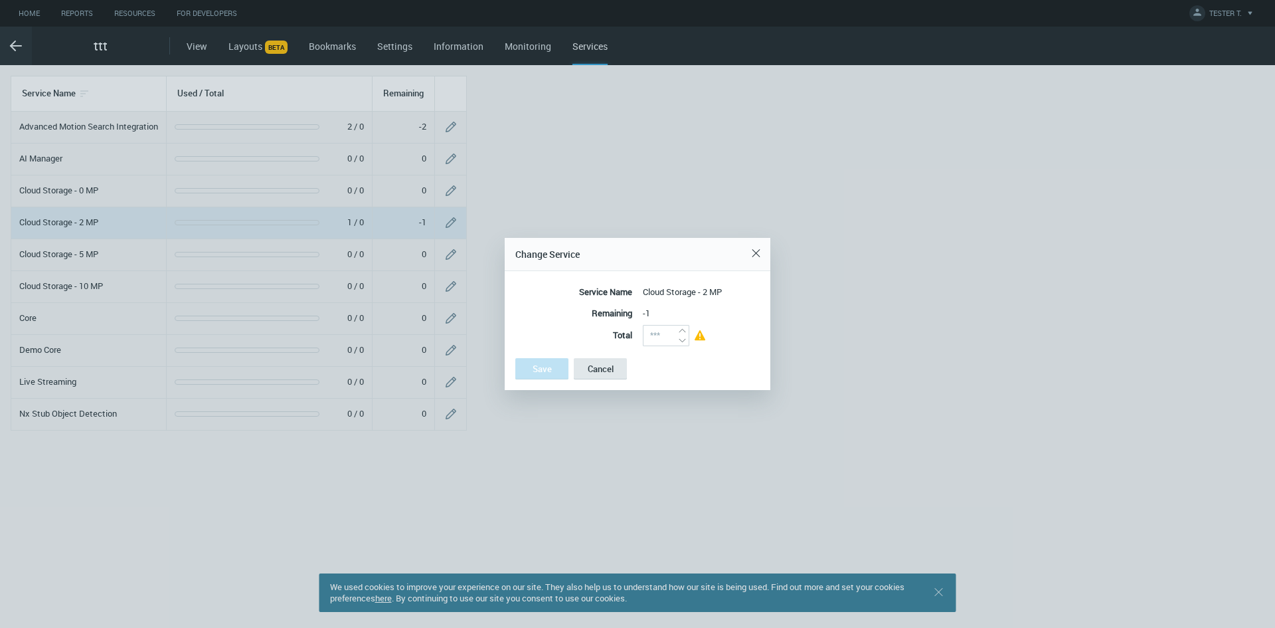
type input "*"
click at [686, 329] on icon "arrow_expand" at bounding box center [683, 330] width 10 height 10
click at [529, 363] on button "Save" at bounding box center [541, 368] width 53 height 21
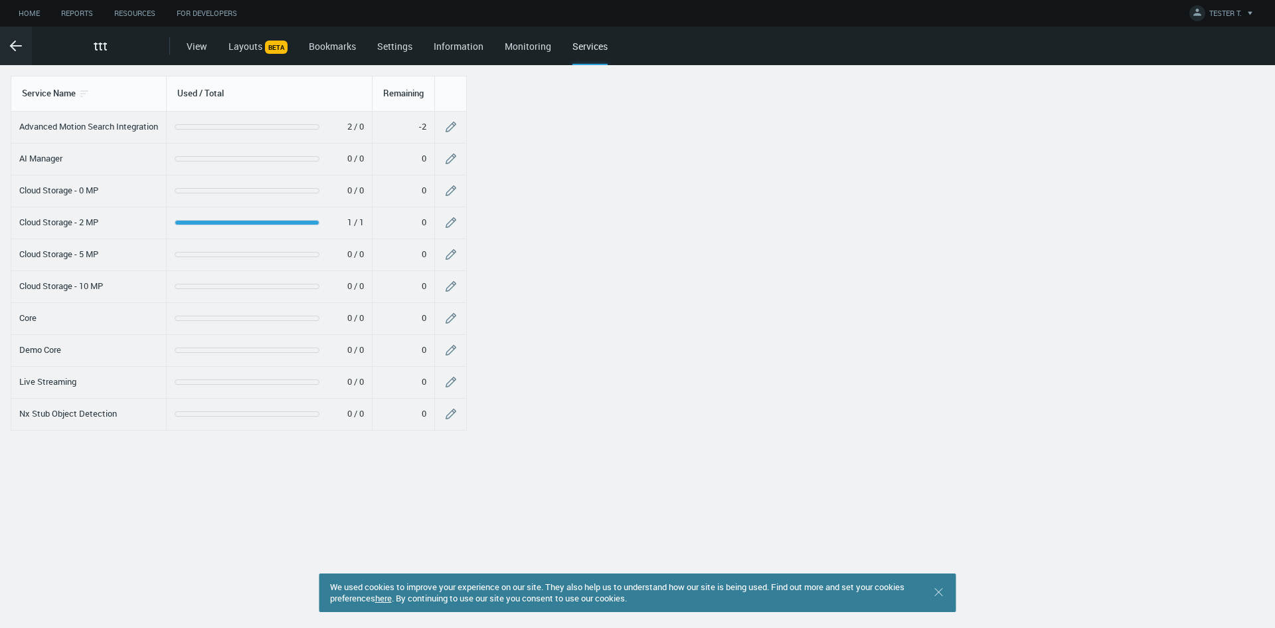
click at [537, 499] on div at bounding box center [876, 346] width 798 height 562
